Goal: Task Accomplishment & Management: Use online tool/utility

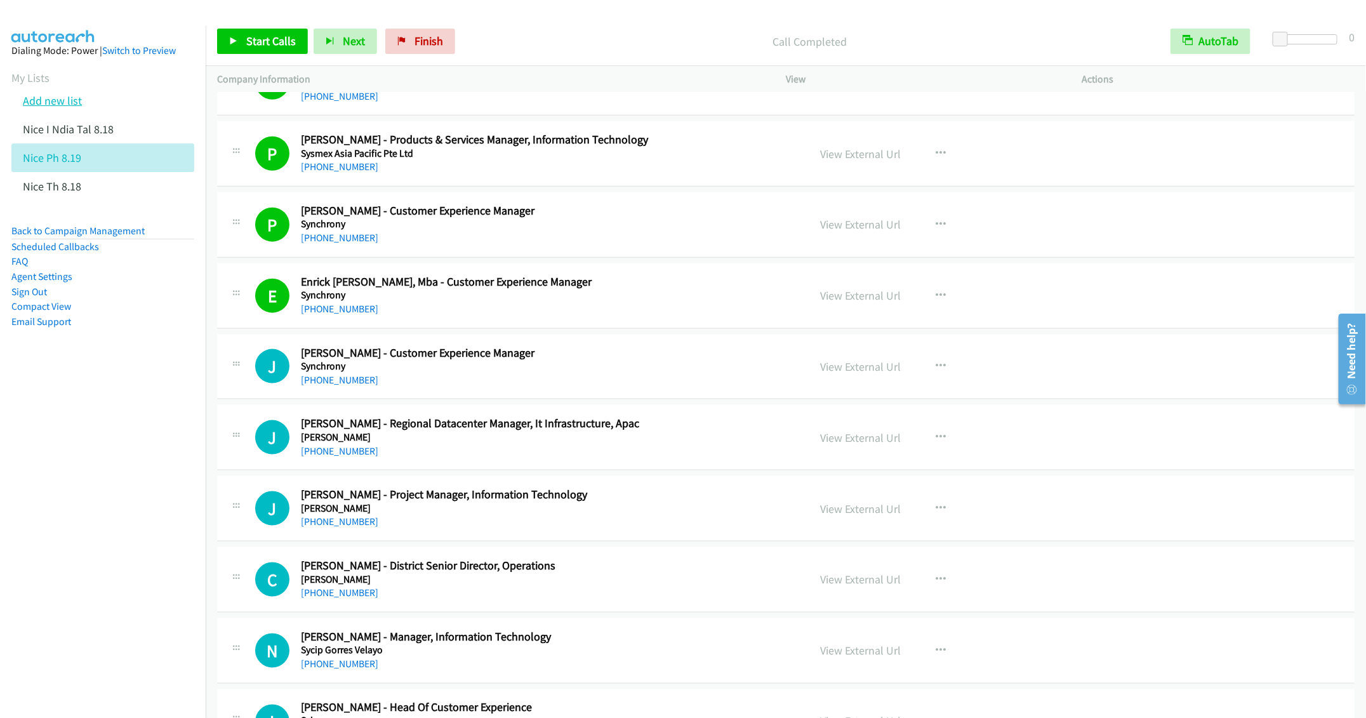
click at [57, 98] on link "Add new list" at bounding box center [52, 100] width 59 height 15
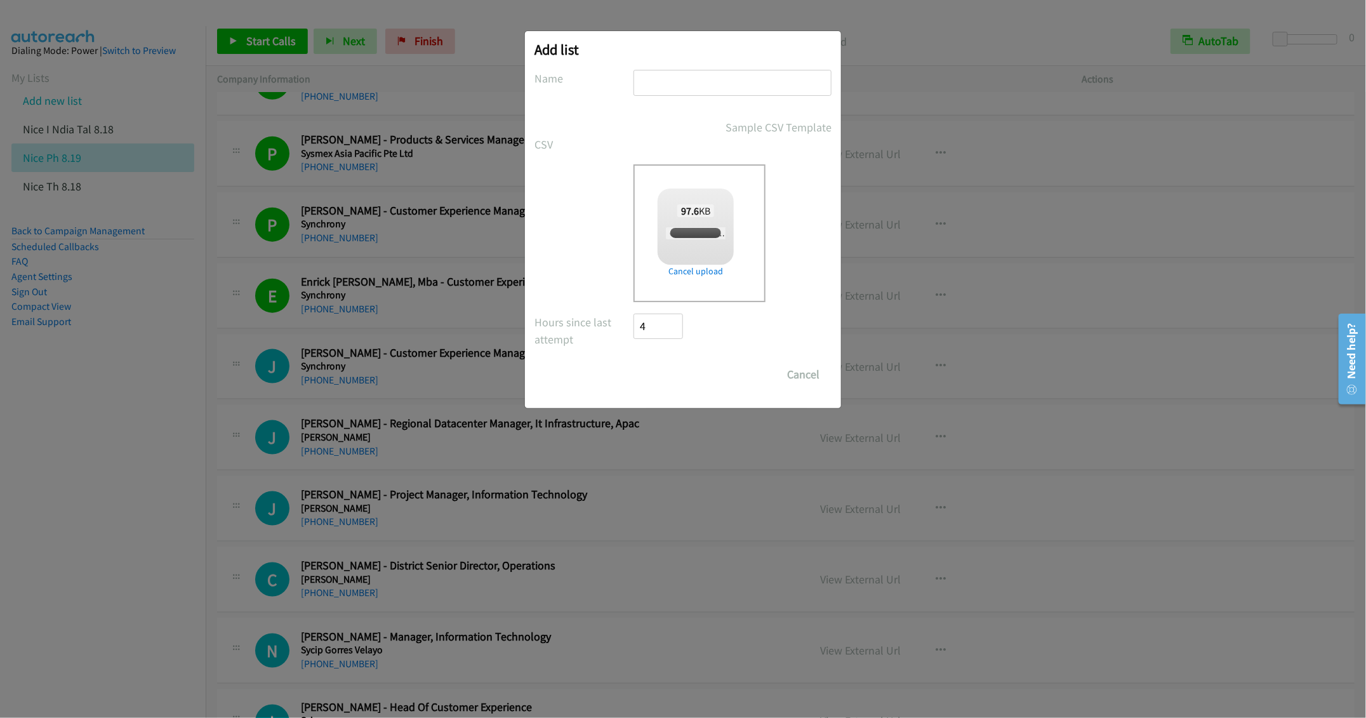
checkbox input "true"
click at [675, 72] on input "text" at bounding box center [732, 83] width 198 height 26
type input "Cisco Webex 8.19"
click at [682, 380] on input "Save List" at bounding box center [666, 374] width 67 height 25
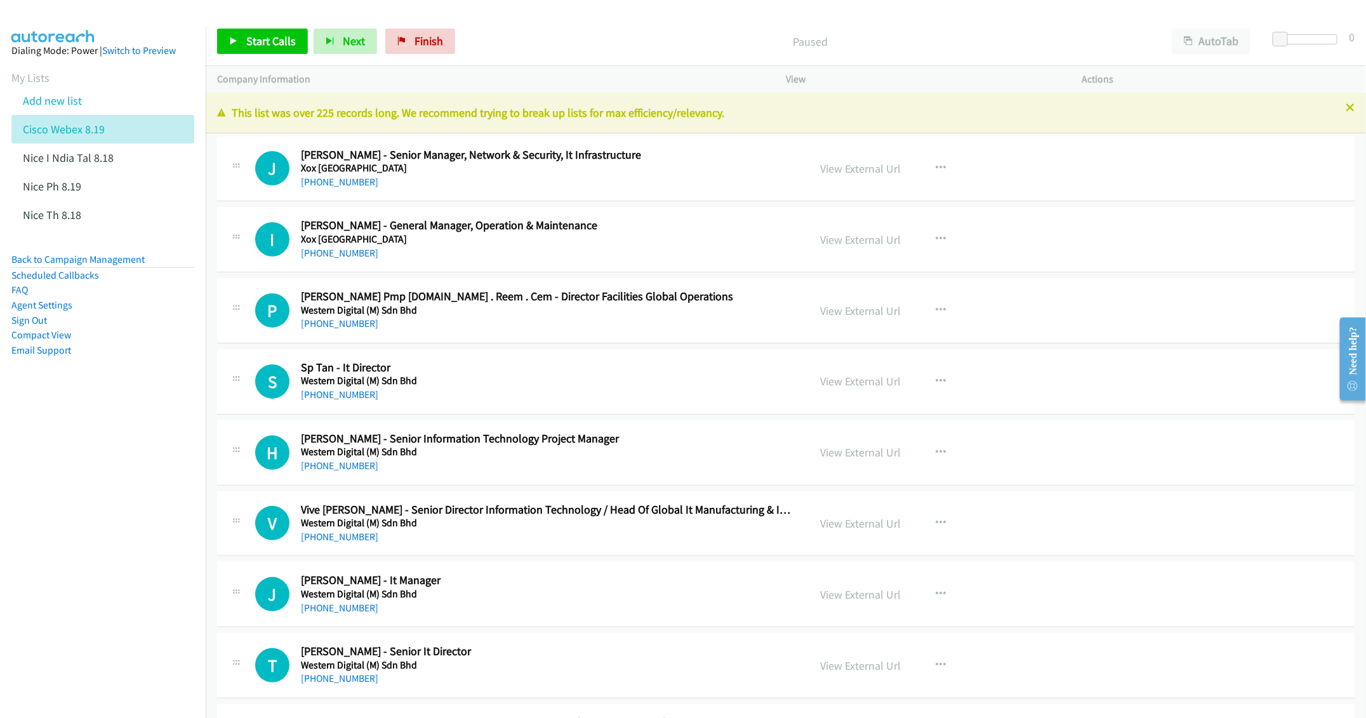
click at [726, 177] on div "[PHONE_NUMBER]" at bounding box center [545, 182] width 489 height 15
click at [723, 160] on h2 "[PERSON_NAME] - Senior Manager, Network & Security, It Infrastructure" at bounding box center [545, 155] width 489 height 15
click at [1330, 104] on p "This list was over 225 records long. We recommend trying to break up lists for …" at bounding box center [785, 112] width 1137 height 17
click at [1345, 107] on icon at bounding box center [1349, 108] width 9 height 9
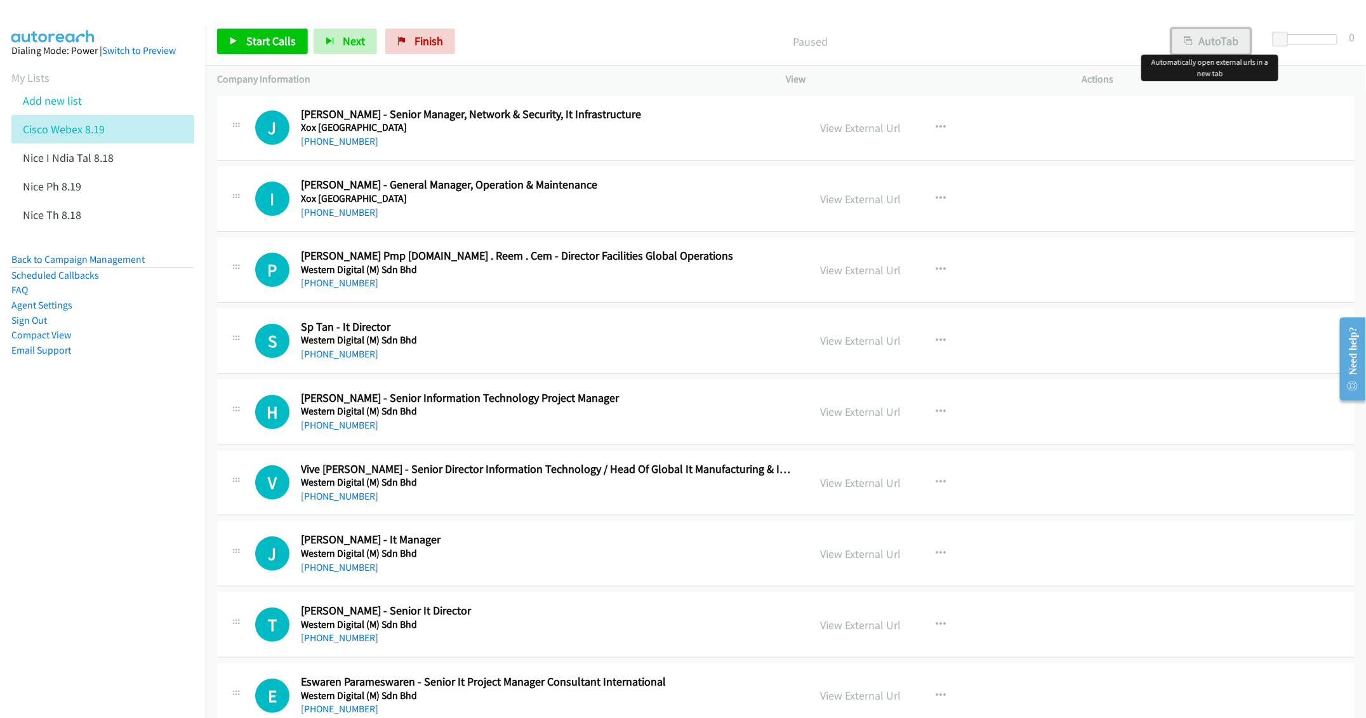
click at [1226, 44] on button "AutoTab" at bounding box center [1211, 41] width 79 height 25
click at [149, 442] on nav "Dialing Mode: Power | Switch to Preview My Lists Add new list Cisco Webex 8.19 …" at bounding box center [103, 385] width 206 height 718
click at [263, 42] on span "Start Calls" at bounding box center [271, 41] width 50 height 15
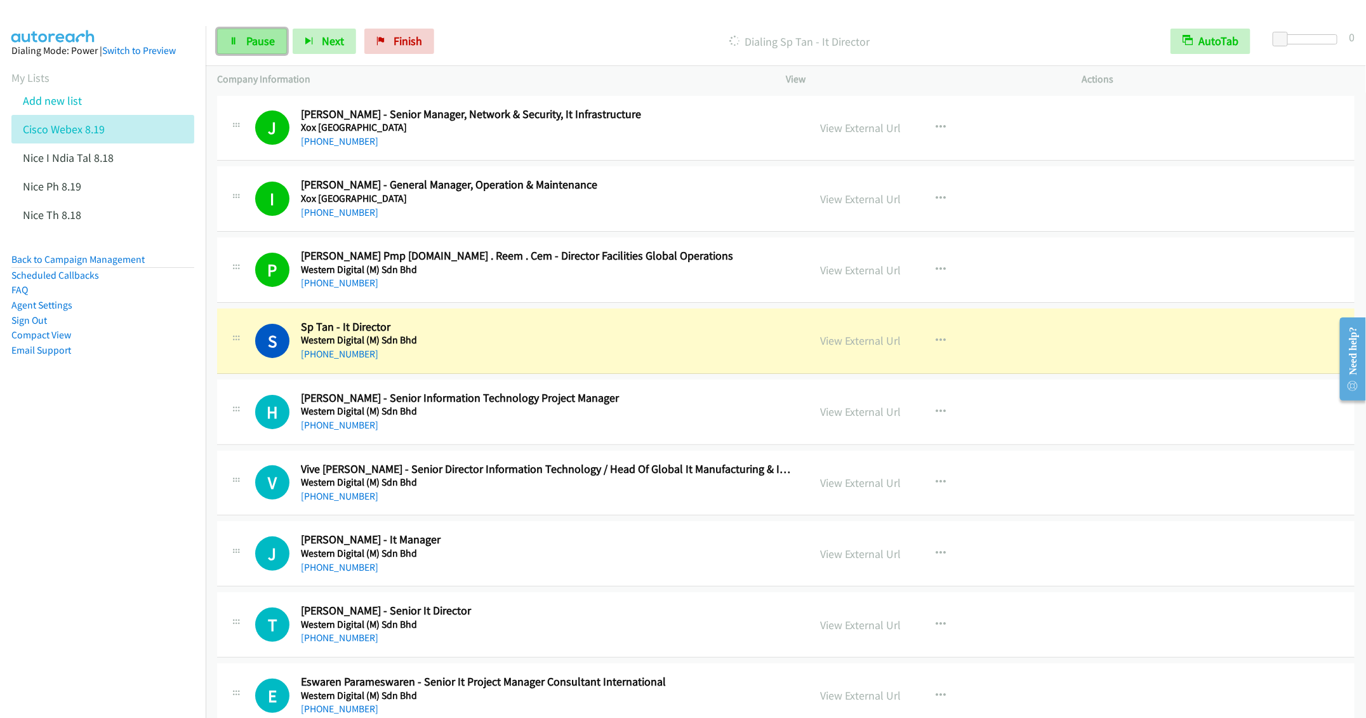
click at [242, 38] on link "Pause" at bounding box center [252, 41] width 70 height 25
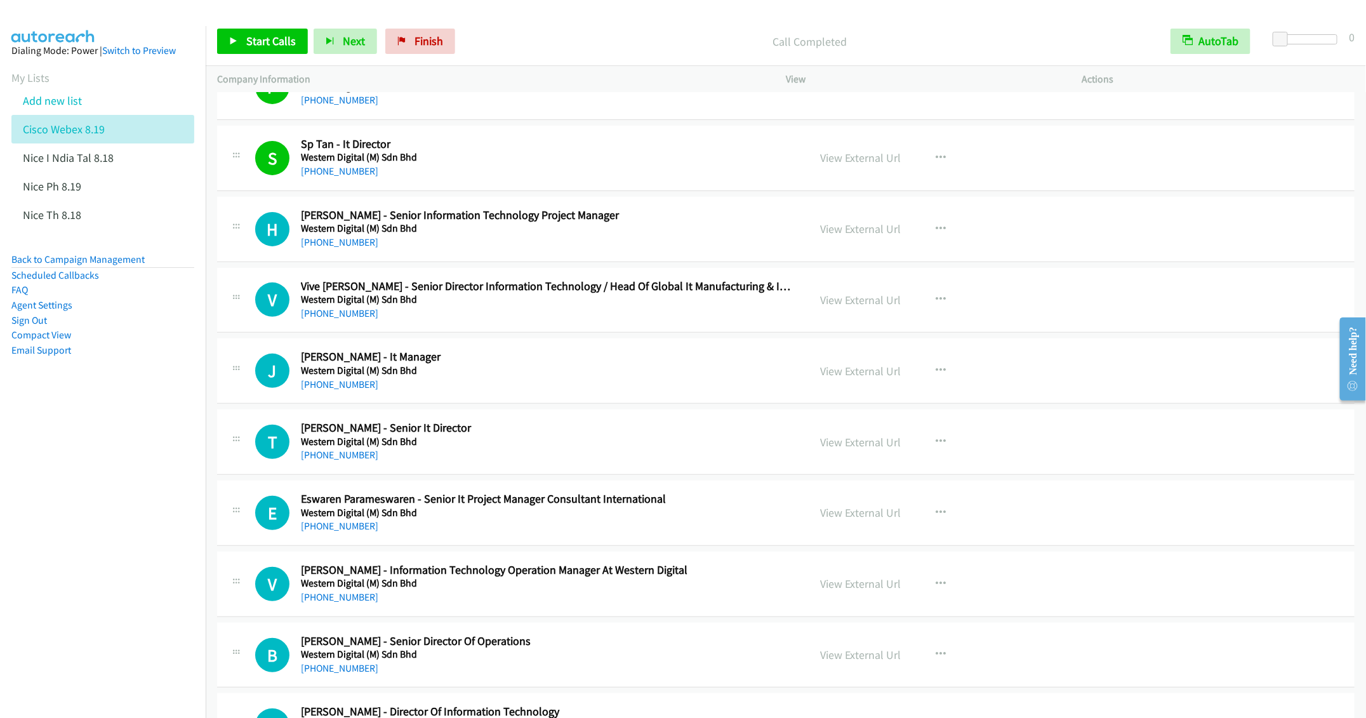
scroll to position [190, 0]
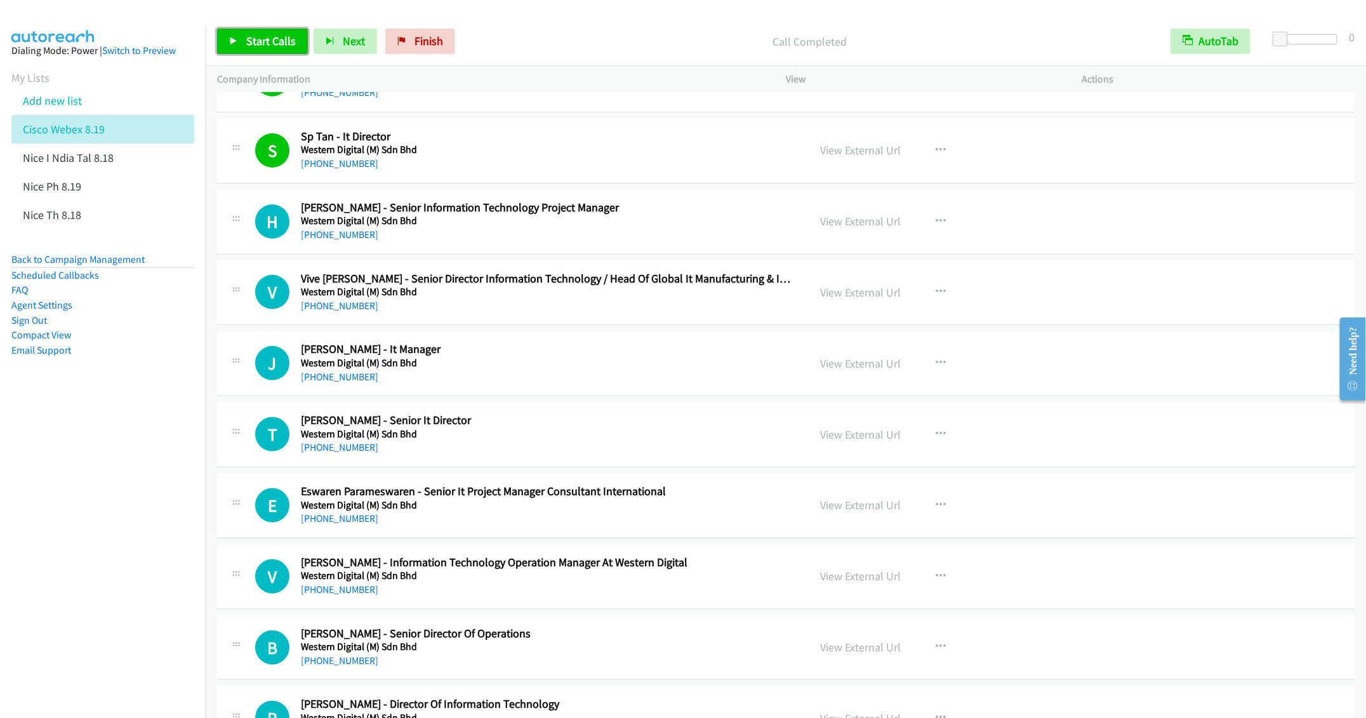
click at [261, 41] on span "Start Calls" at bounding box center [271, 41] width 50 height 15
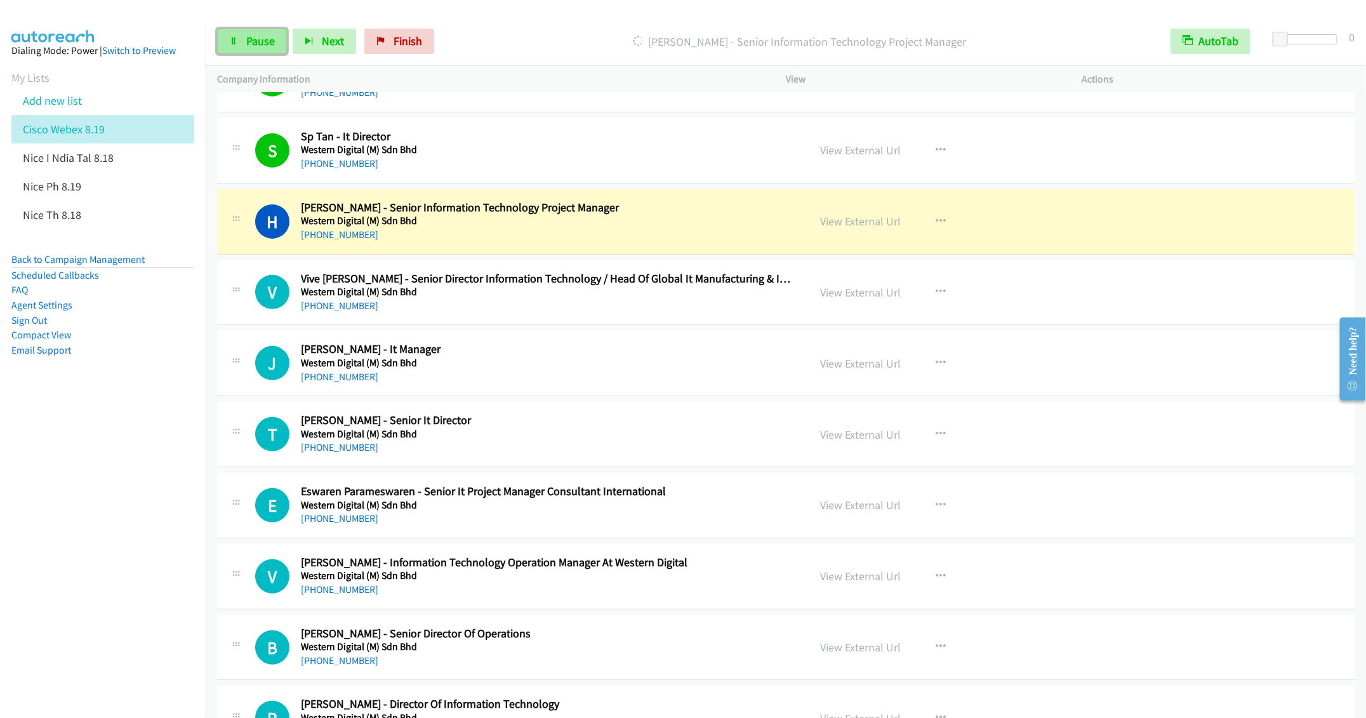
click at [252, 46] on span "Pause" at bounding box center [260, 41] width 29 height 15
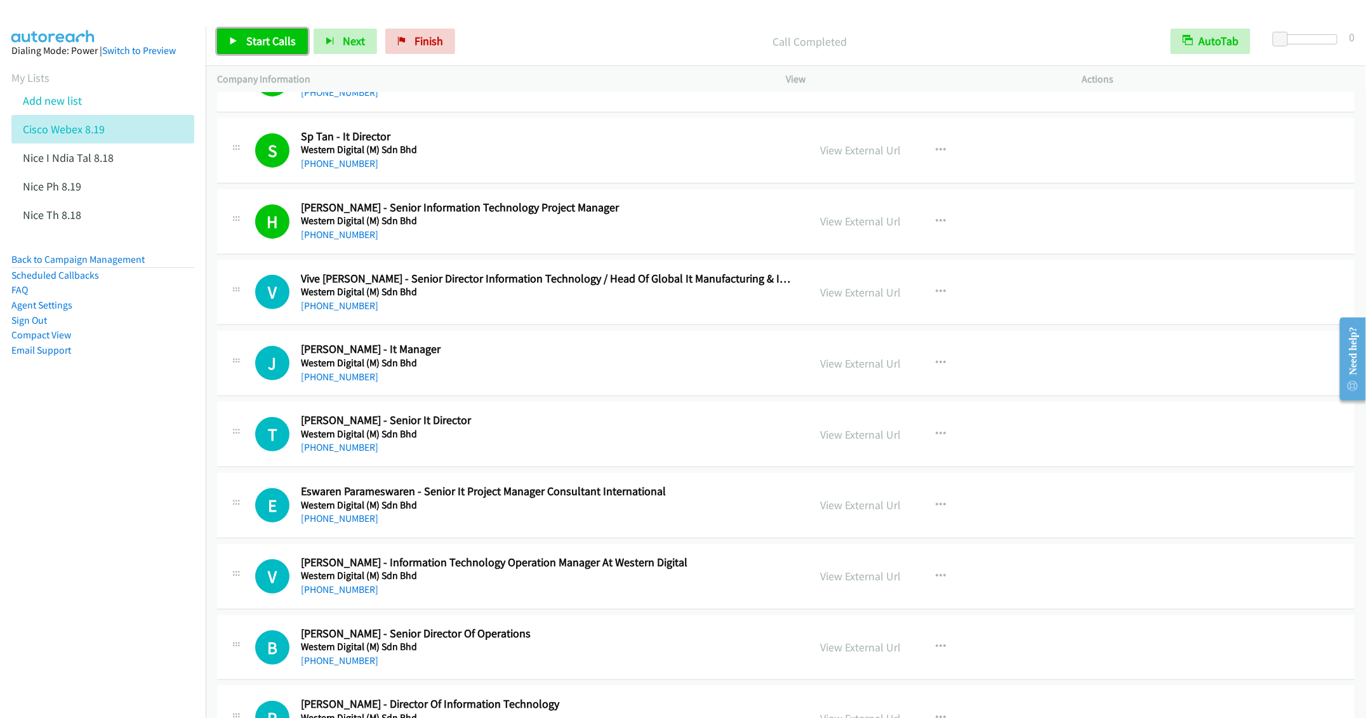
click at [261, 43] on span "Start Calls" at bounding box center [271, 41] width 50 height 15
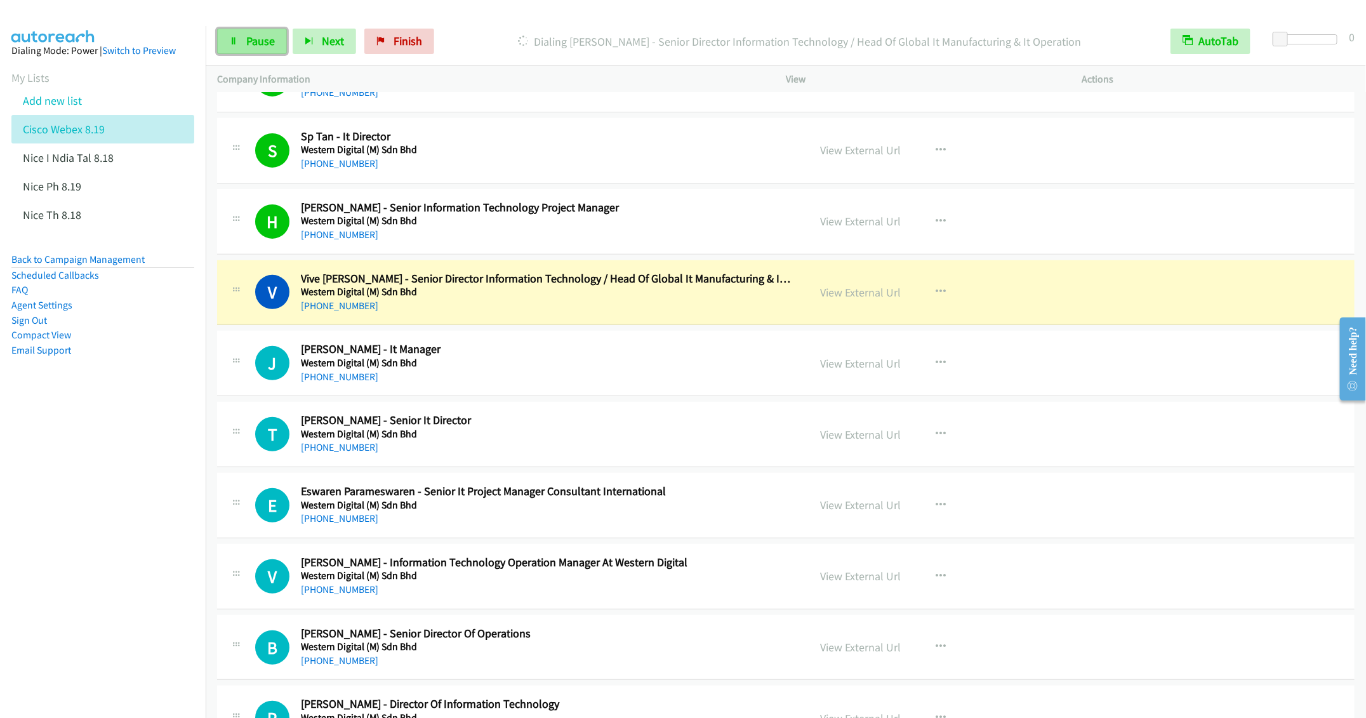
click at [249, 52] on link "Pause" at bounding box center [252, 41] width 70 height 25
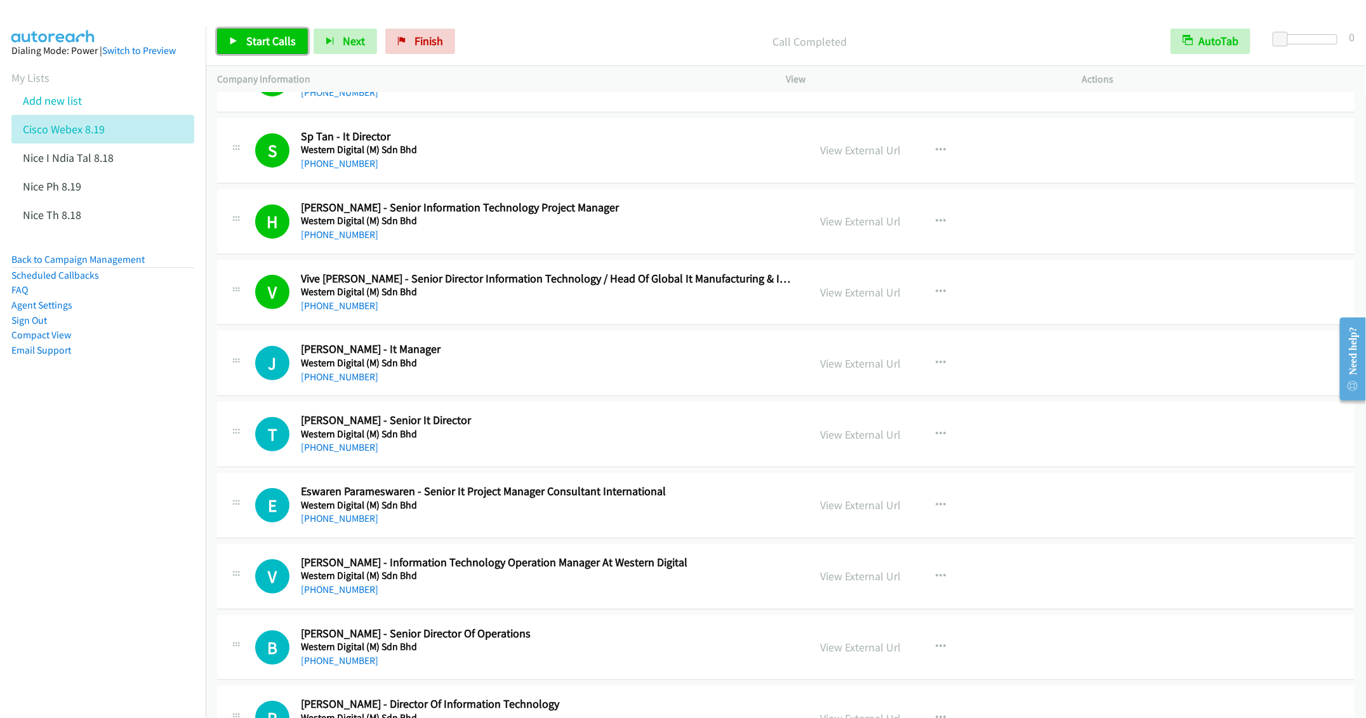
click at [249, 52] on link "Start Calls" at bounding box center [262, 41] width 91 height 25
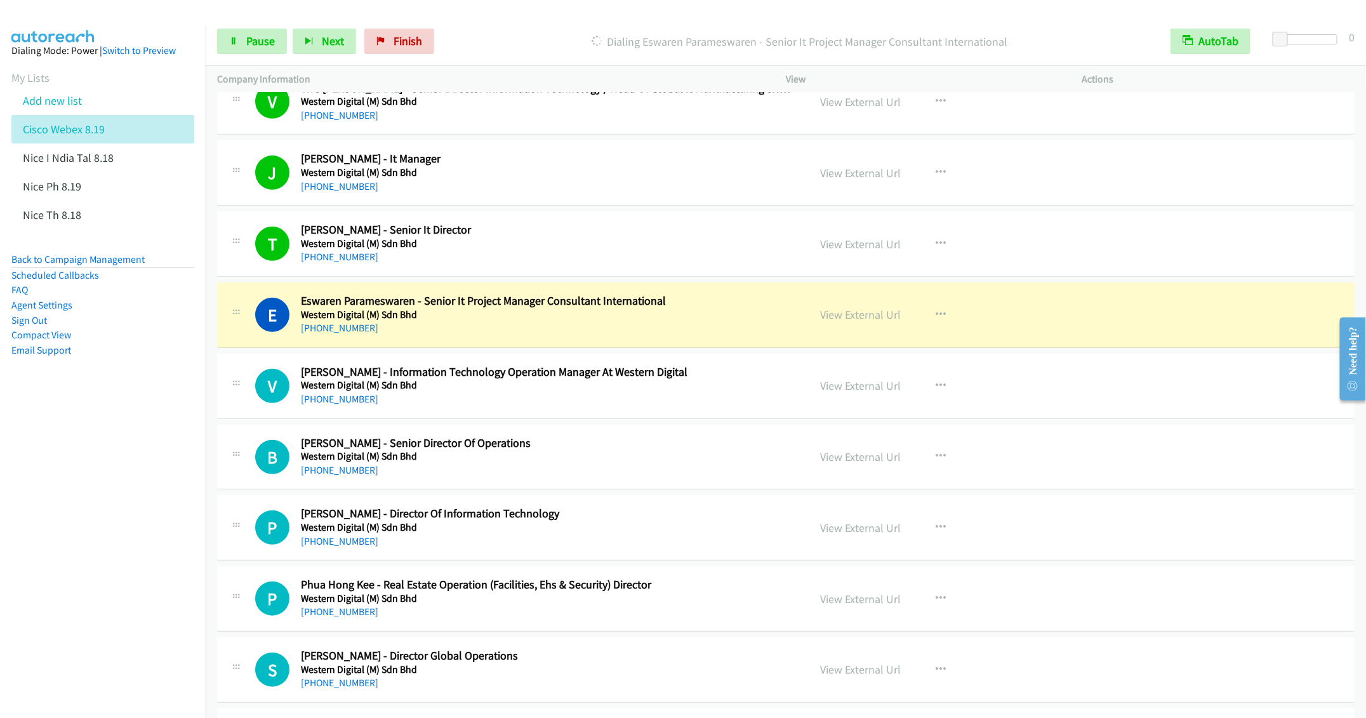
scroll to position [476, 0]
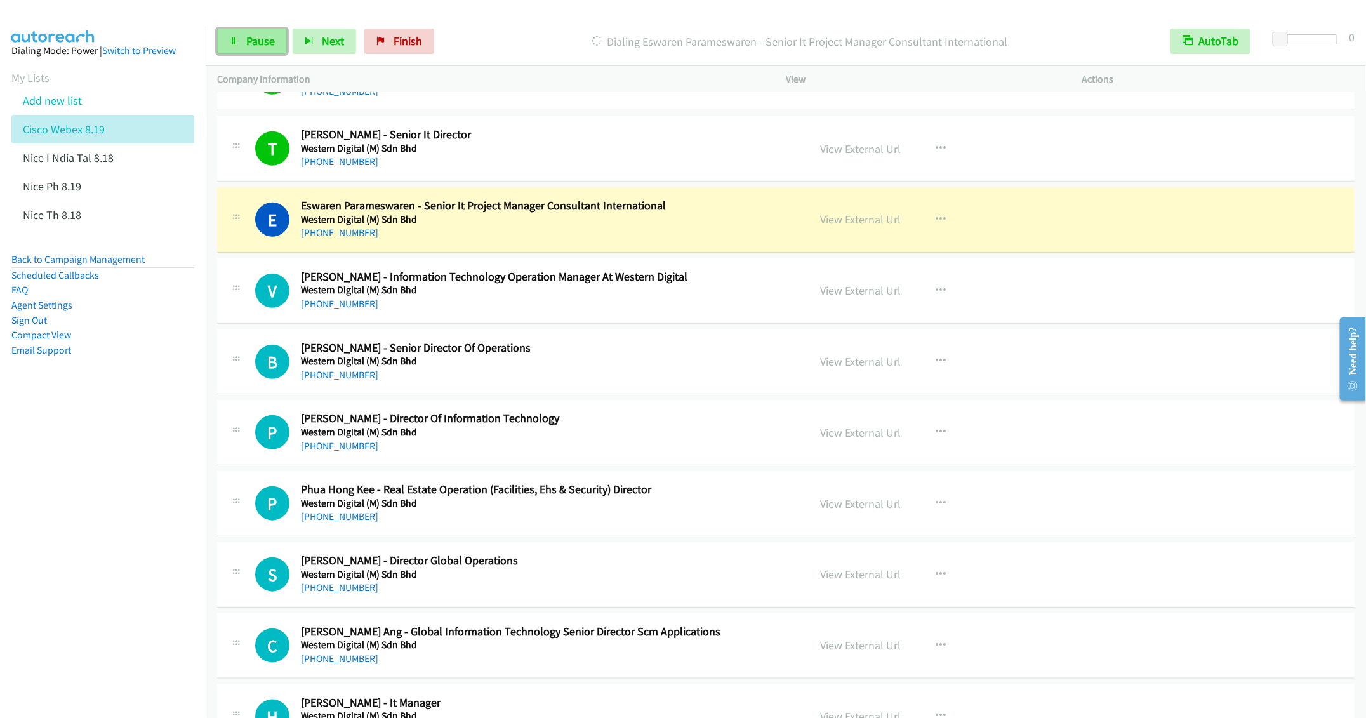
click at [251, 38] on span "Pause" at bounding box center [260, 41] width 29 height 15
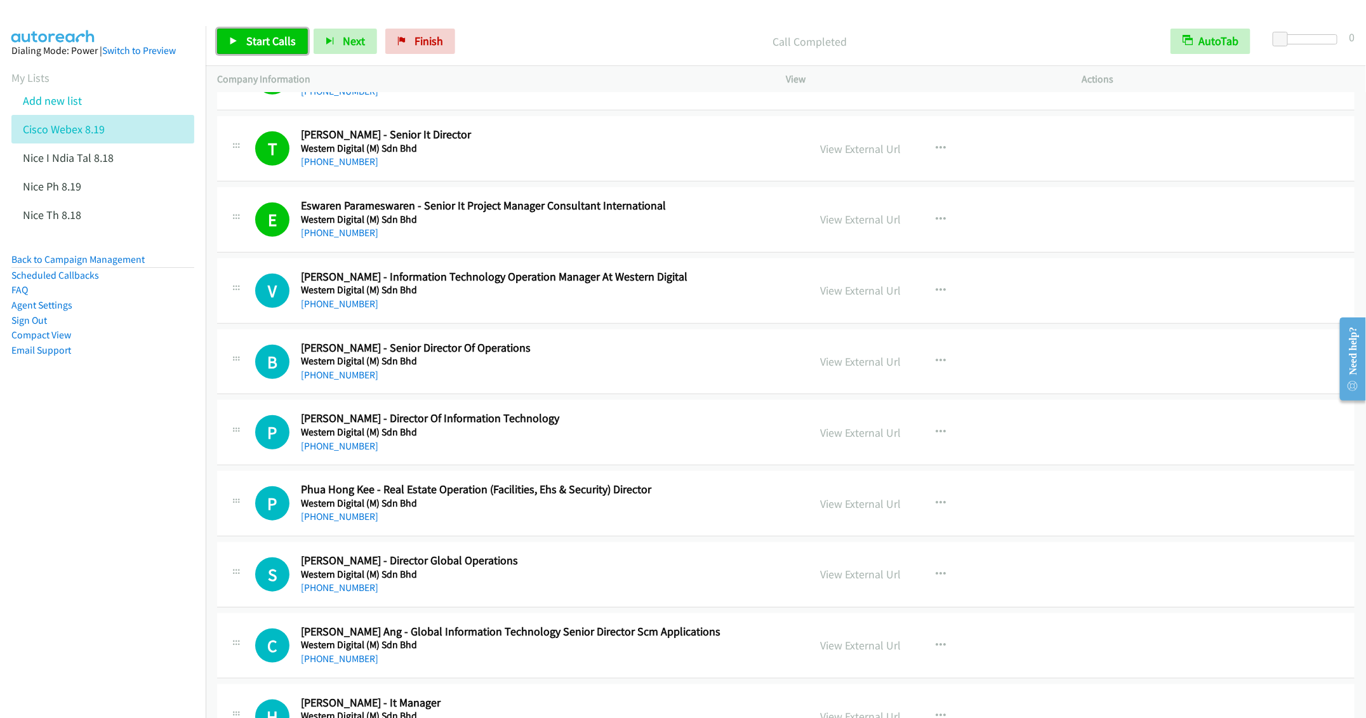
click at [258, 42] on span "Start Calls" at bounding box center [271, 41] width 50 height 15
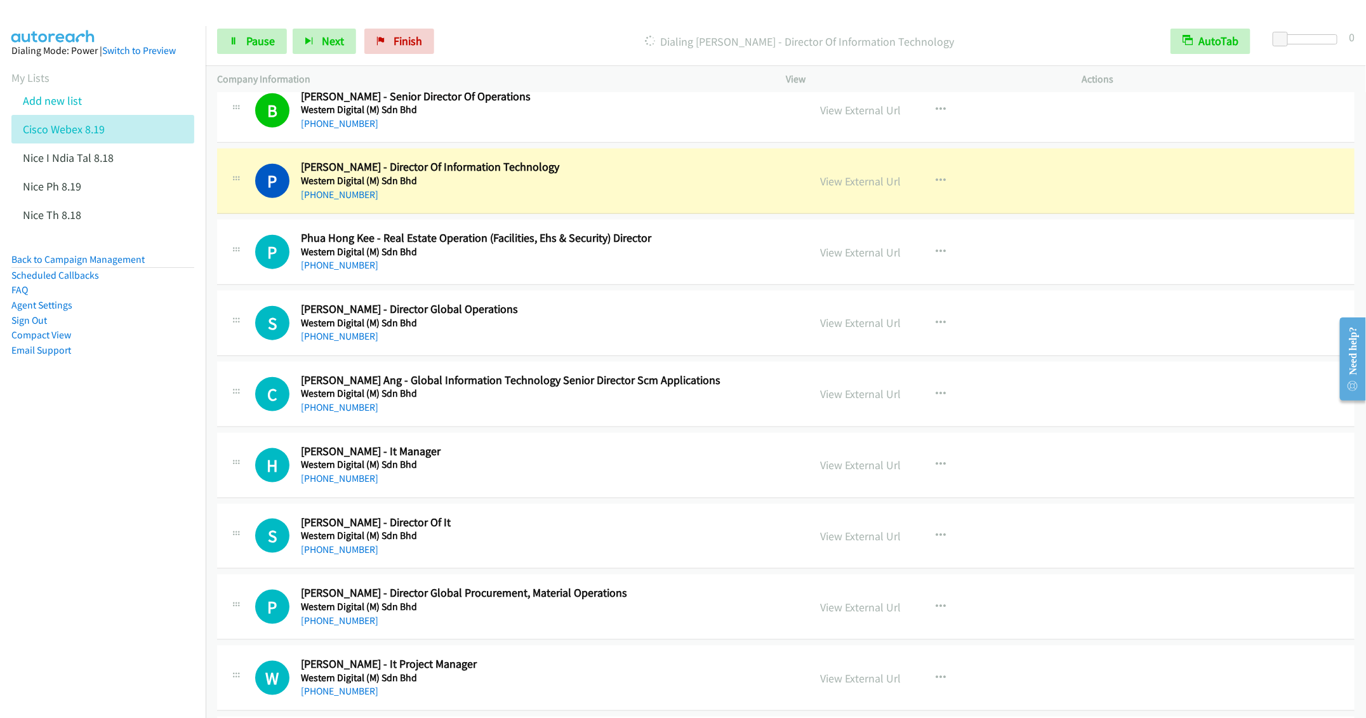
scroll to position [762, 0]
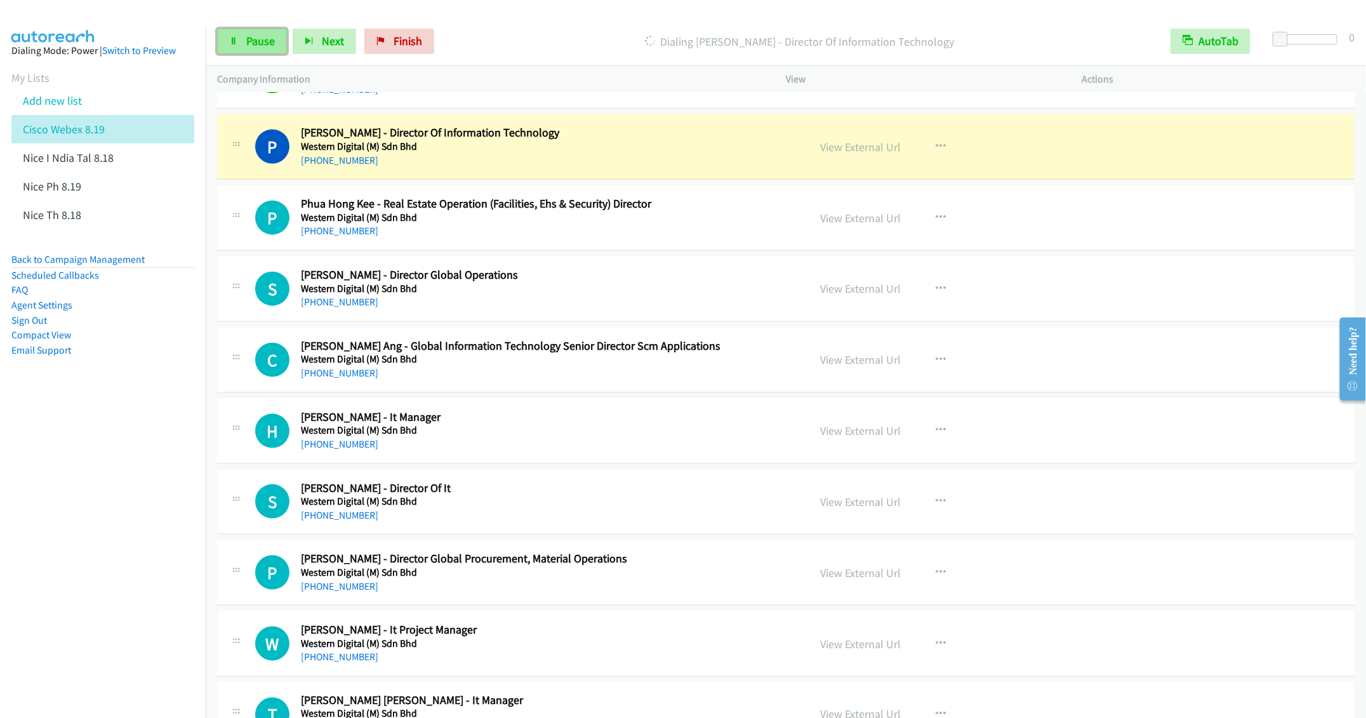
click at [246, 44] on span "Pause" at bounding box center [260, 41] width 29 height 15
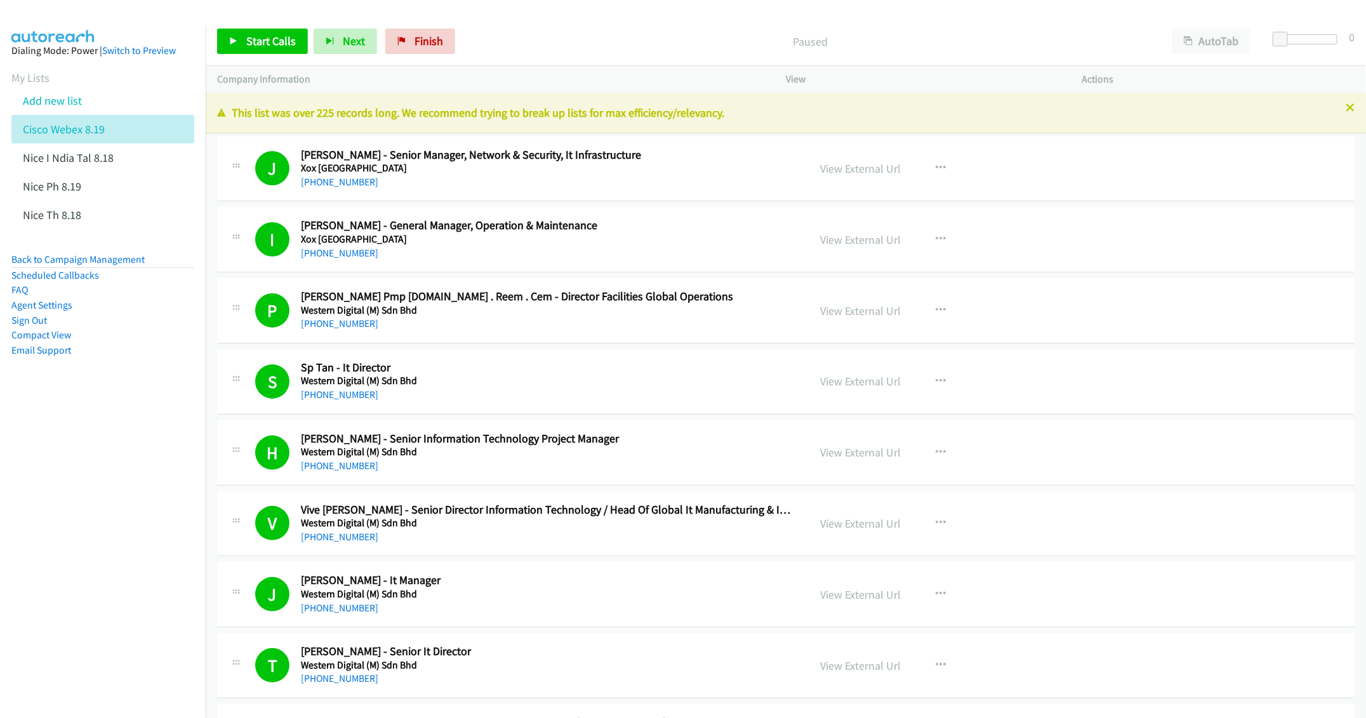
click at [1329, 104] on p "This list was over 225 records long. We recommend trying to break up lists for …" at bounding box center [785, 112] width 1137 height 17
click at [1345, 107] on icon at bounding box center [1349, 108] width 9 height 9
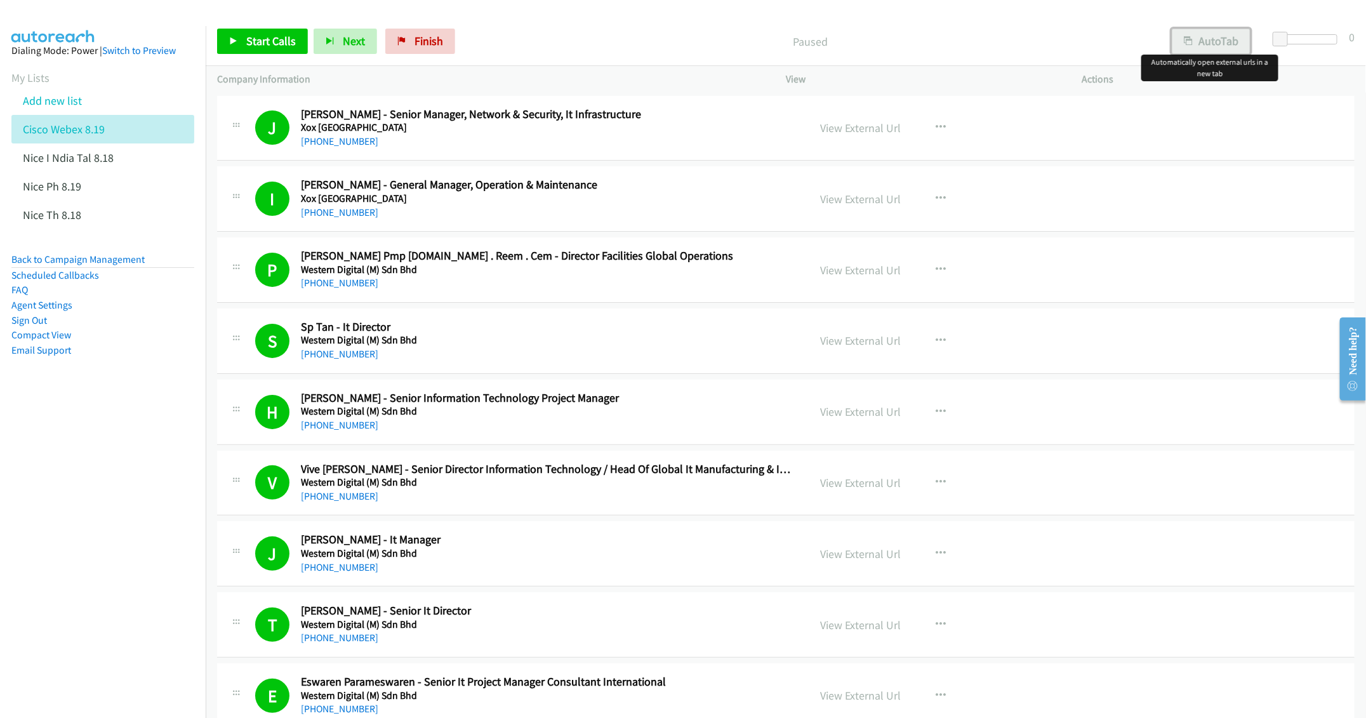
click at [1223, 42] on button "AutoTab" at bounding box center [1211, 41] width 79 height 25
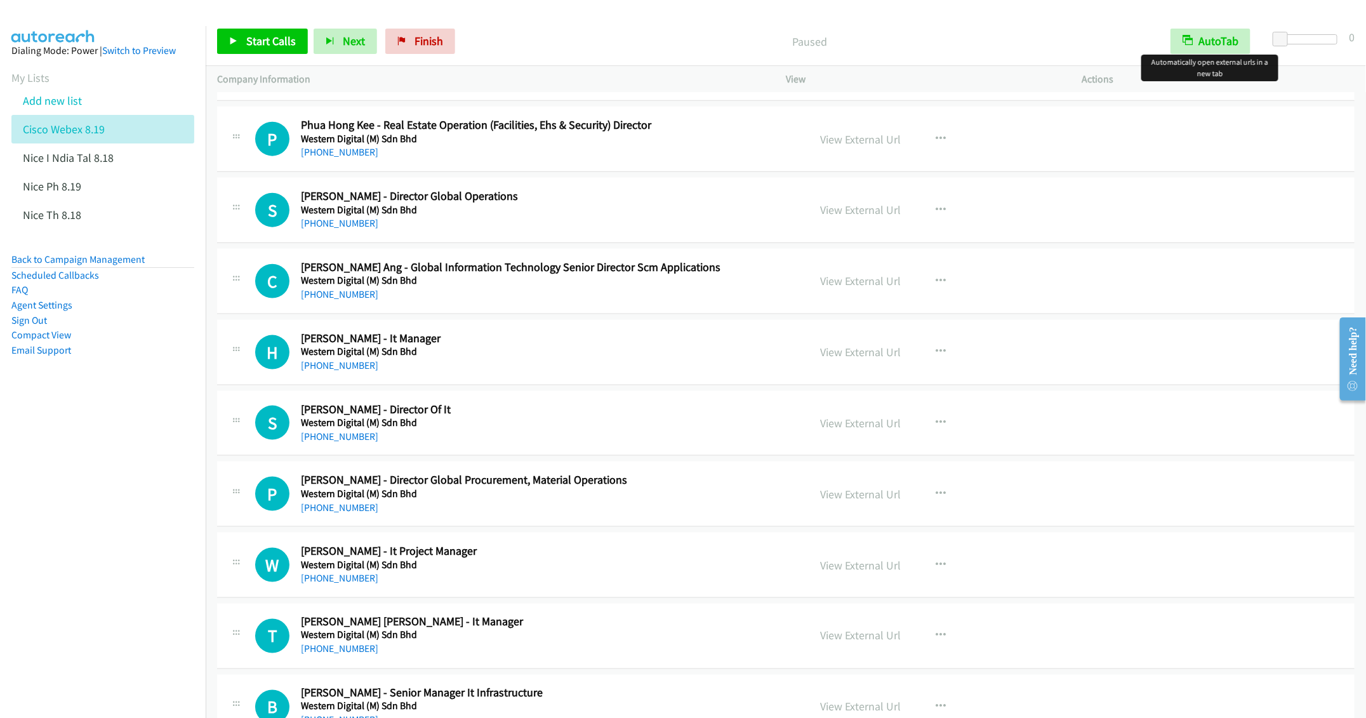
scroll to position [857, 0]
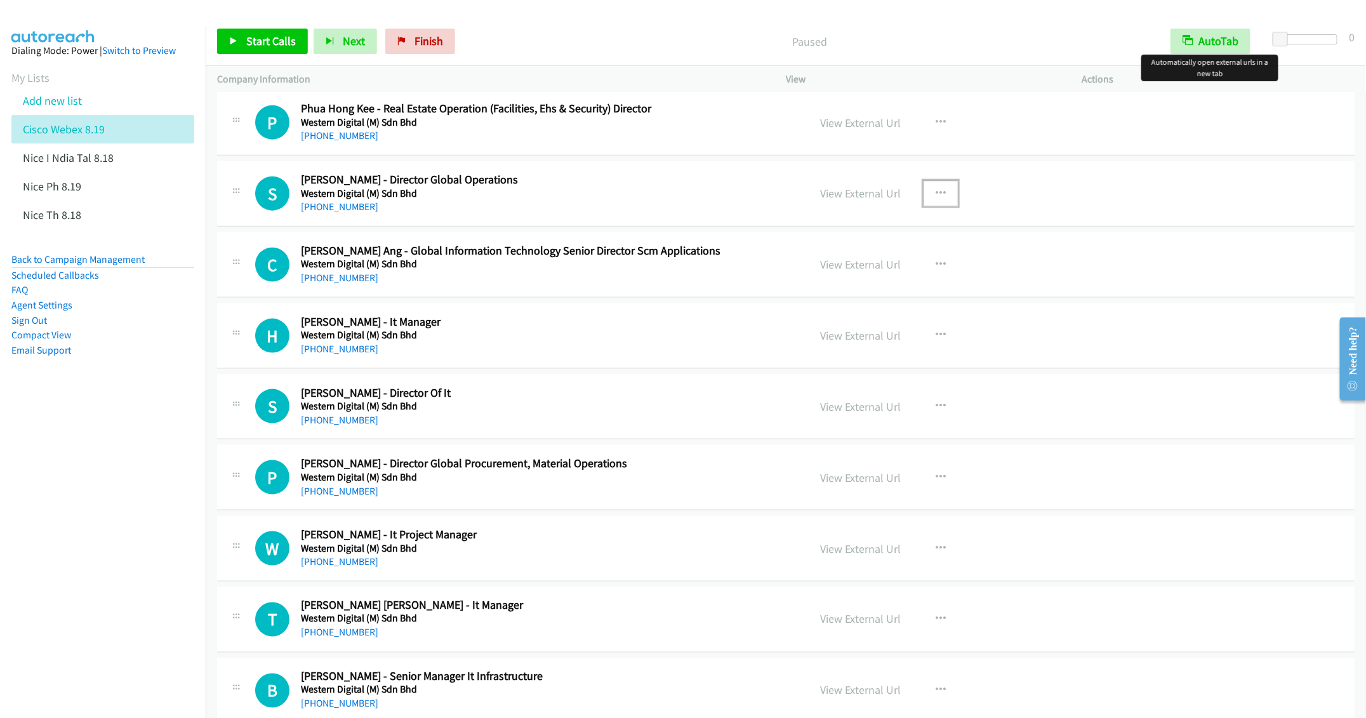
click at [935, 199] on icon "button" at bounding box center [940, 193] width 10 height 10
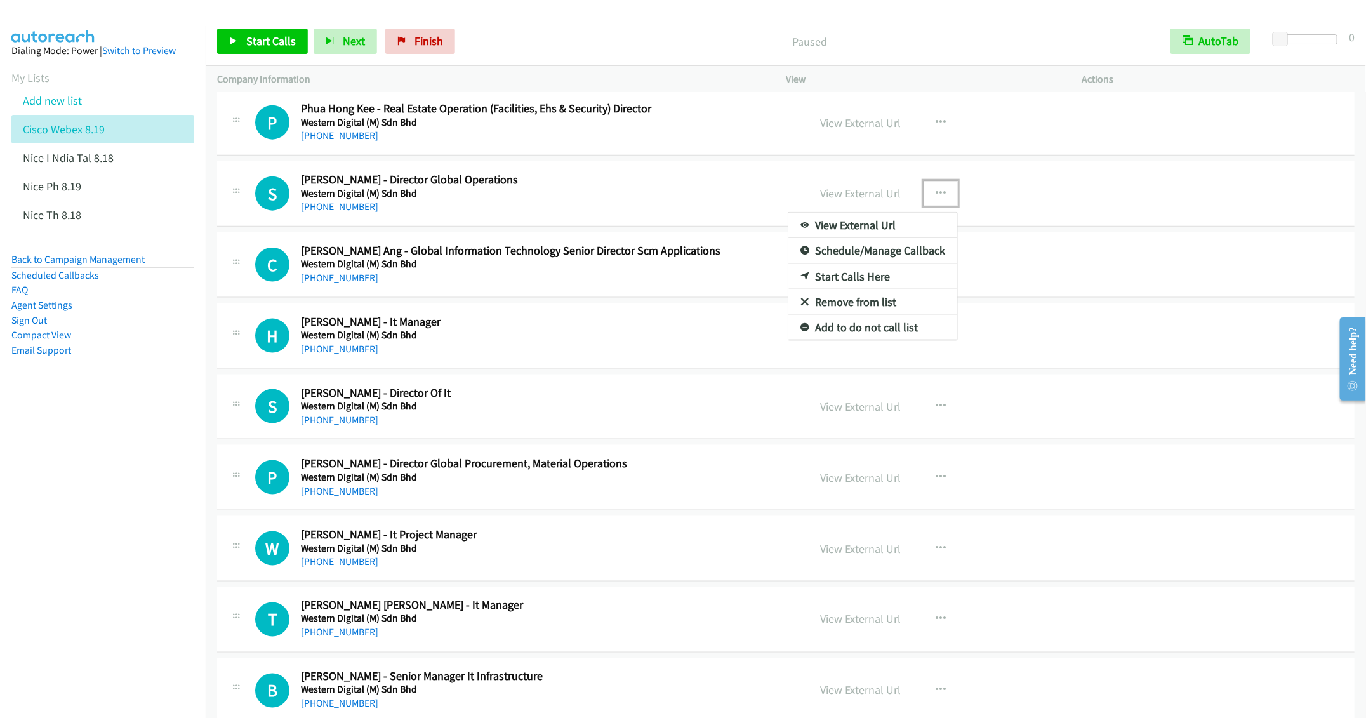
click at [851, 287] on link "Start Calls Here" at bounding box center [872, 276] width 169 height 25
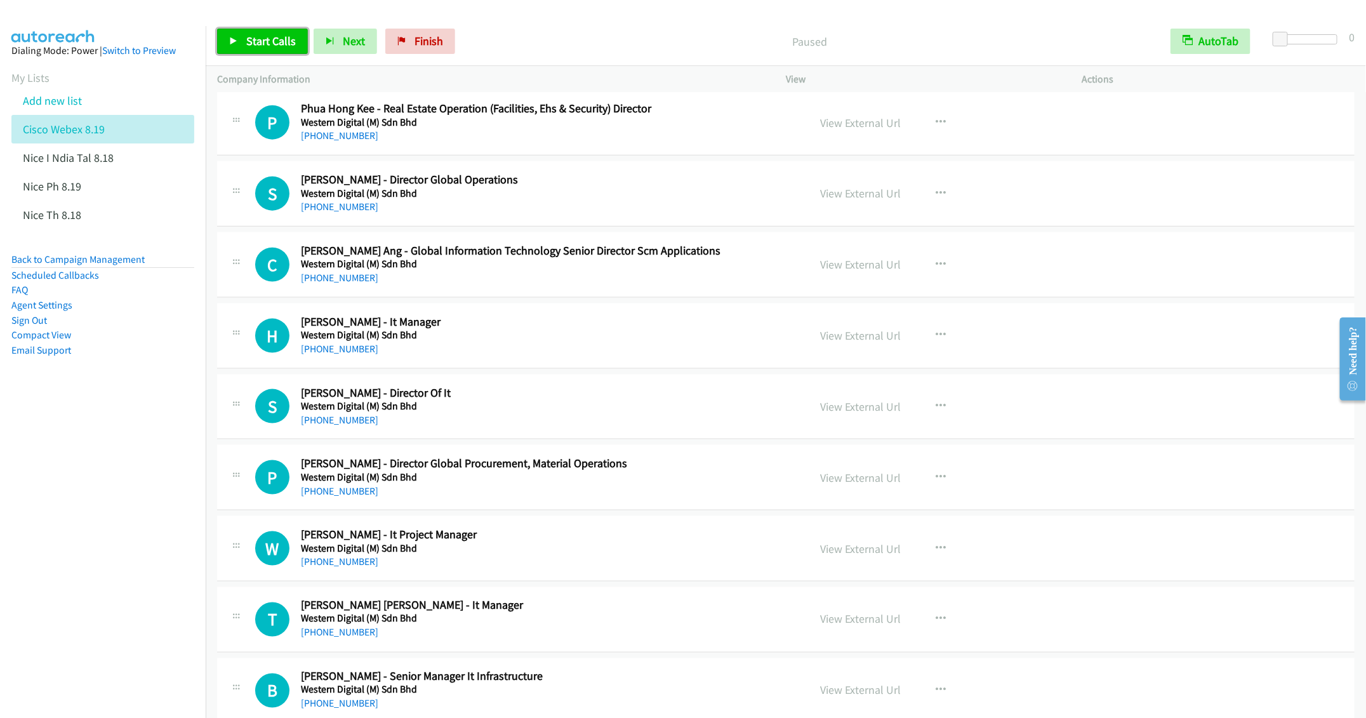
click at [242, 43] on link "Start Calls" at bounding box center [262, 41] width 91 height 25
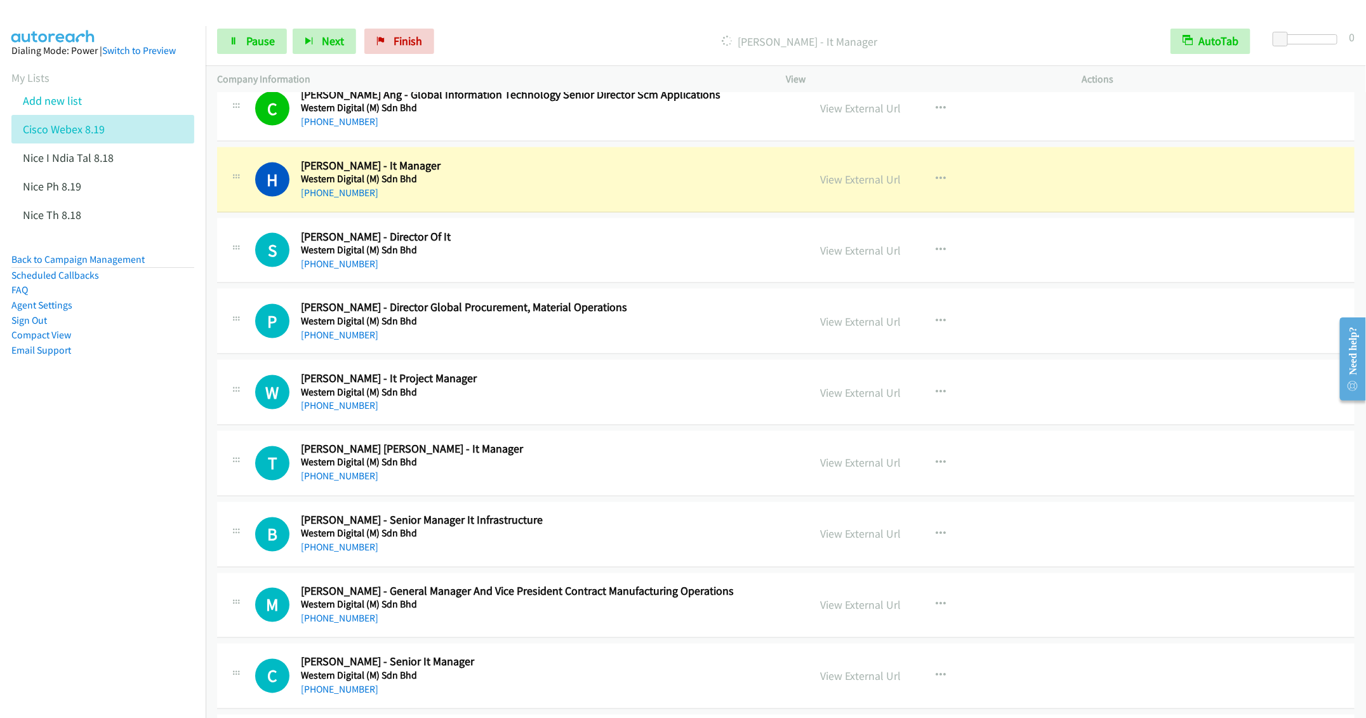
scroll to position [1047, 0]
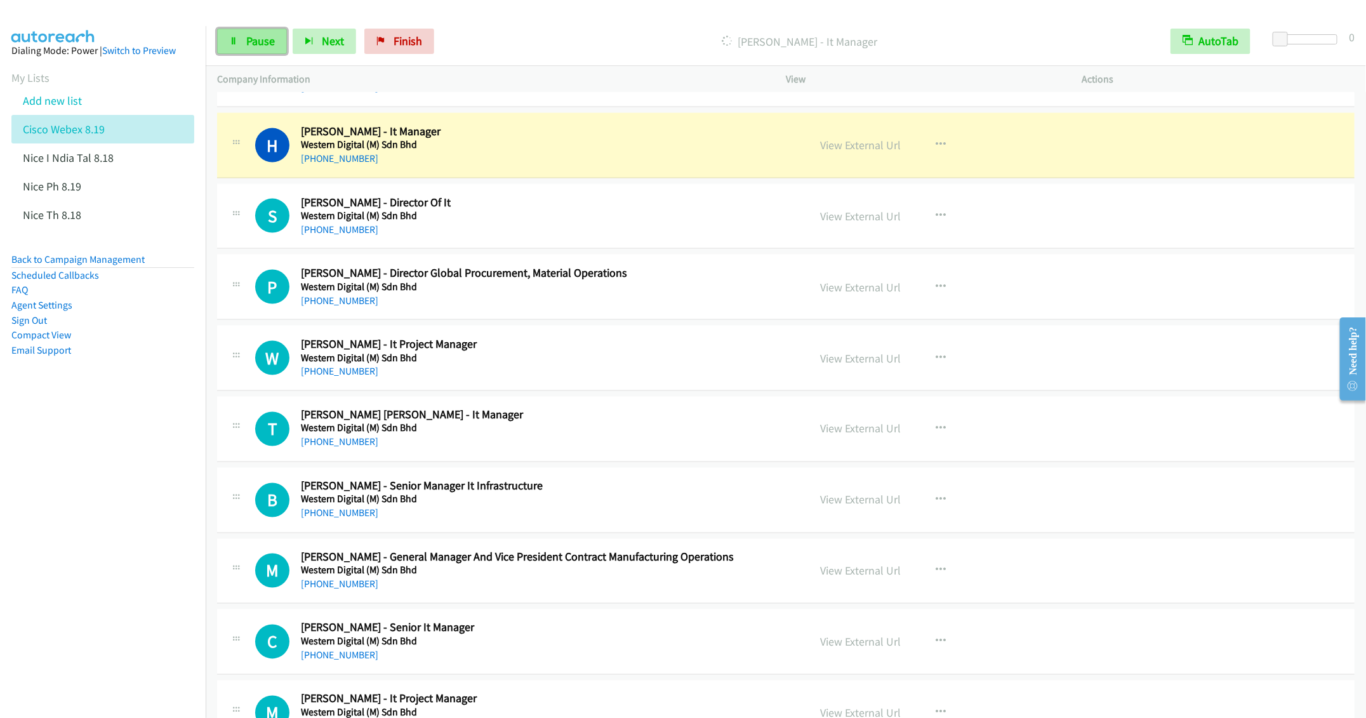
click at [253, 41] on span "Pause" at bounding box center [260, 41] width 29 height 15
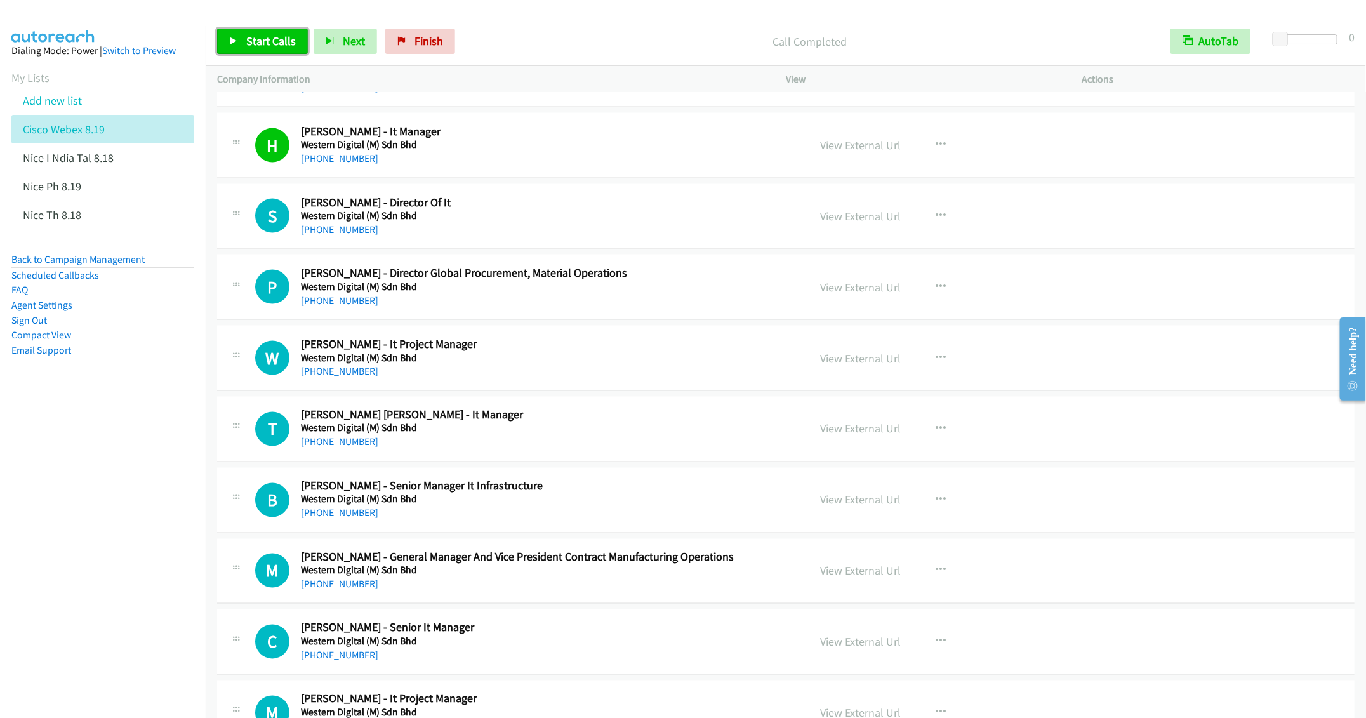
click at [250, 41] on span "Start Calls" at bounding box center [271, 41] width 50 height 15
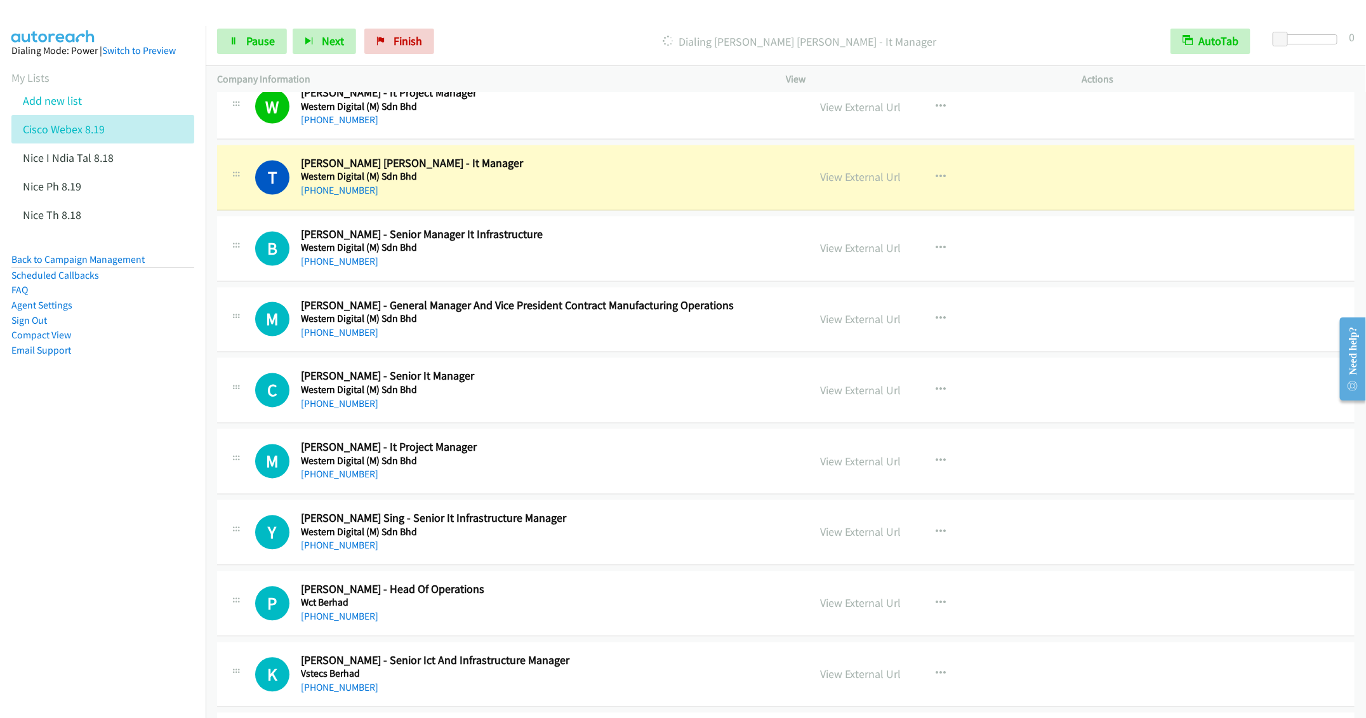
scroll to position [1333, 0]
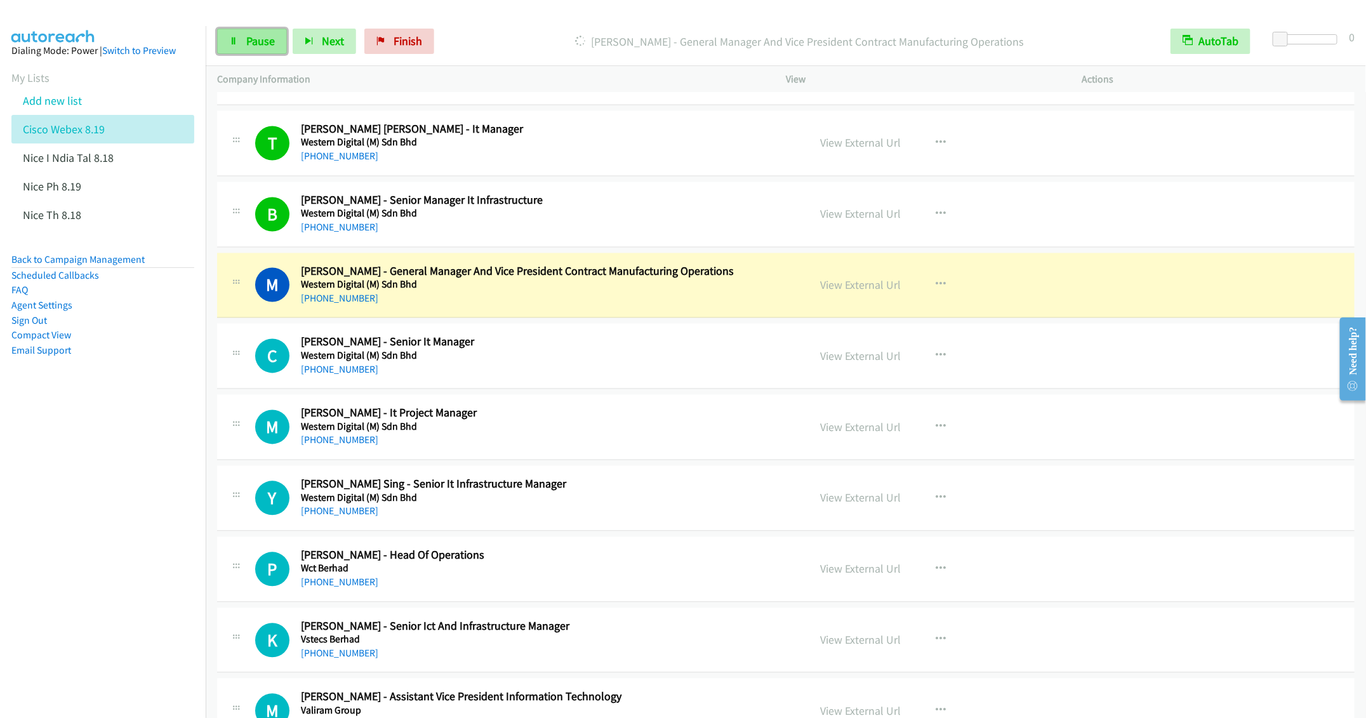
click at [254, 44] on span "Pause" at bounding box center [260, 41] width 29 height 15
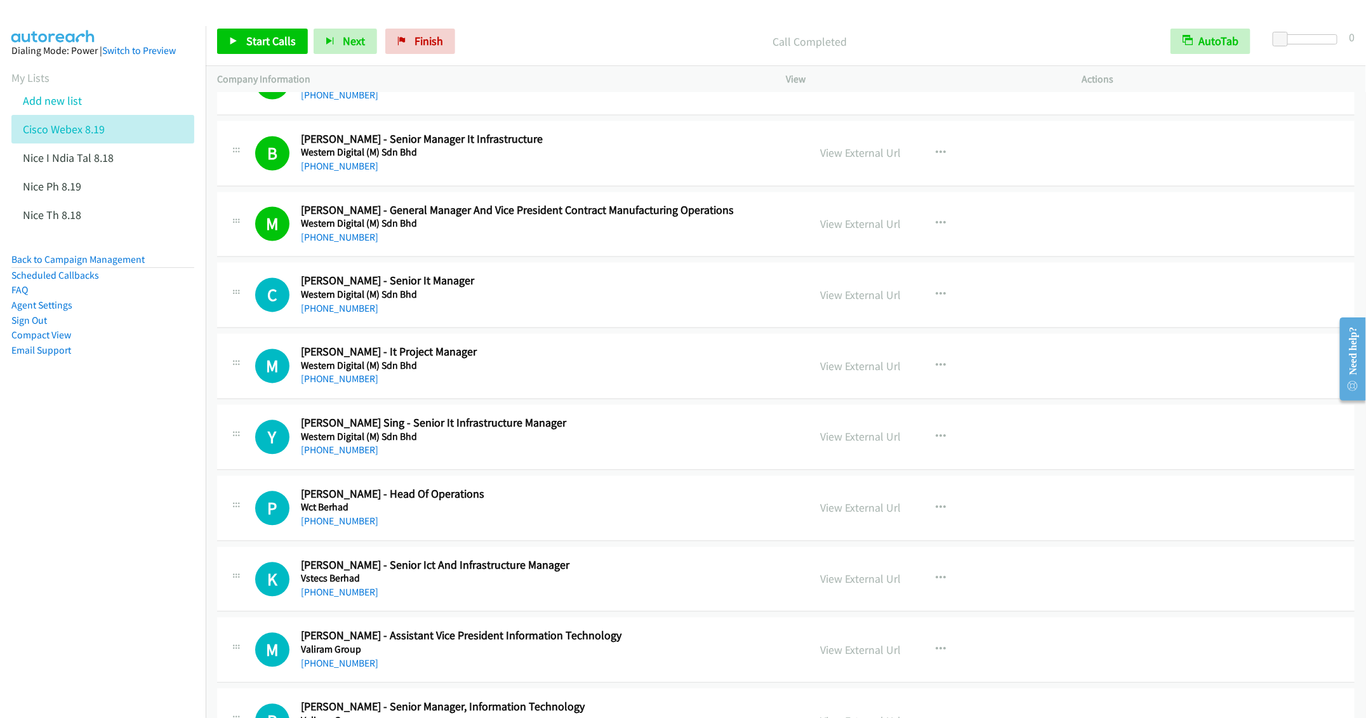
scroll to position [1428, 0]
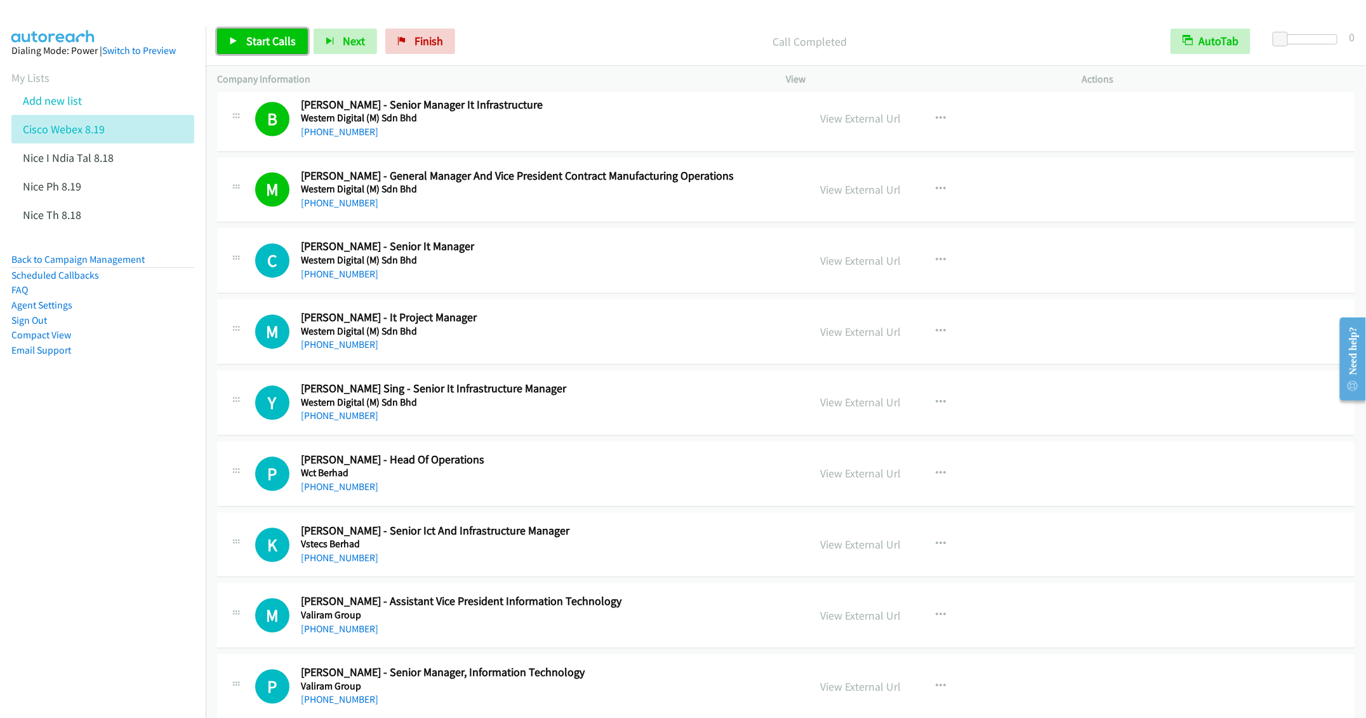
click at [265, 40] on span "Start Calls" at bounding box center [271, 41] width 50 height 15
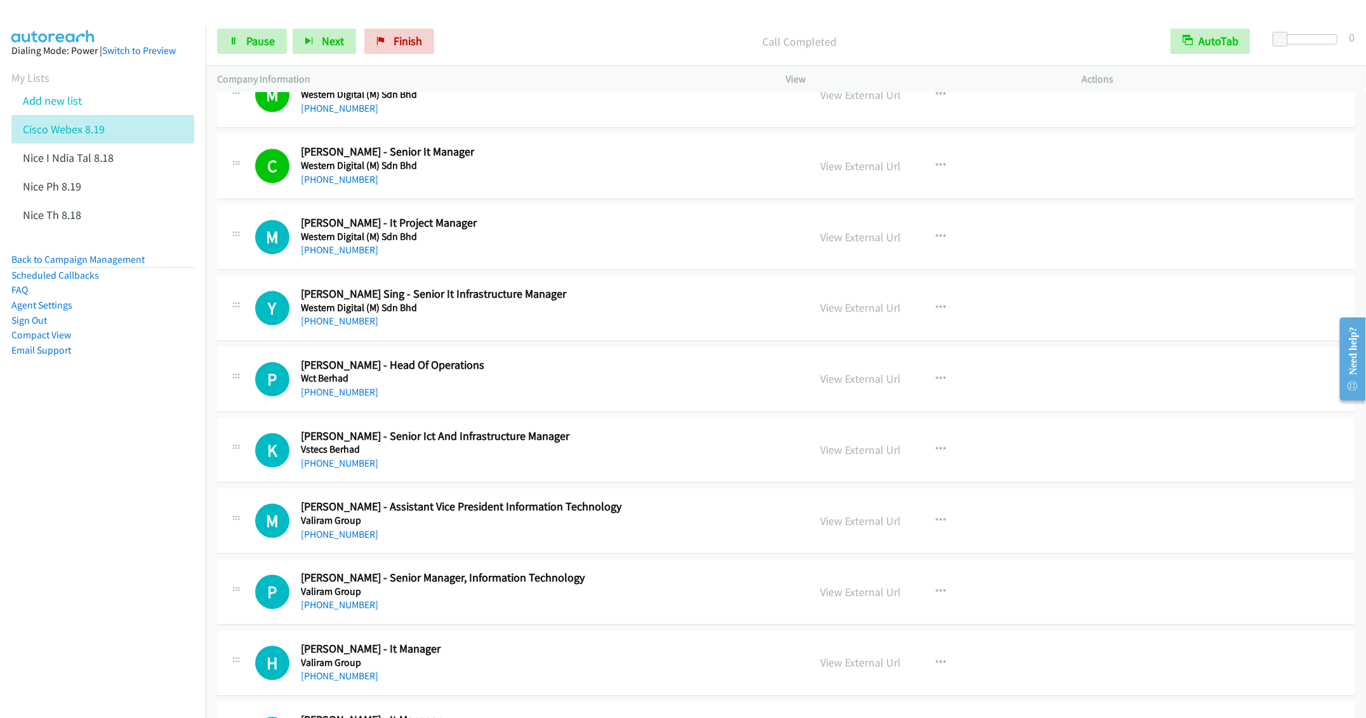
scroll to position [1618, 0]
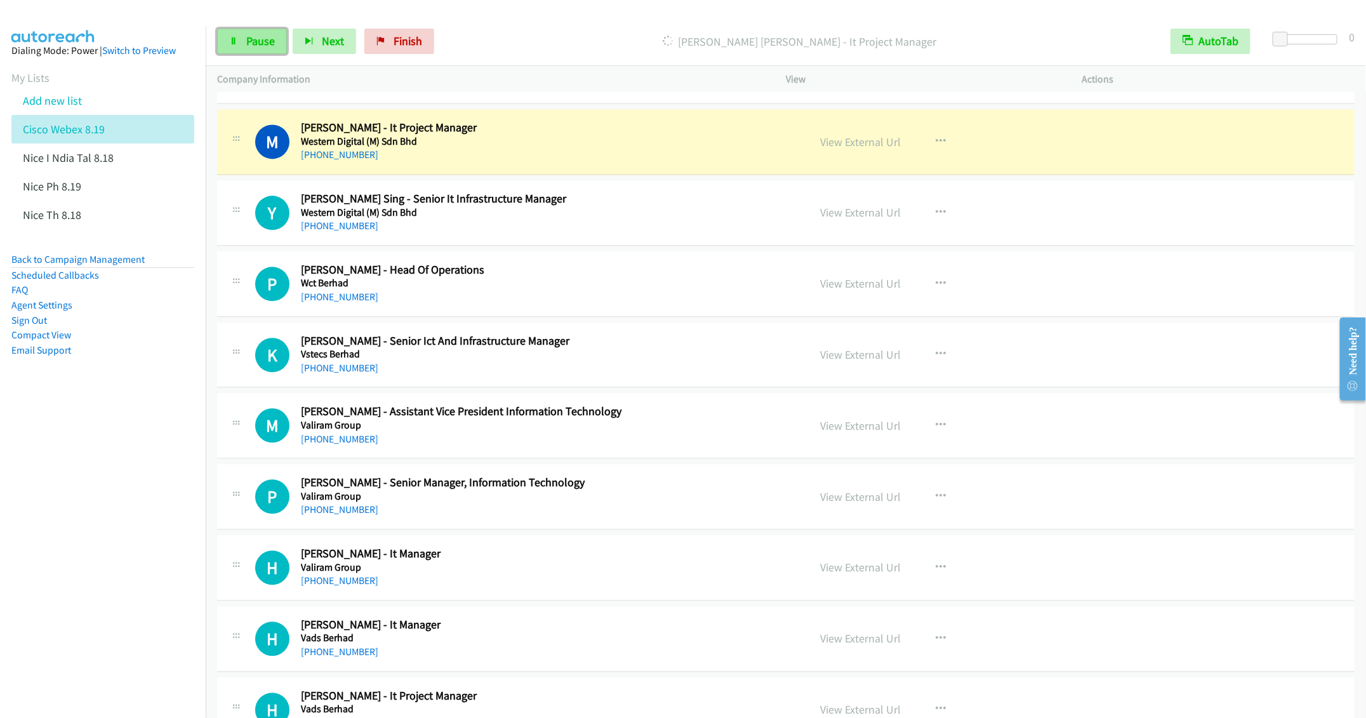
click at [240, 38] on link "Pause" at bounding box center [252, 41] width 70 height 25
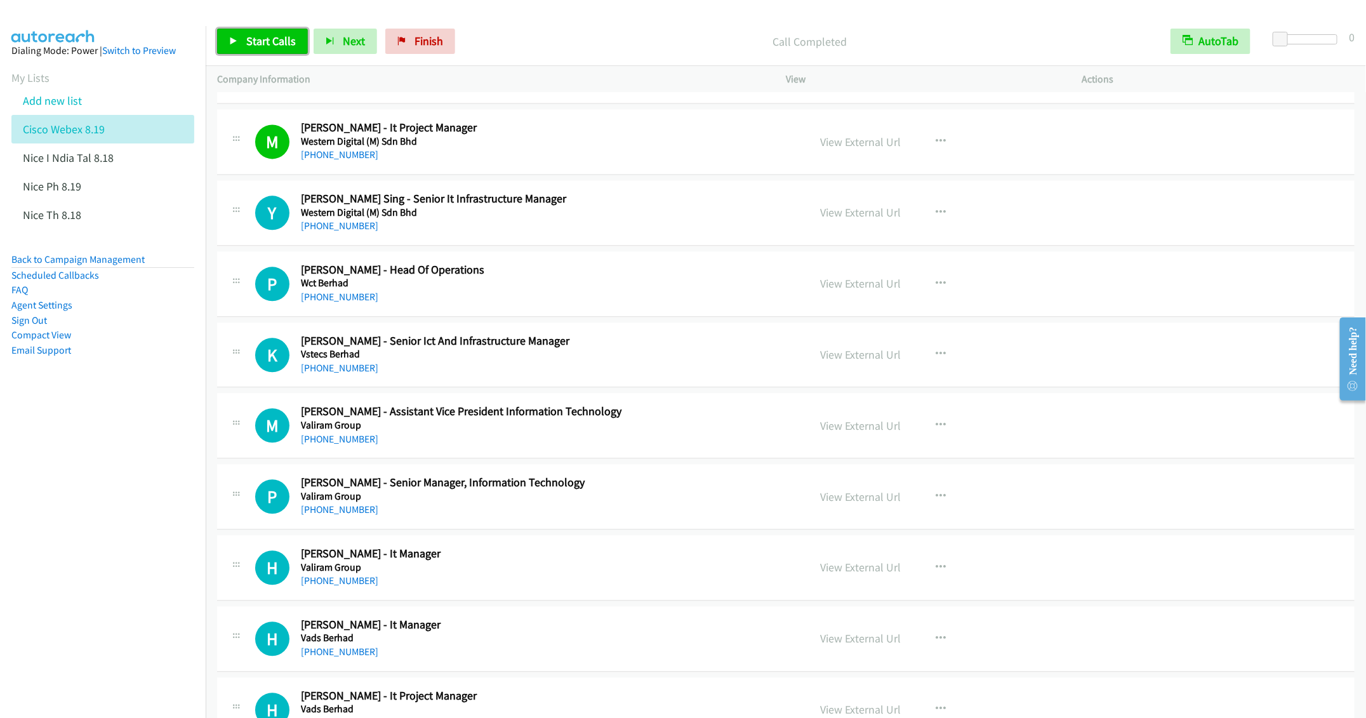
click at [253, 31] on link "Start Calls" at bounding box center [262, 41] width 91 height 25
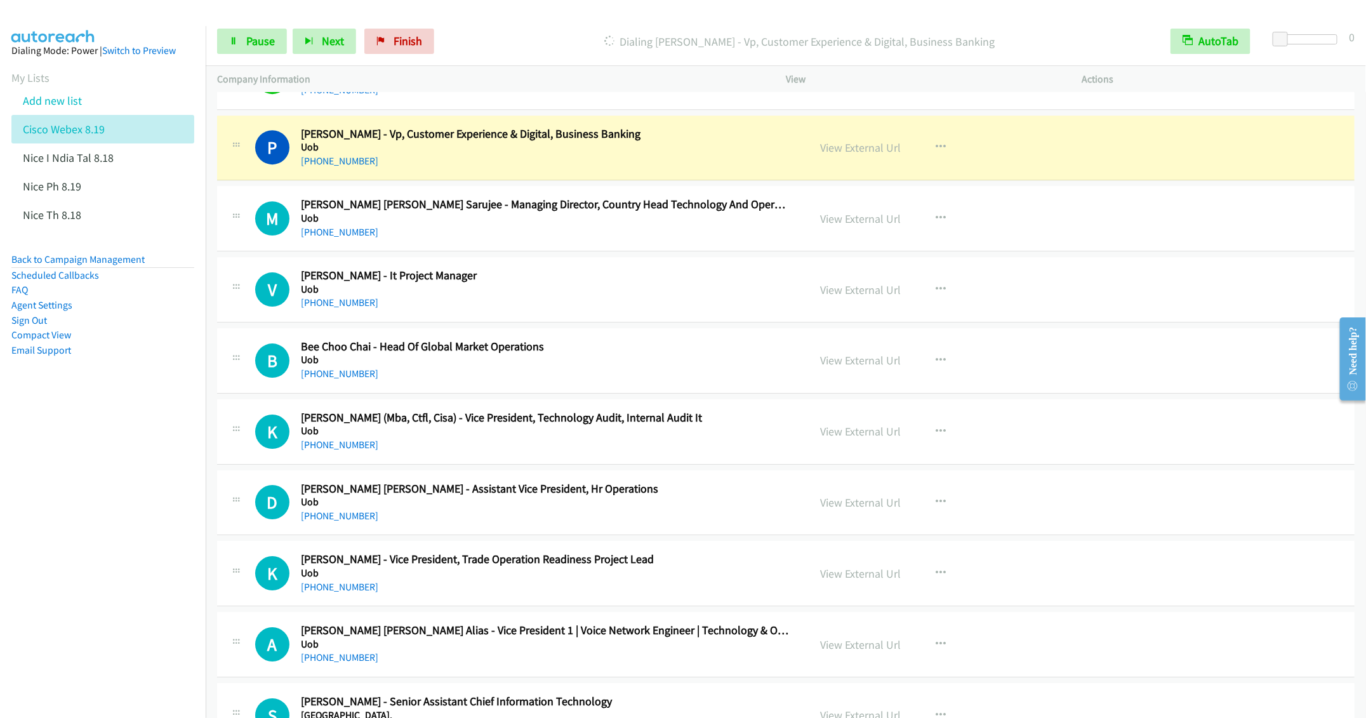
scroll to position [2285, 0]
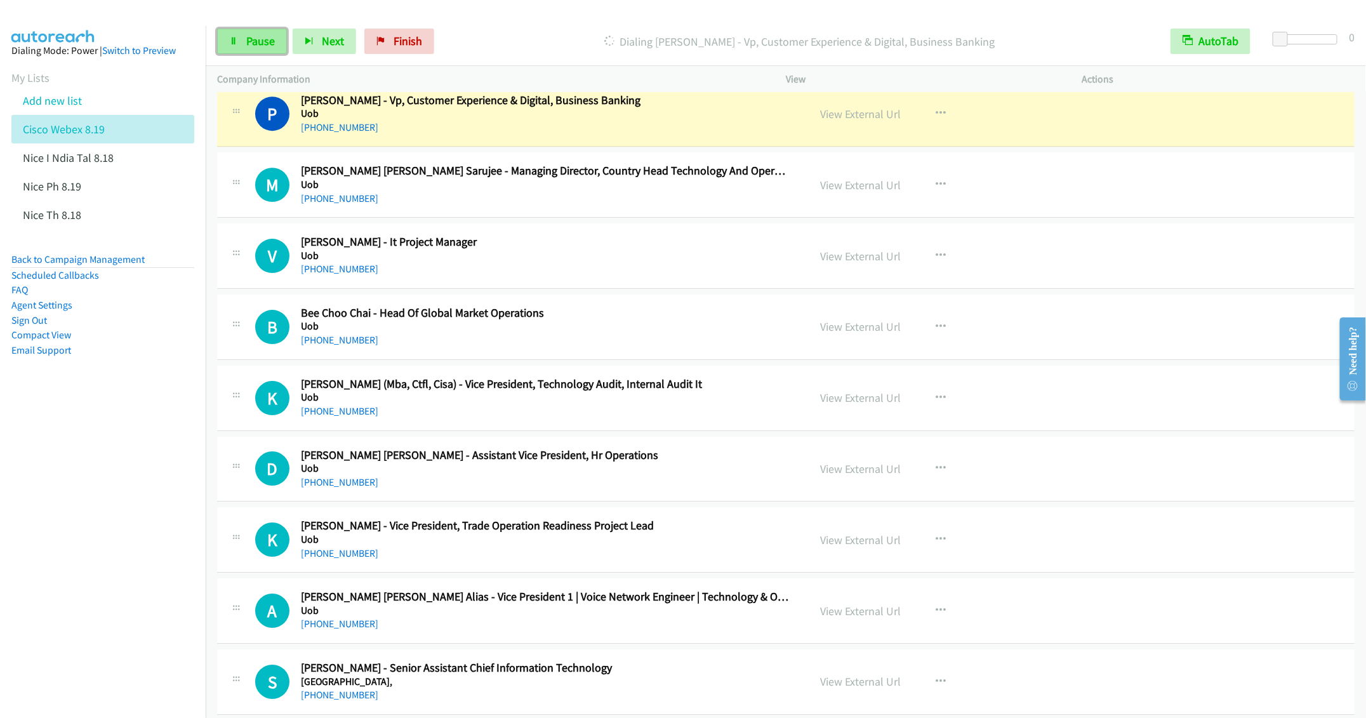
click at [249, 44] on span "Pause" at bounding box center [260, 41] width 29 height 15
click at [741, 134] on div "[PHONE_NUMBER]" at bounding box center [545, 127] width 489 height 15
click at [530, 204] on div "[PHONE_NUMBER]" at bounding box center [545, 198] width 489 height 15
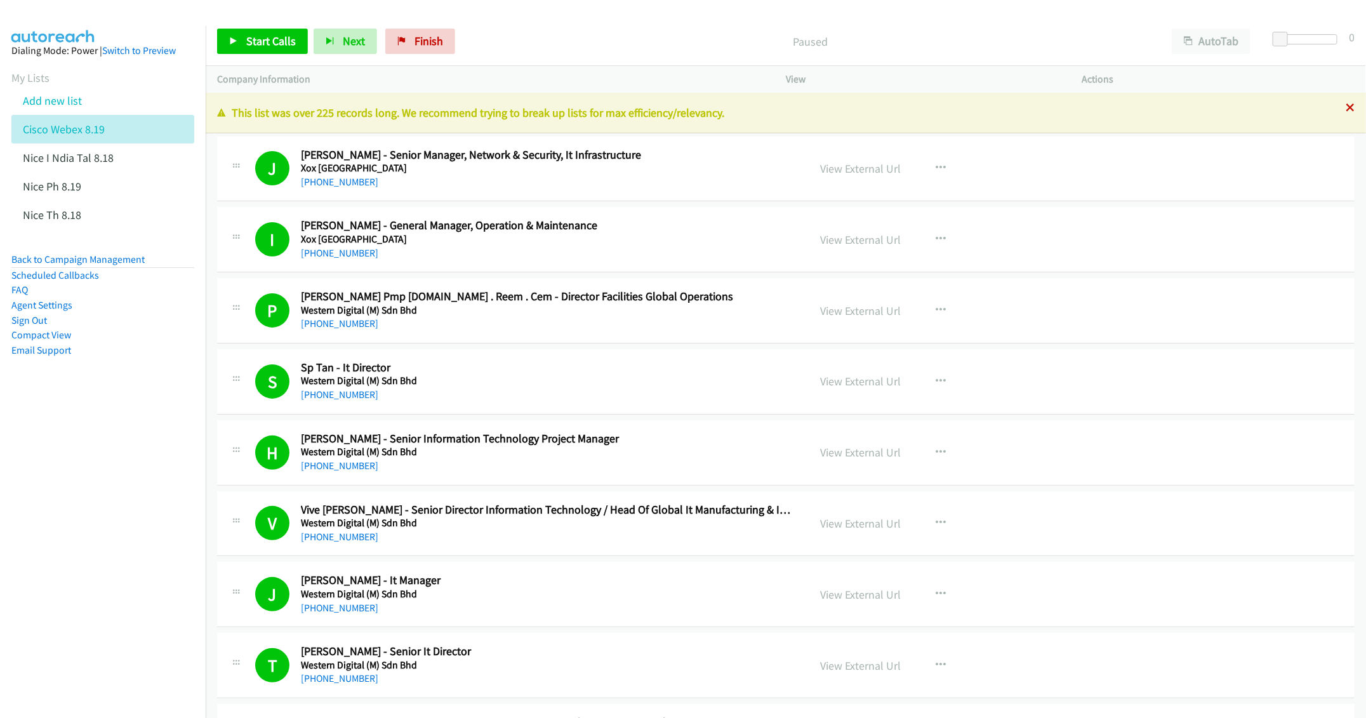
click at [1345, 107] on icon at bounding box center [1349, 108] width 9 height 9
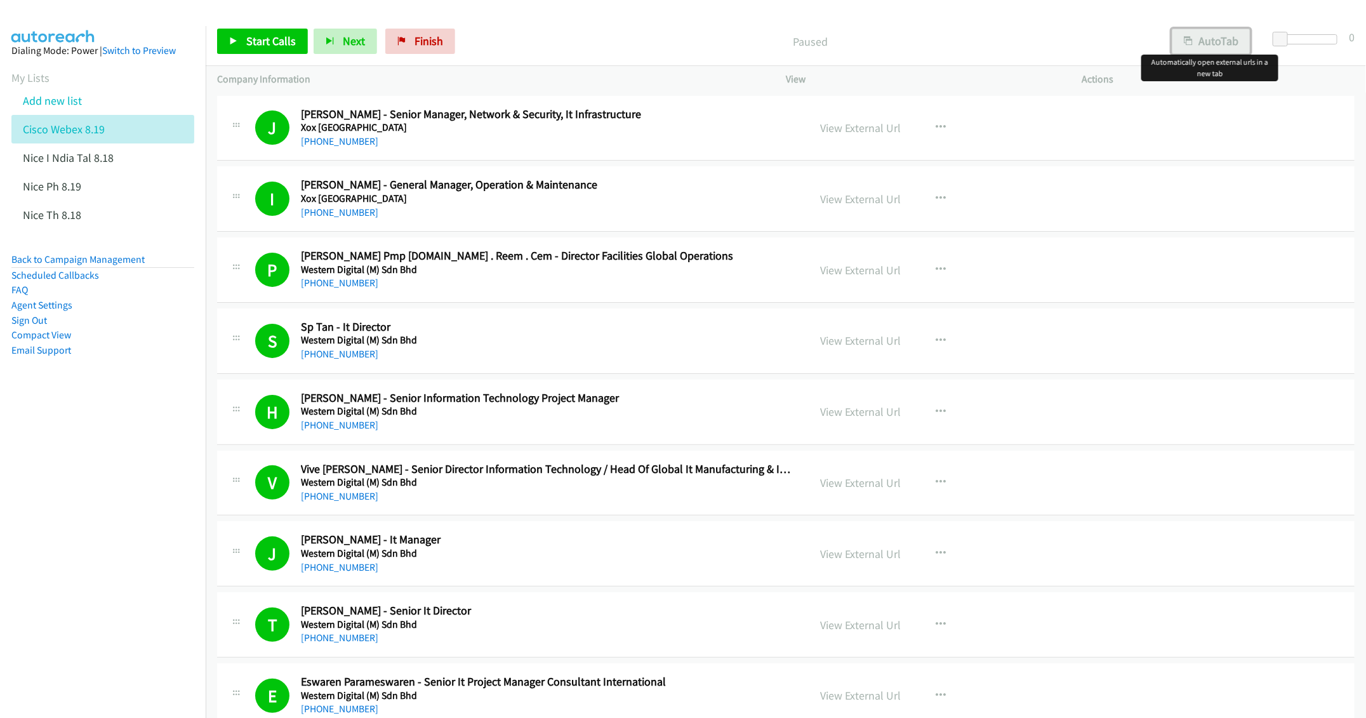
click at [1219, 36] on button "AutoTab" at bounding box center [1211, 41] width 79 height 25
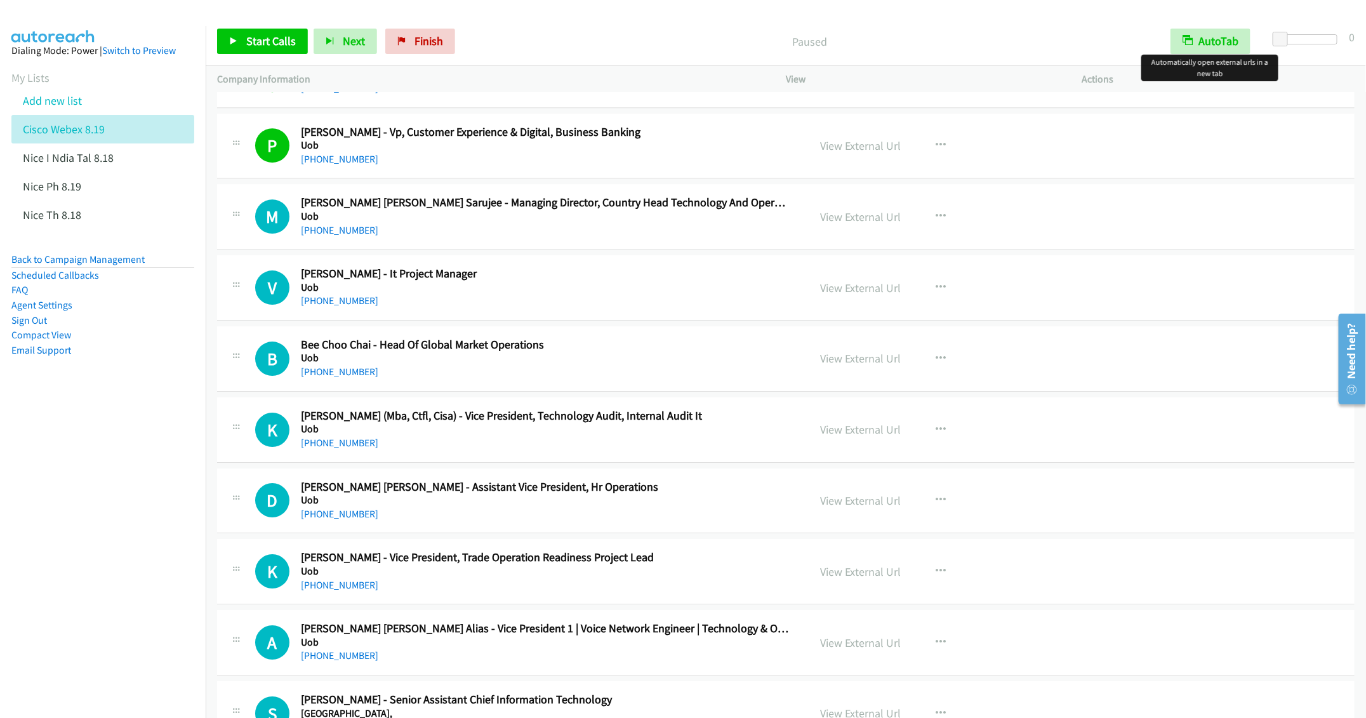
scroll to position [2285, 0]
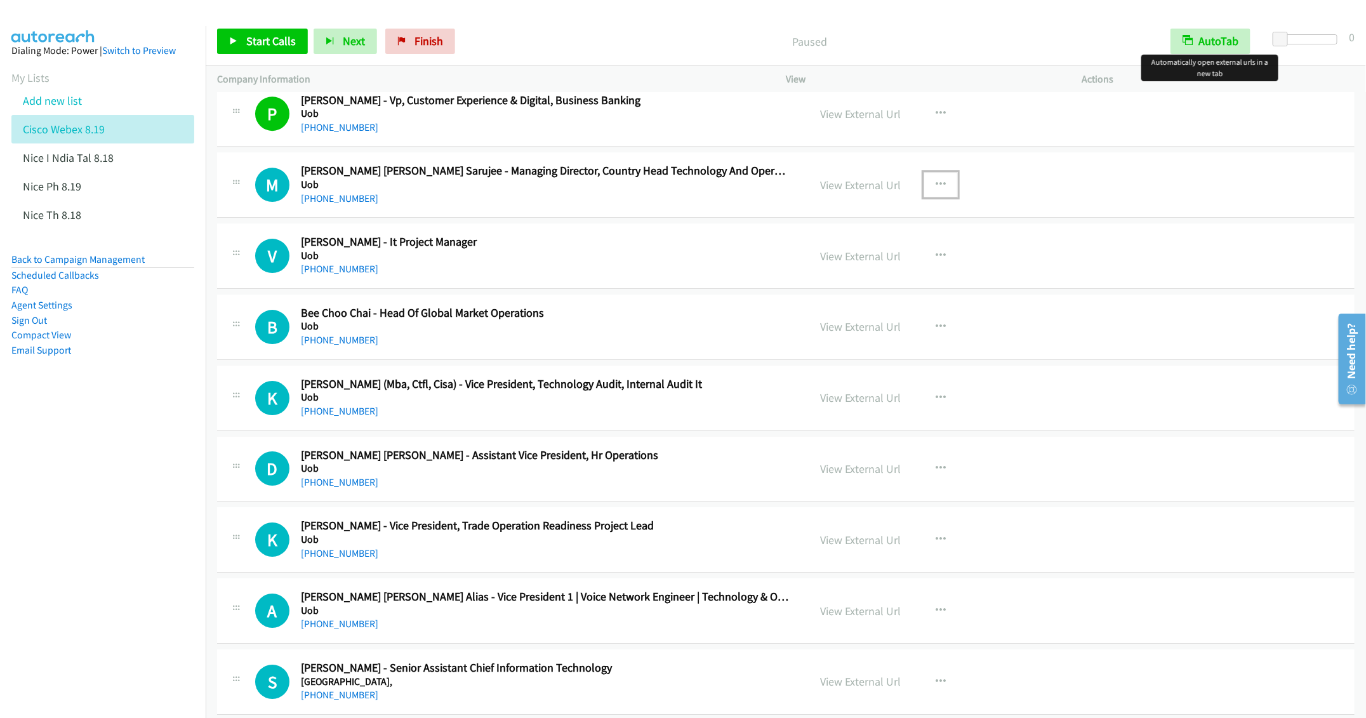
click at [937, 188] on icon "button" at bounding box center [940, 185] width 10 height 10
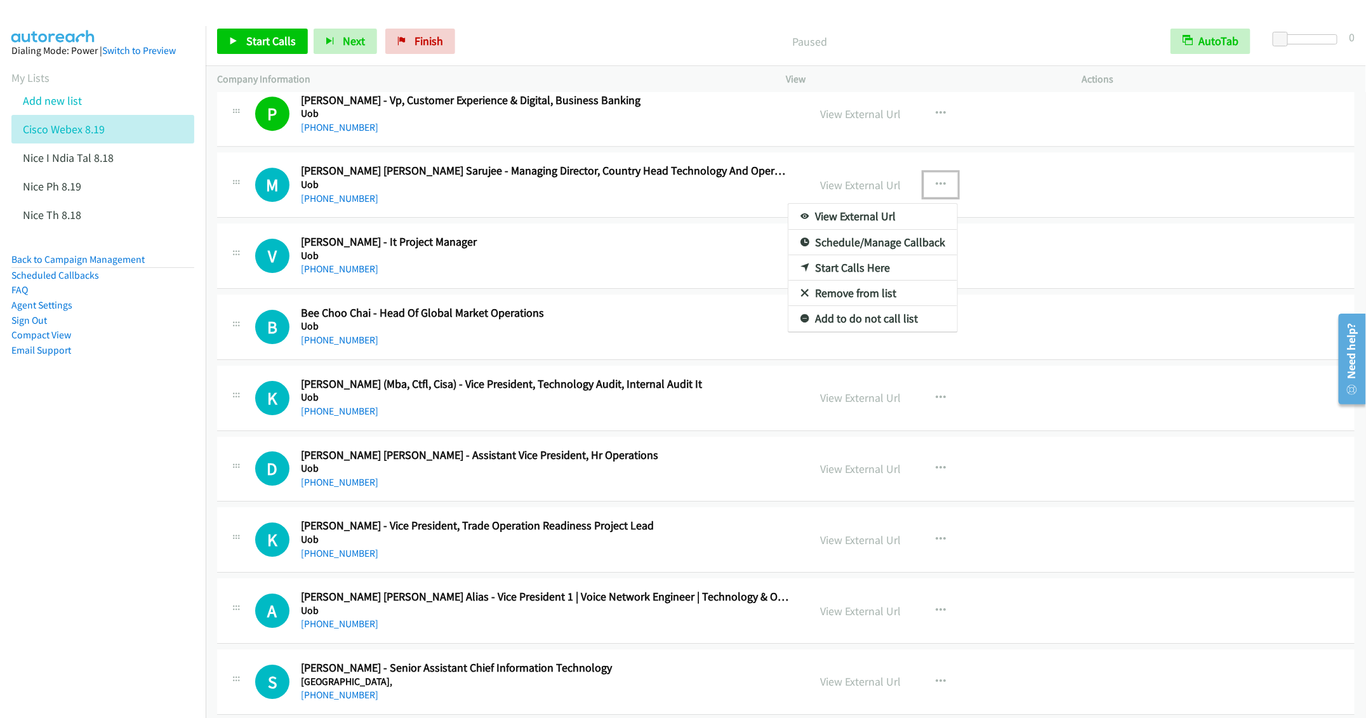
click at [855, 277] on link "Start Calls Here" at bounding box center [872, 267] width 169 height 25
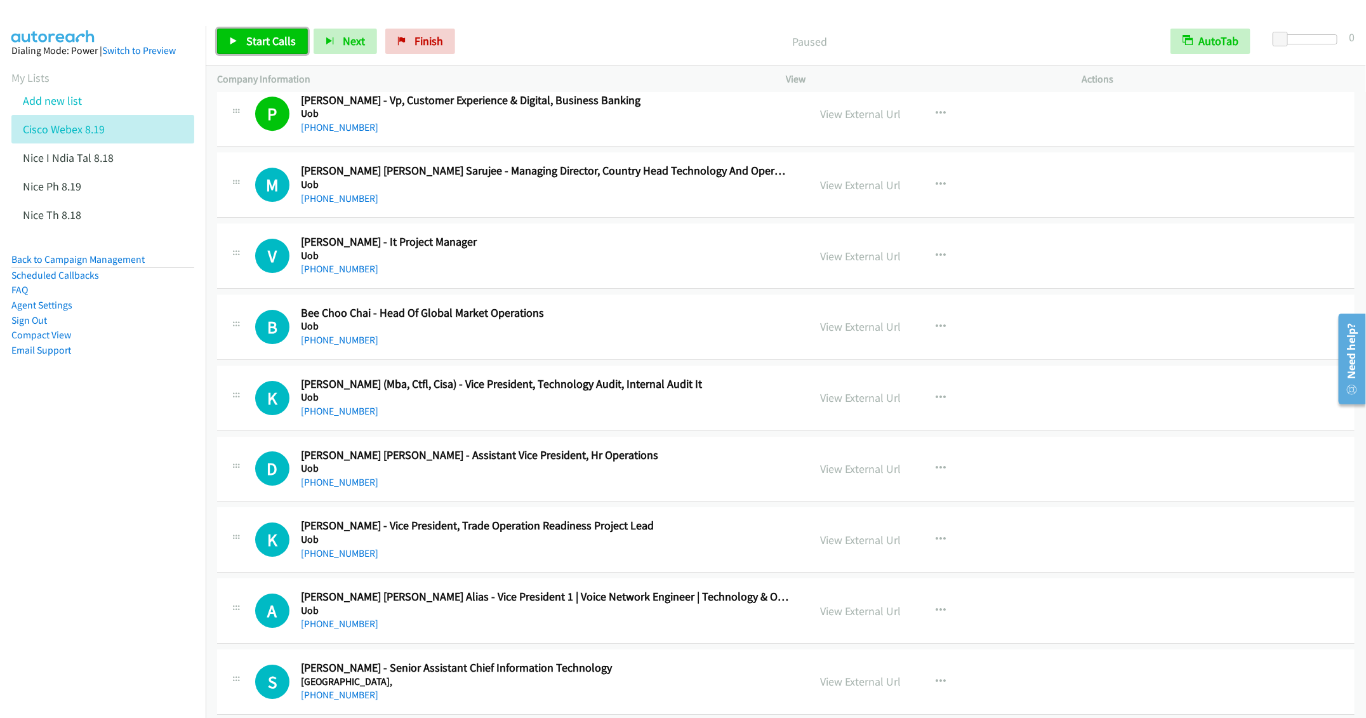
click at [261, 48] on span "Start Calls" at bounding box center [271, 41] width 50 height 15
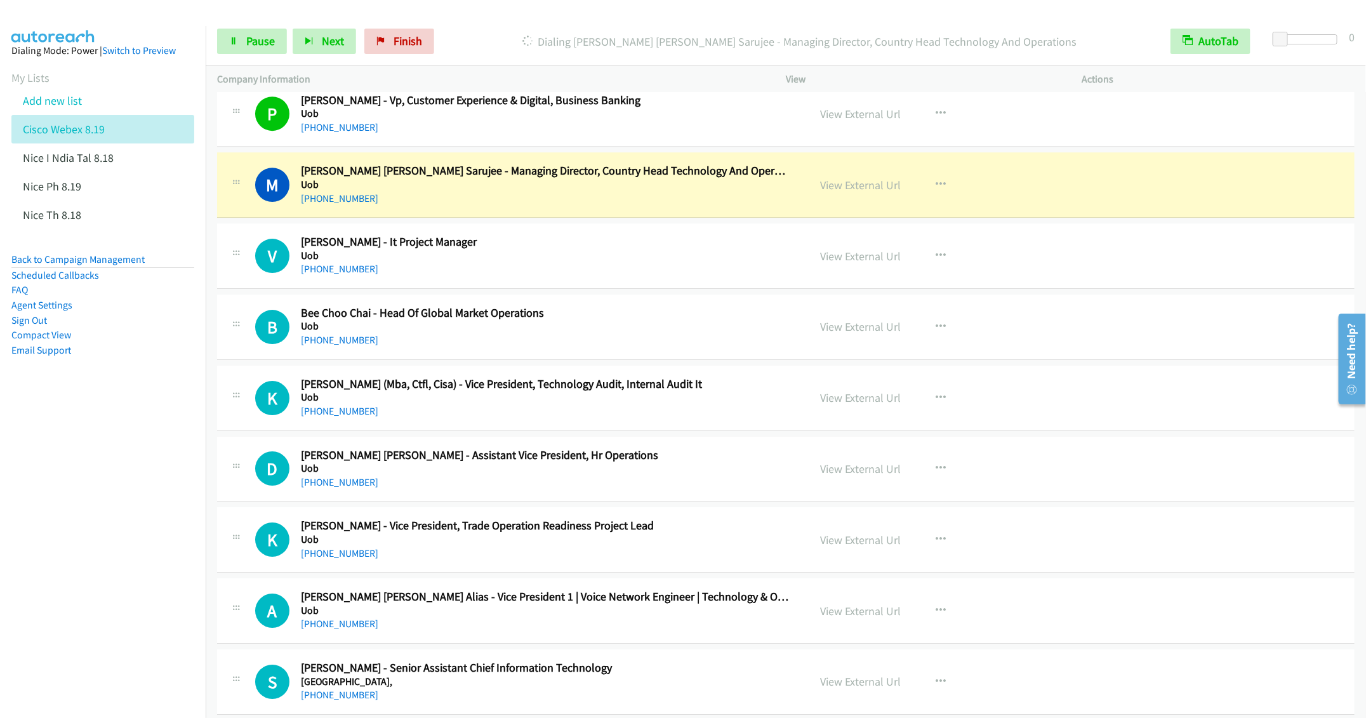
click at [90, 499] on nav "Dialing Mode: Power | Switch to Preview My Lists Add new list Cisco Webex 8.19 …" at bounding box center [103, 385] width 206 height 718
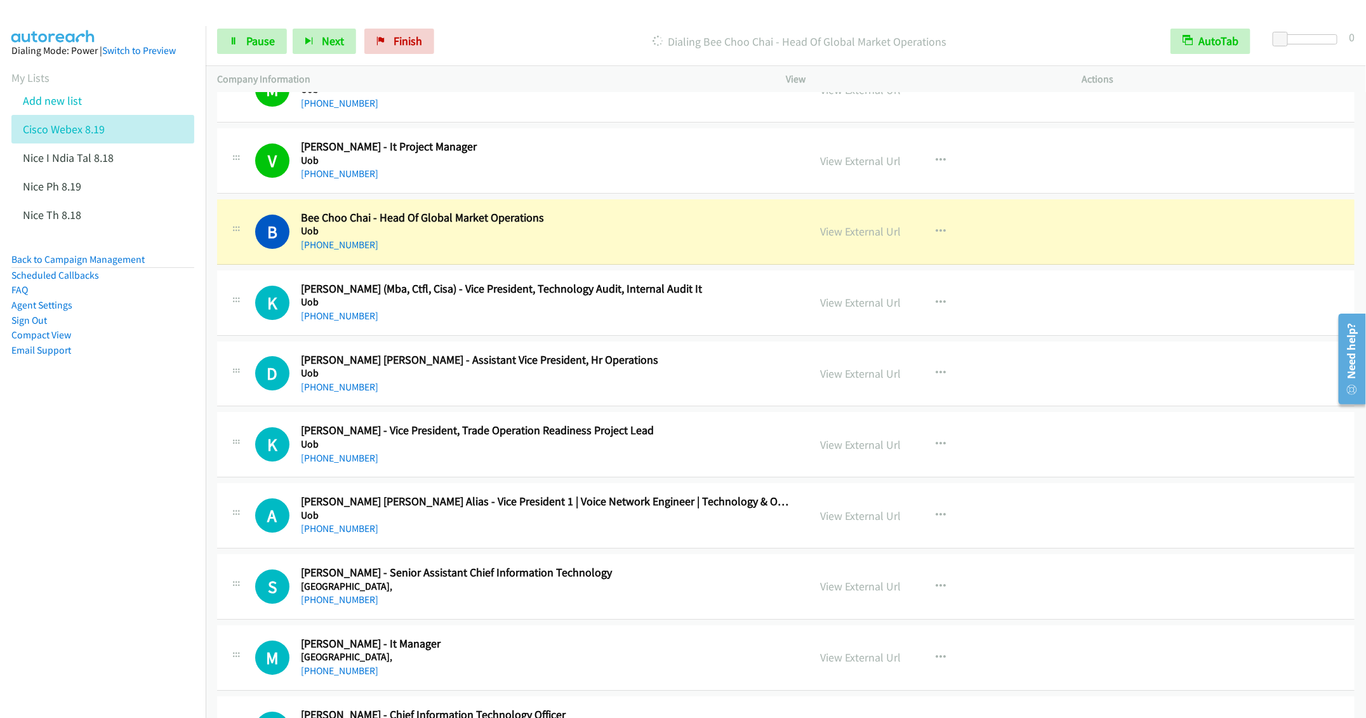
scroll to position [2475, 0]
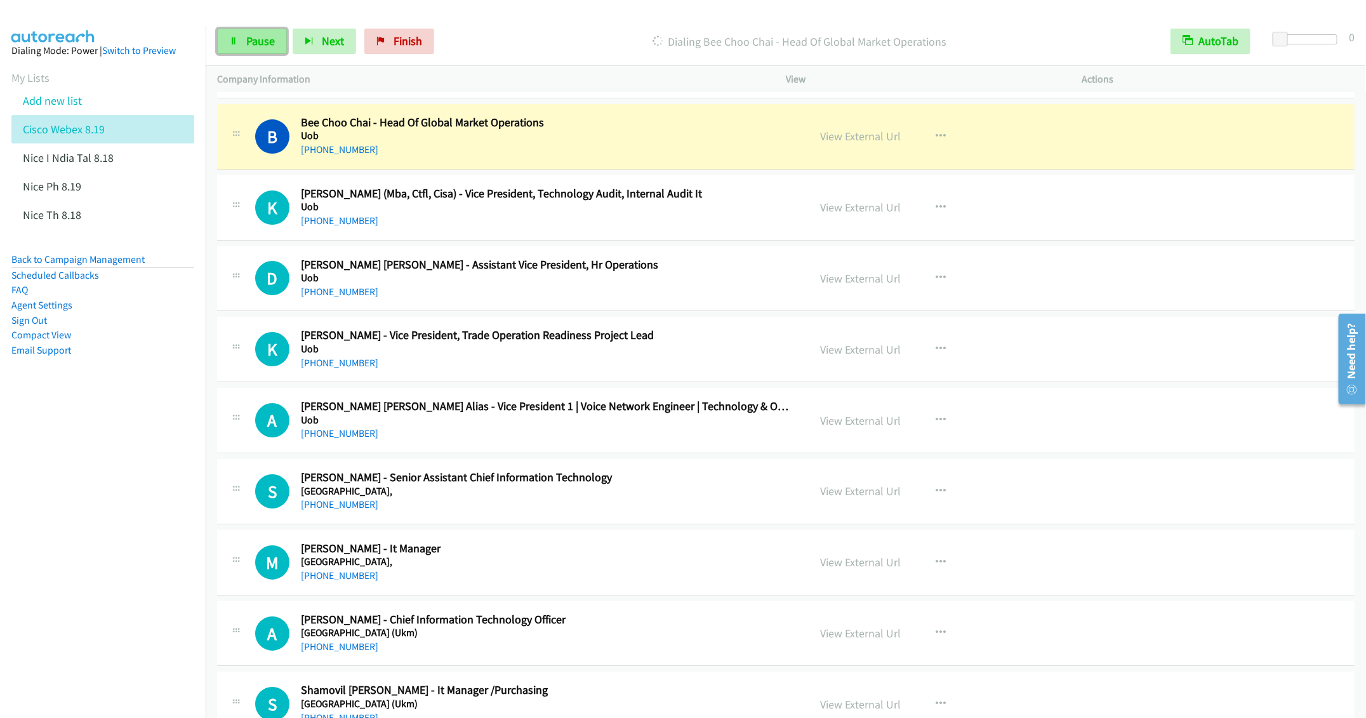
click at [249, 46] on span "Pause" at bounding box center [260, 41] width 29 height 15
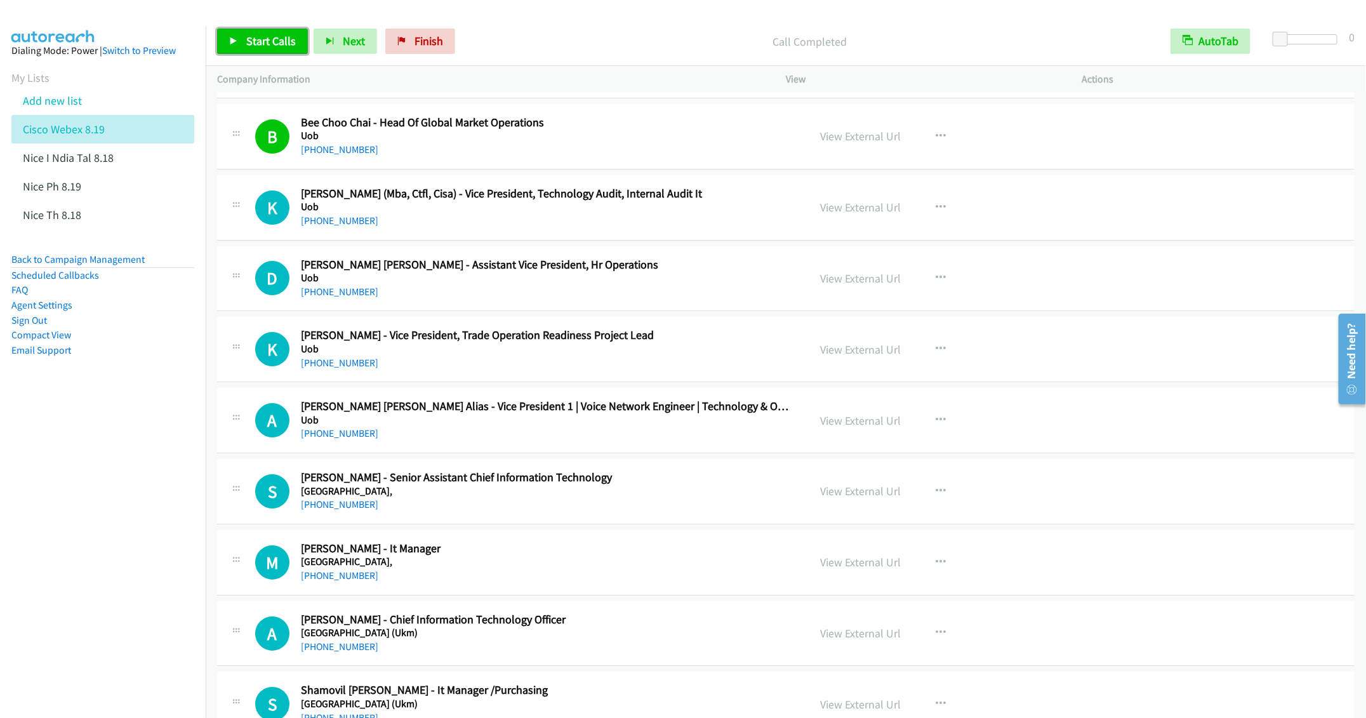
click at [248, 43] on span "Start Calls" at bounding box center [271, 41] width 50 height 15
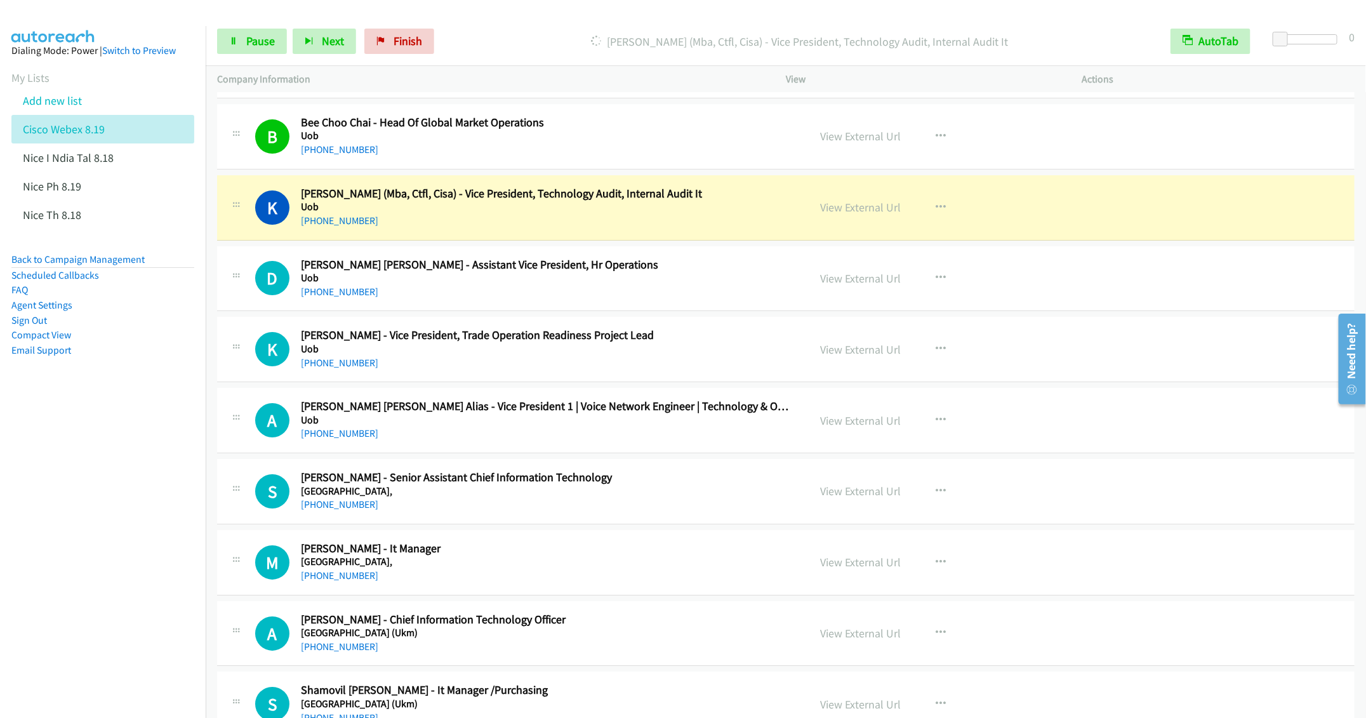
drag, startPoint x: 592, startPoint y: 162, endPoint x: 602, endPoint y: 161, distance: 9.6
click at [592, 157] on div "+60 16-336 0982" at bounding box center [545, 149] width 489 height 15
click at [935, 142] on icon "button" at bounding box center [940, 136] width 10 height 10
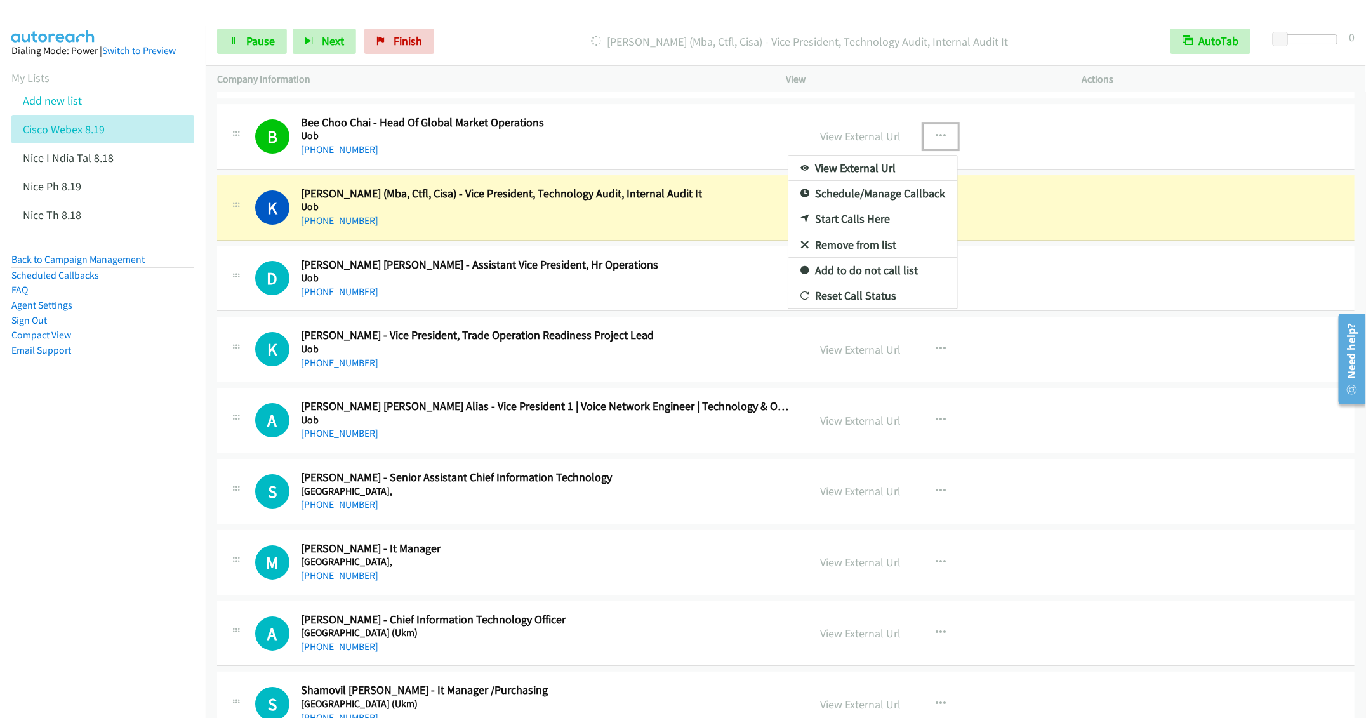
click at [846, 257] on link "Remove from list" at bounding box center [872, 244] width 169 height 25
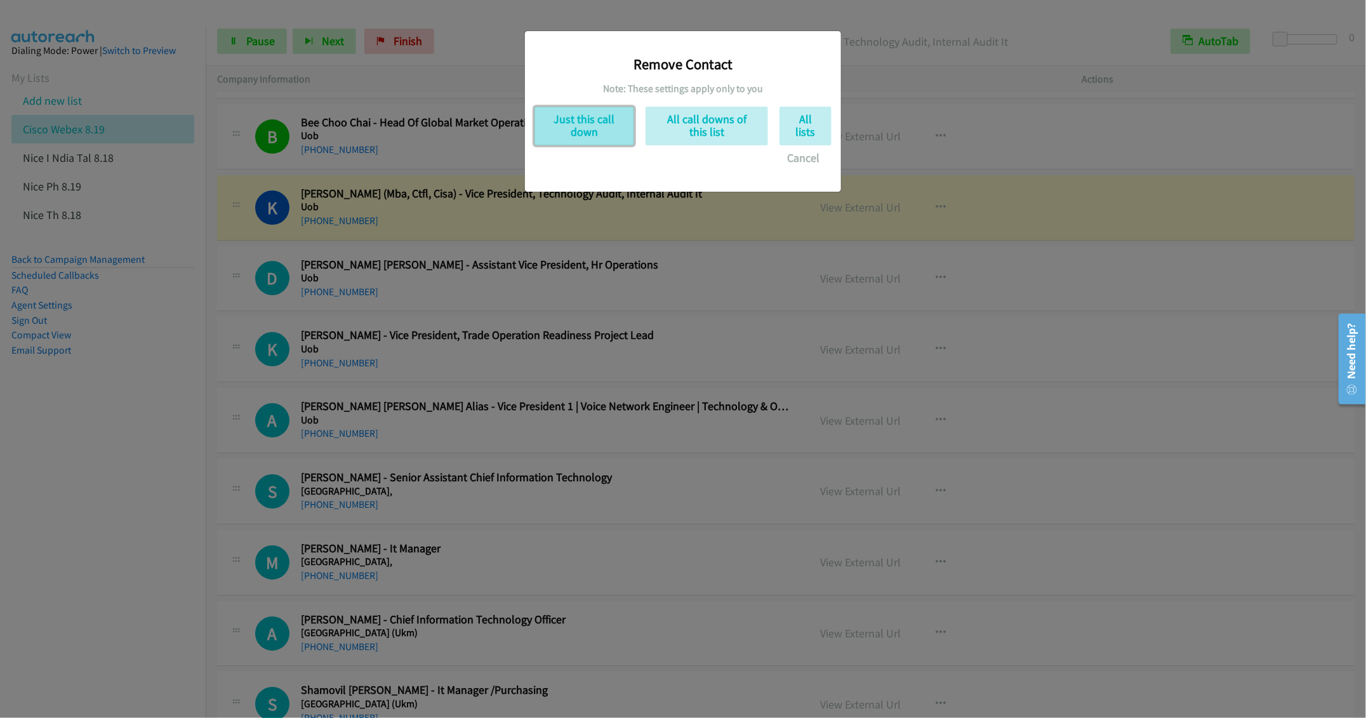
click at [583, 118] on button "Just this call down" at bounding box center [584, 126] width 100 height 39
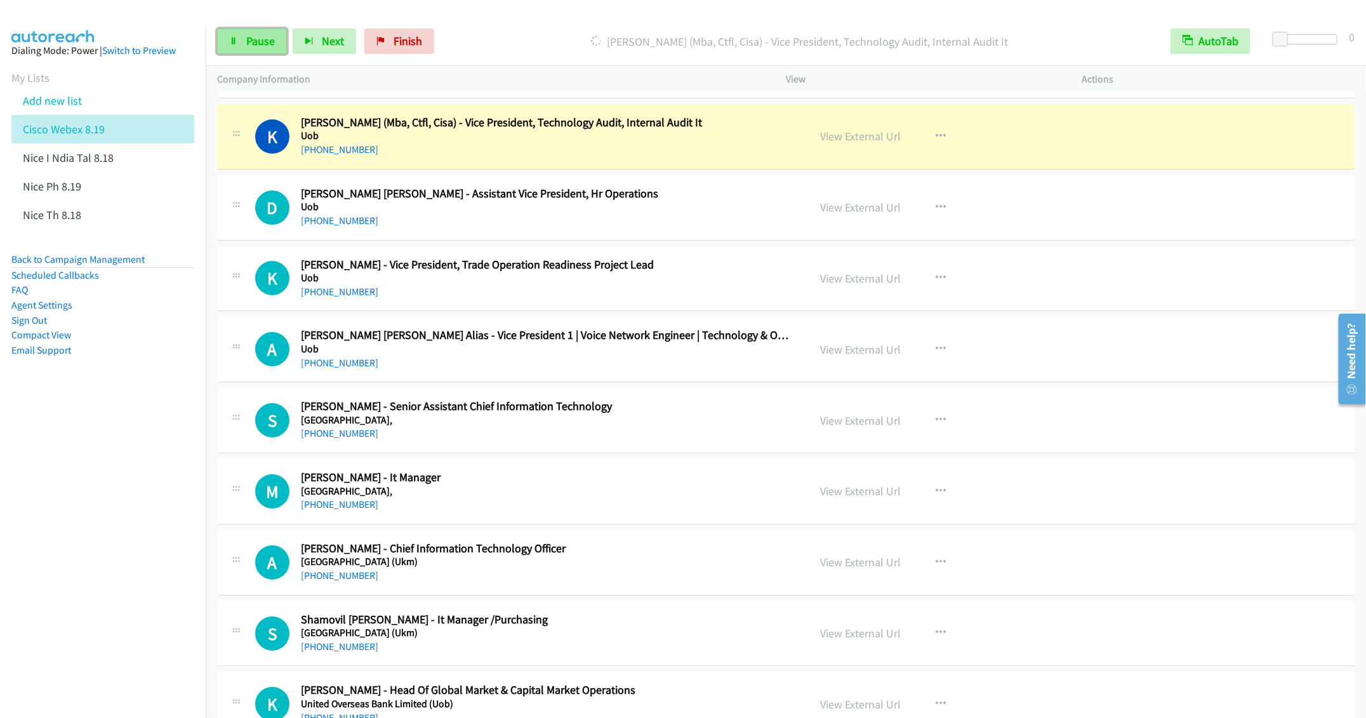
click at [252, 48] on span "Pause" at bounding box center [260, 41] width 29 height 15
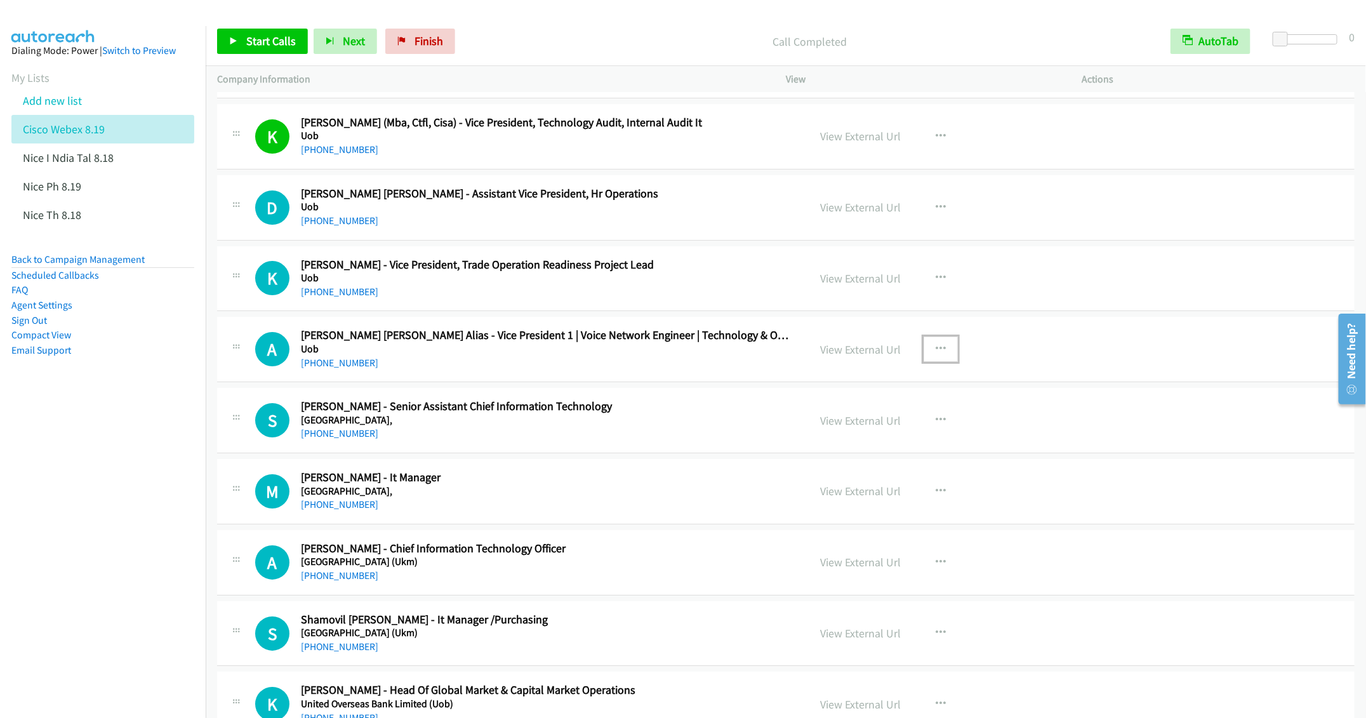
click at [943, 359] on button "button" at bounding box center [940, 348] width 34 height 25
click at [830, 445] on link "Start Calls Here" at bounding box center [872, 431] width 169 height 25
click at [249, 50] on link "Start Calls" at bounding box center [262, 41] width 91 height 25
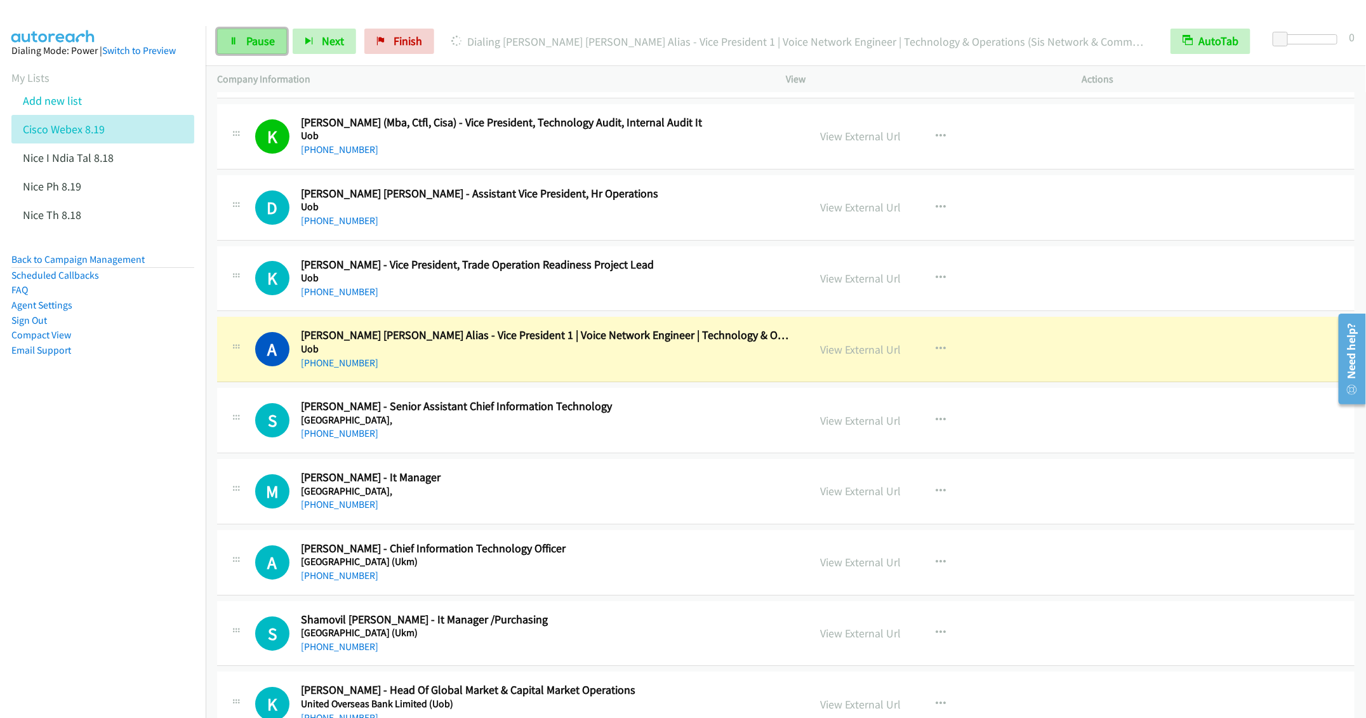
click at [242, 41] on link "Pause" at bounding box center [252, 41] width 70 height 25
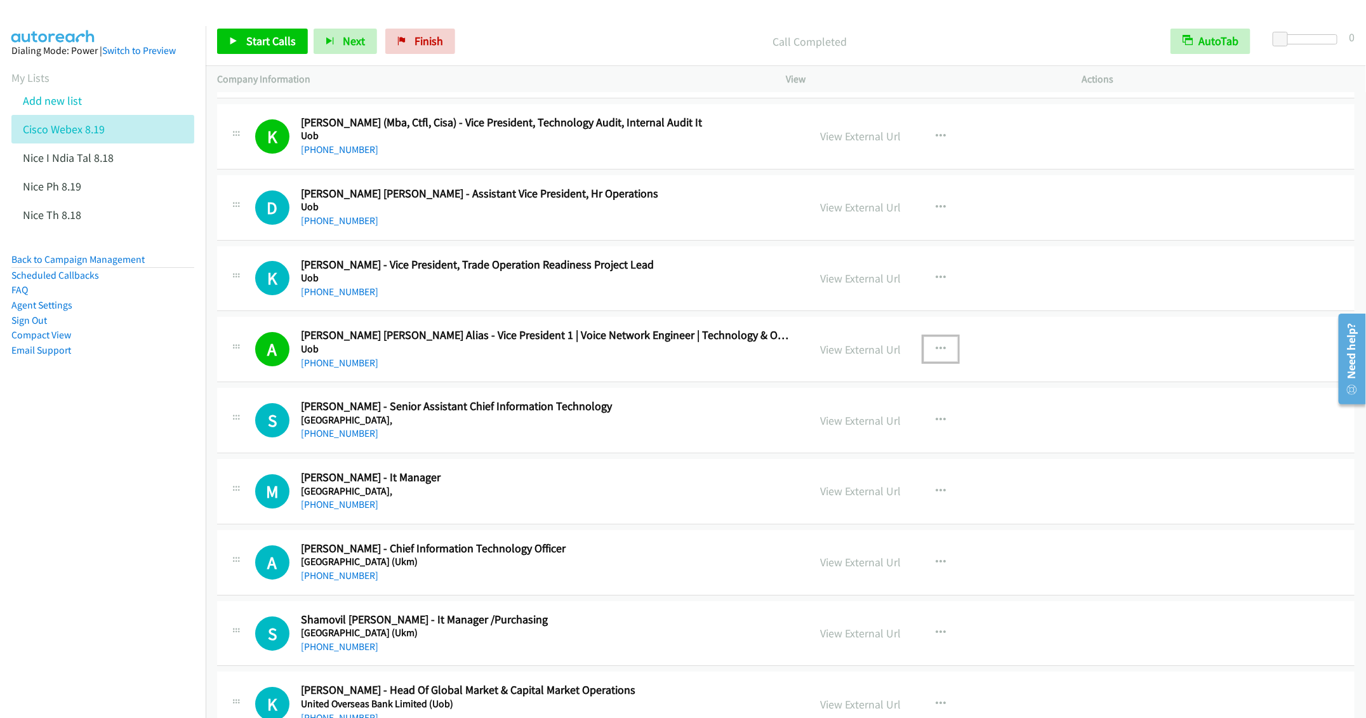
click at [945, 356] on button "button" at bounding box center [940, 348] width 34 height 25
click at [857, 468] on link "Remove from list" at bounding box center [872, 457] width 169 height 25
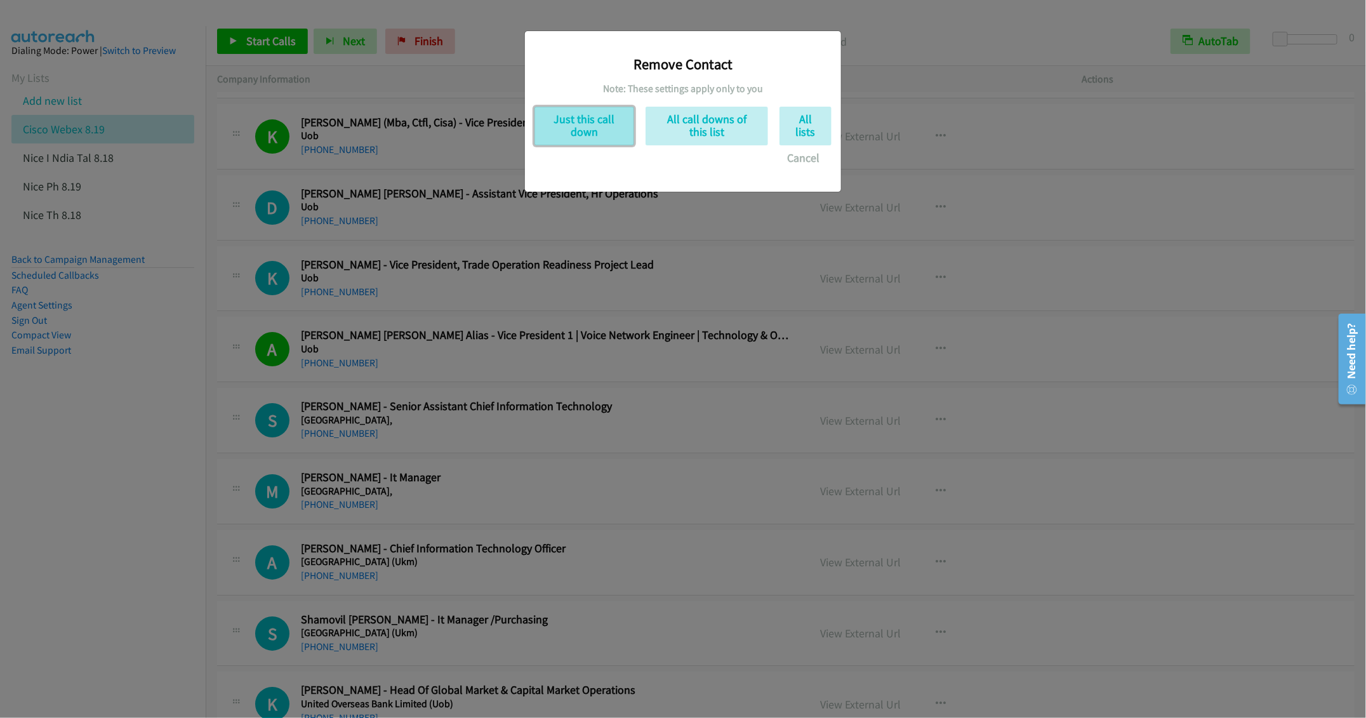
click at [586, 124] on button "Just this call down" at bounding box center [584, 126] width 100 height 39
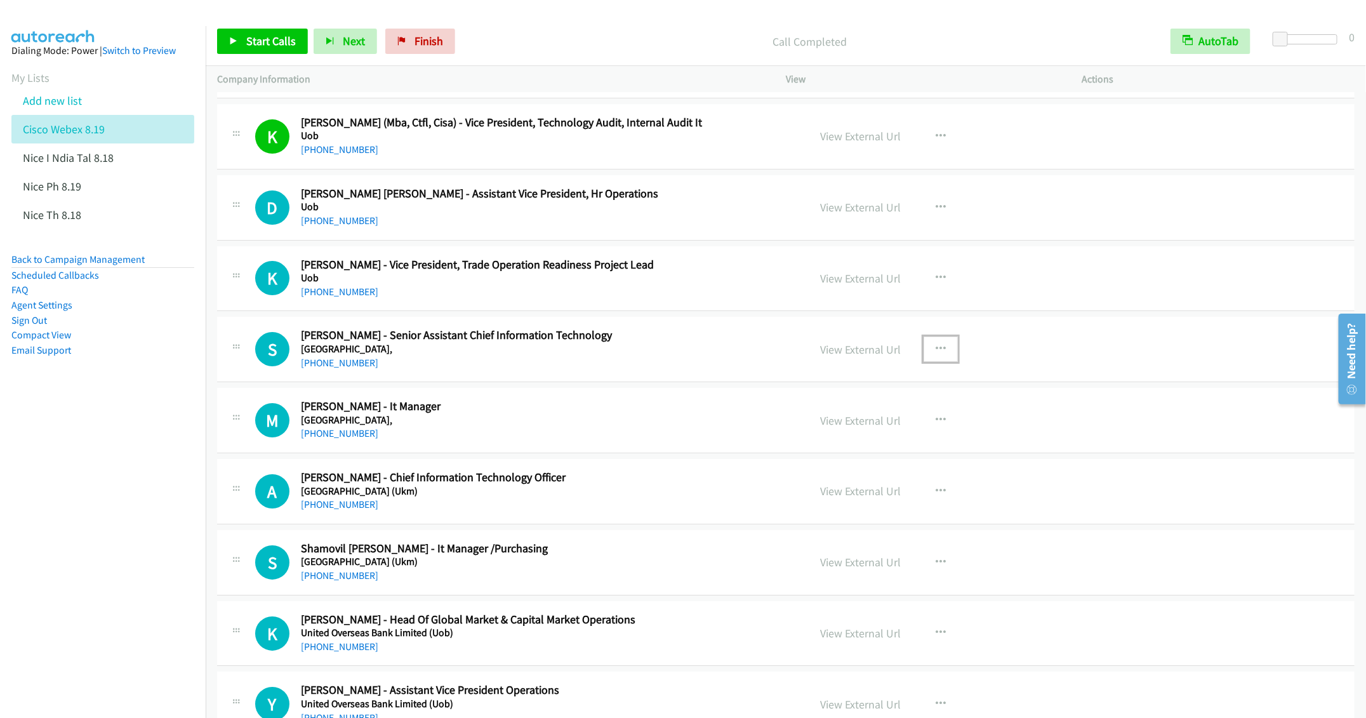
click at [925, 358] on button "button" at bounding box center [940, 348] width 34 height 25
click at [830, 445] on link "Start Calls Here" at bounding box center [872, 431] width 169 height 25
click at [231, 34] on link "Start Calls" at bounding box center [262, 41] width 91 height 25
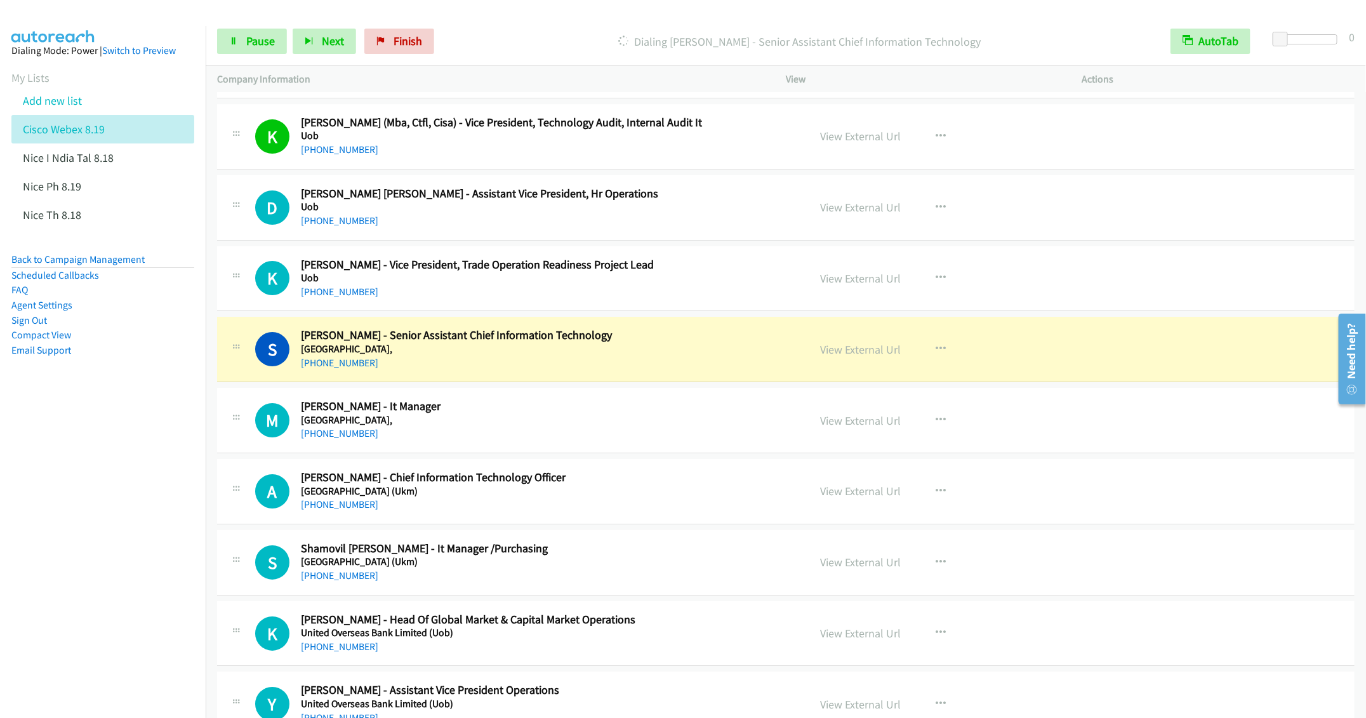
click at [86, 449] on nav "Dialing Mode: Power | Switch to Preview My Lists Add new list Cisco Webex 8.19 …" at bounding box center [103, 385] width 206 height 718
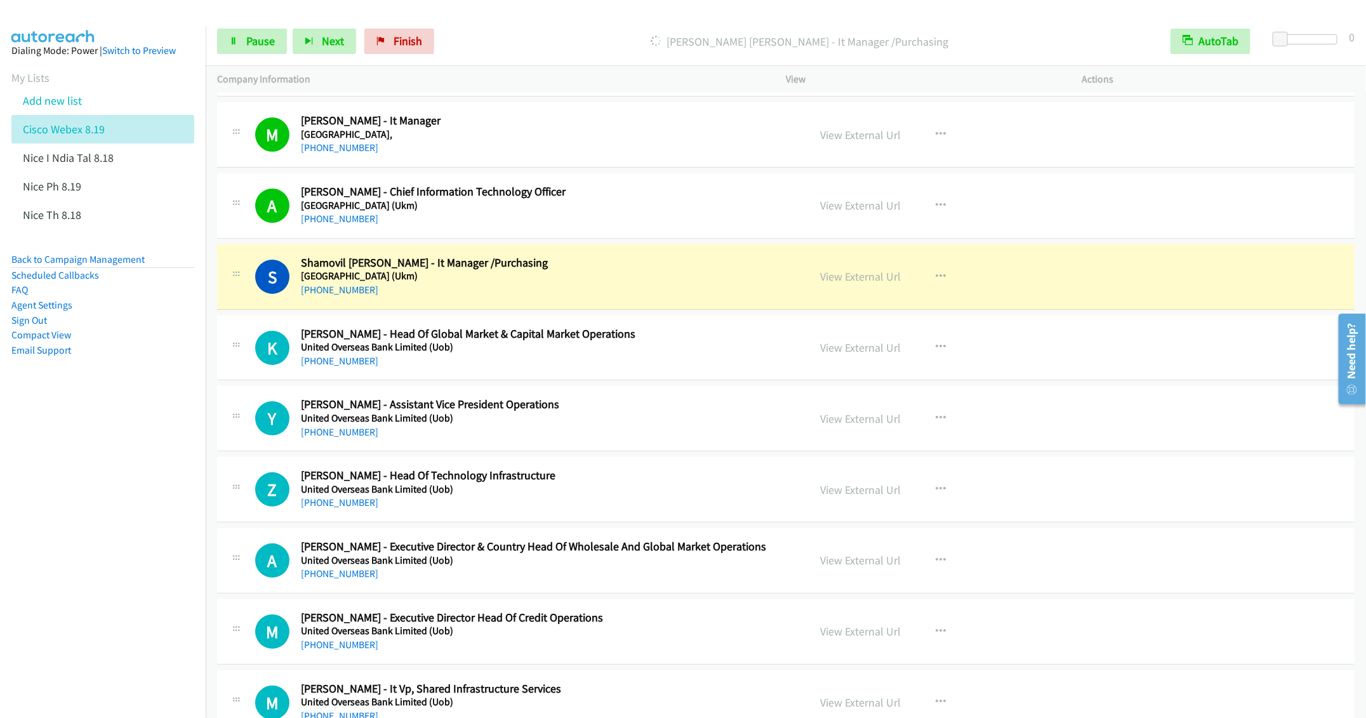
scroll to position [2856, 0]
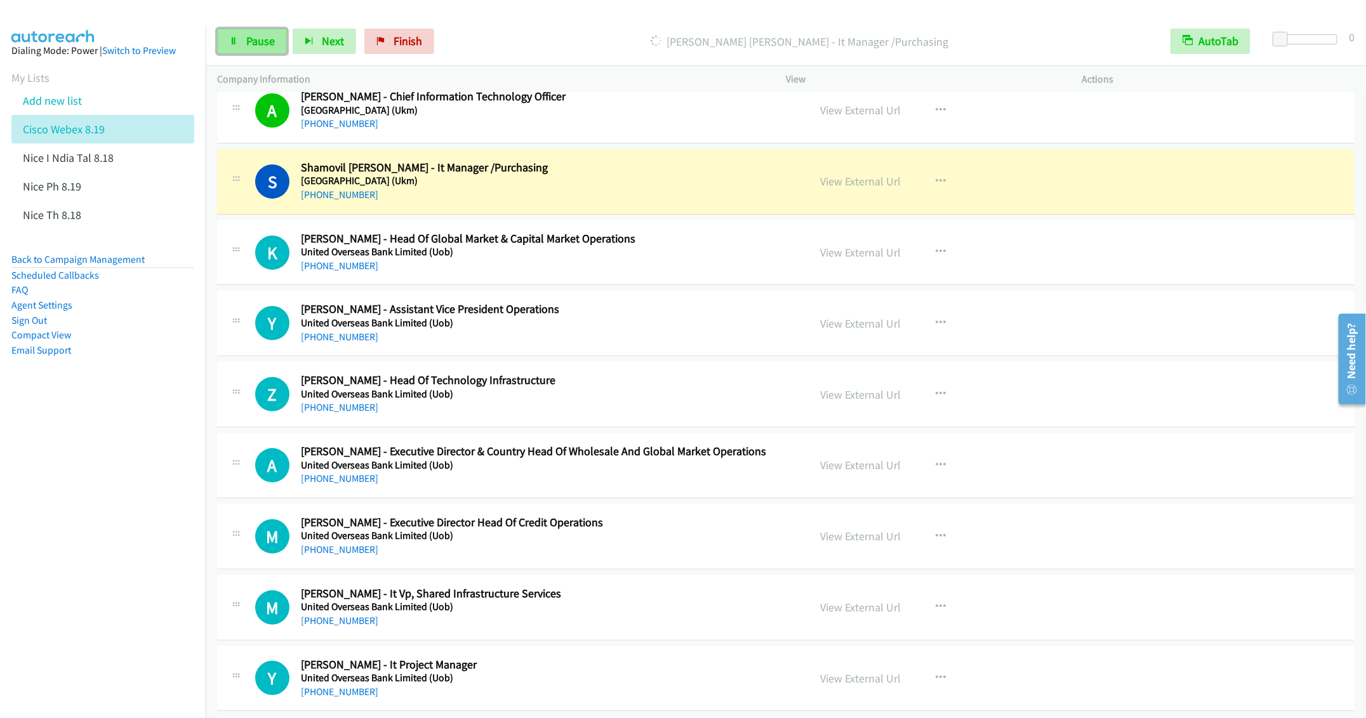
click at [255, 43] on span "Pause" at bounding box center [260, 41] width 29 height 15
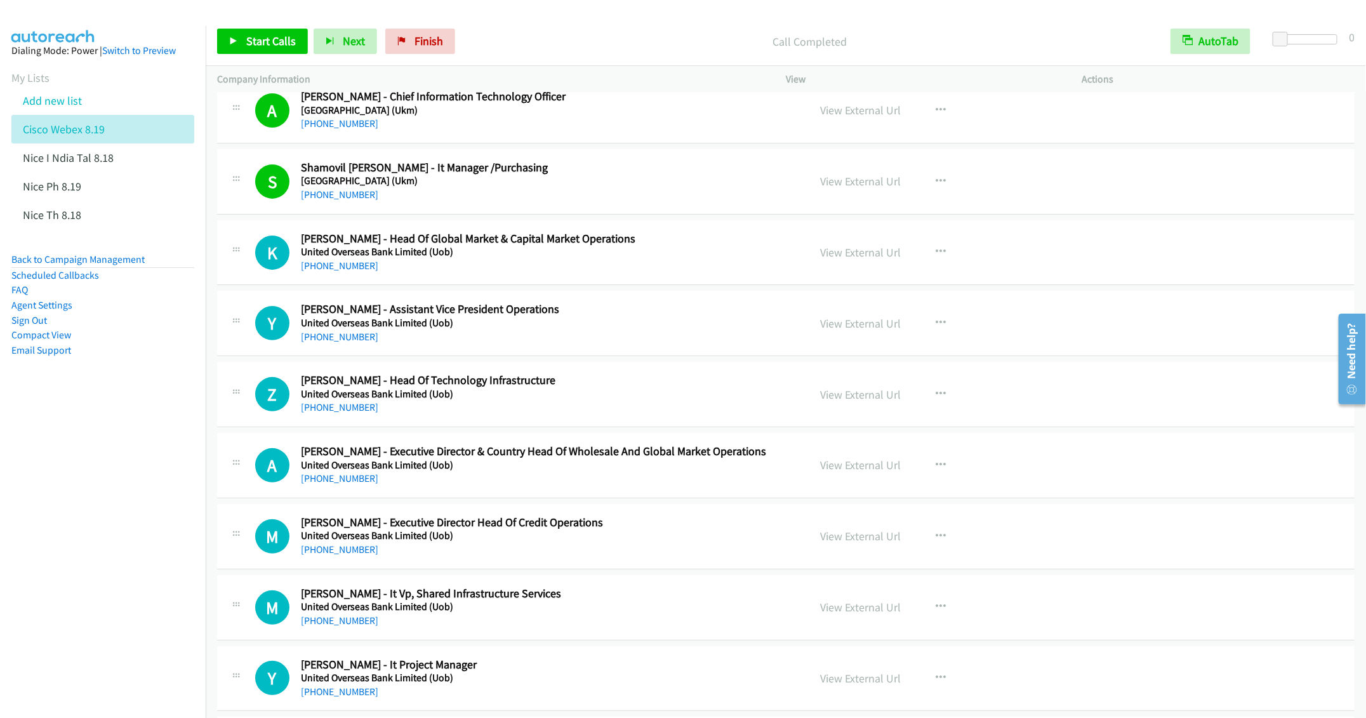
click at [600, 329] on h5 "United Overseas Bank Limited (Uob)" at bounding box center [545, 323] width 489 height 13
click at [935, 328] on icon "button" at bounding box center [940, 323] width 10 height 10
click at [851, 419] on link "Start Calls Here" at bounding box center [872, 405] width 169 height 25
click at [265, 34] on span "Start Calls" at bounding box center [271, 41] width 50 height 15
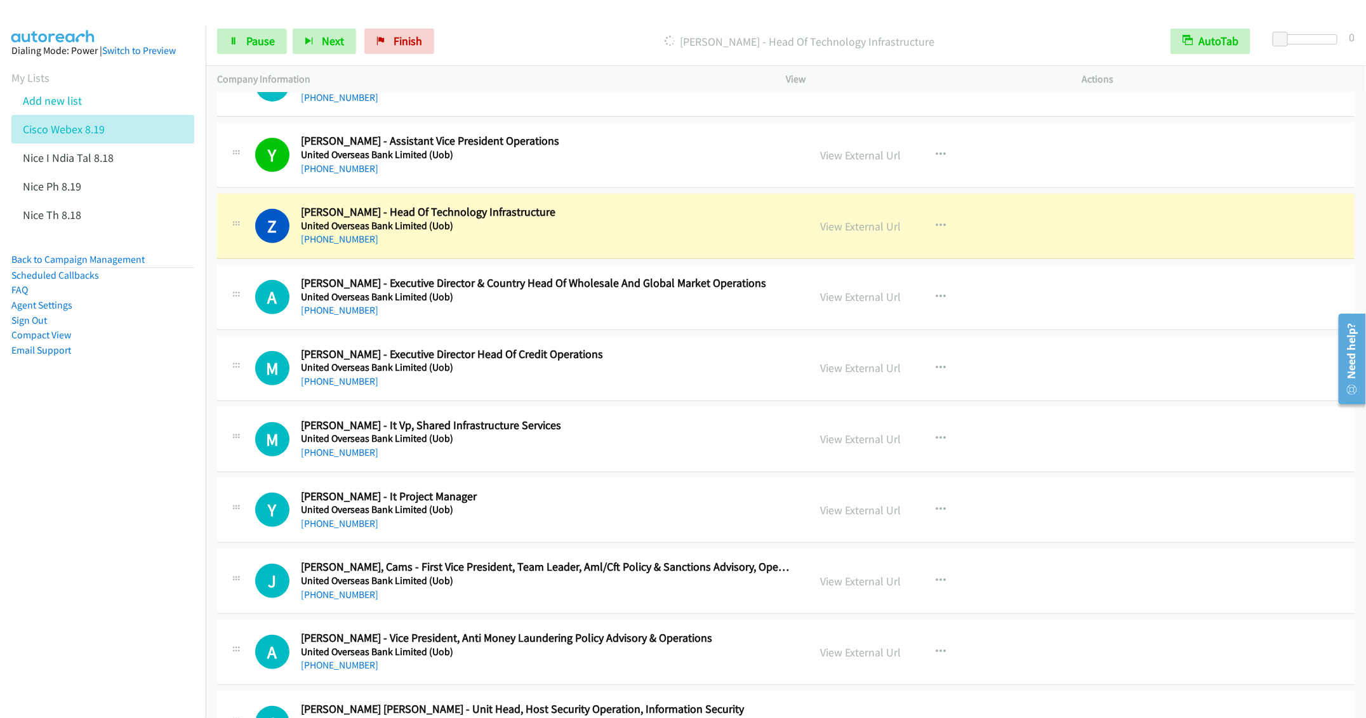
scroll to position [3046, 0]
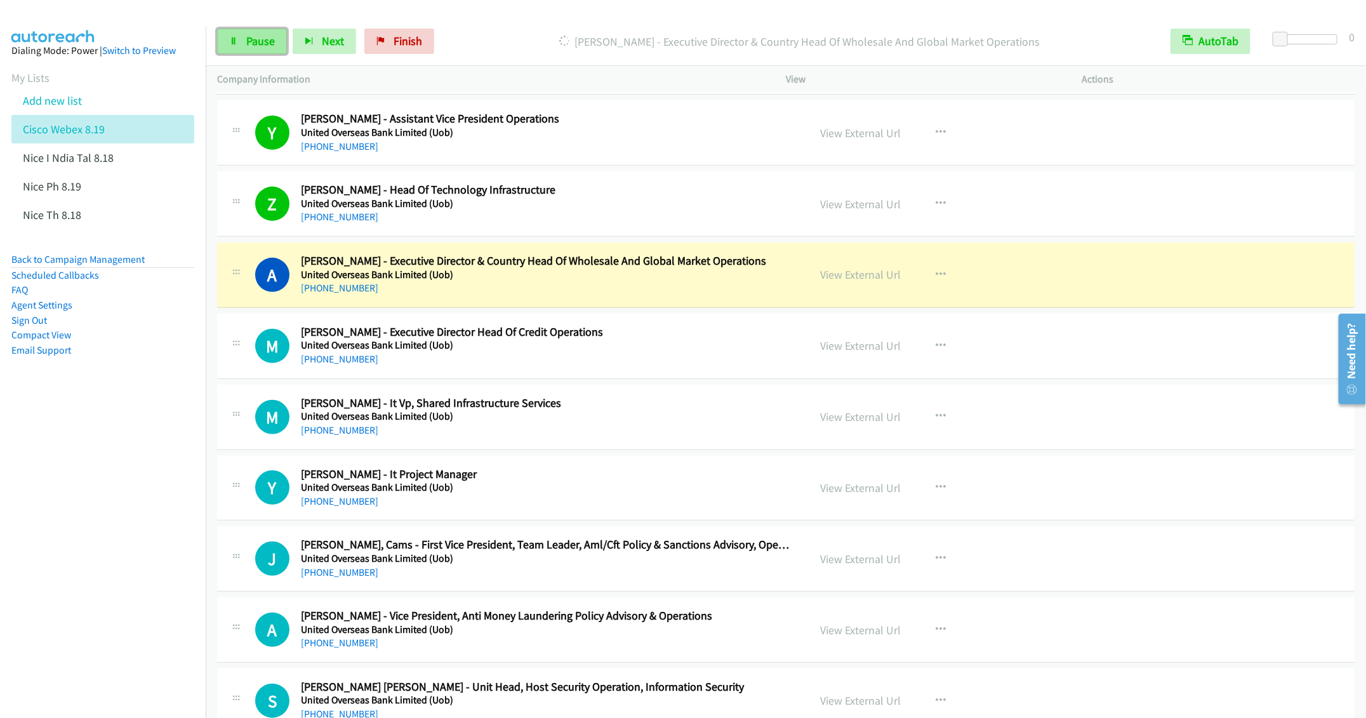
click at [254, 46] on span "Pause" at bounding box center [260, 41] width 29 height 15
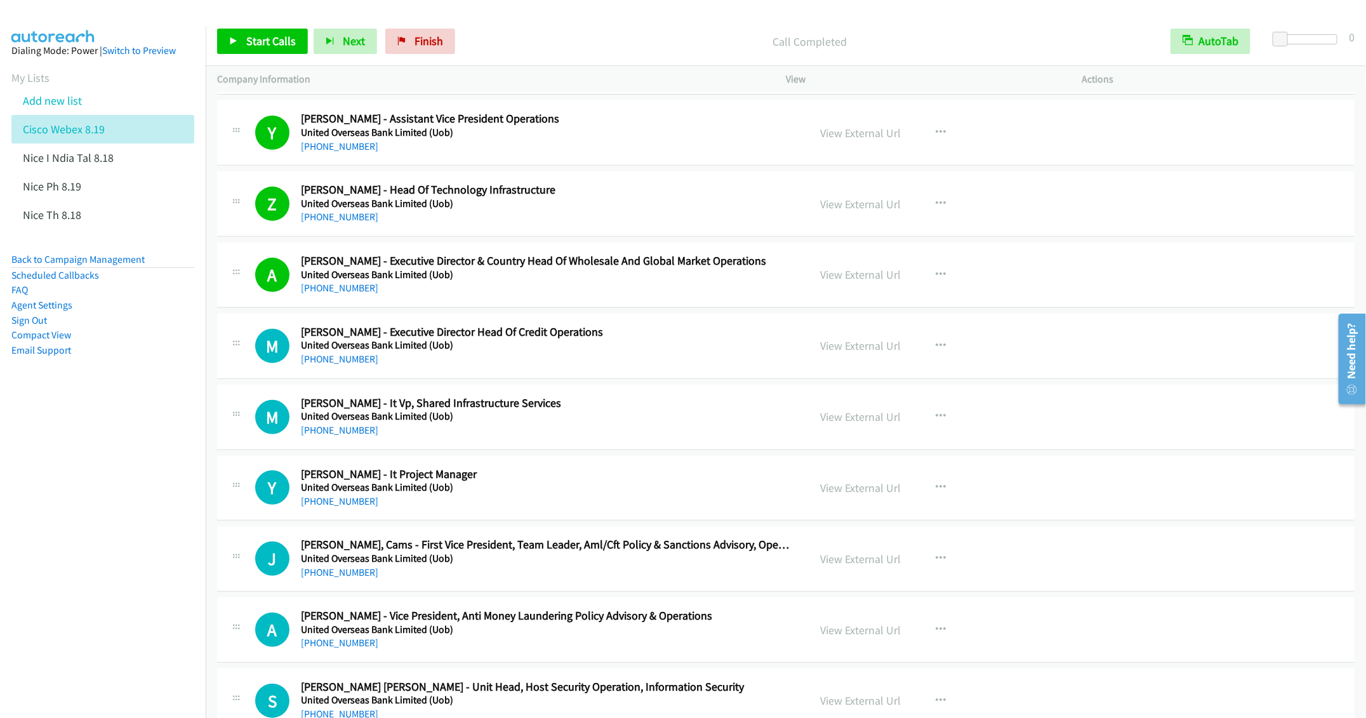
click at [659, 423] on h5 "United Overseas Bank Limited (Uob)" at bounding box center [545, 416] width 489 height 13
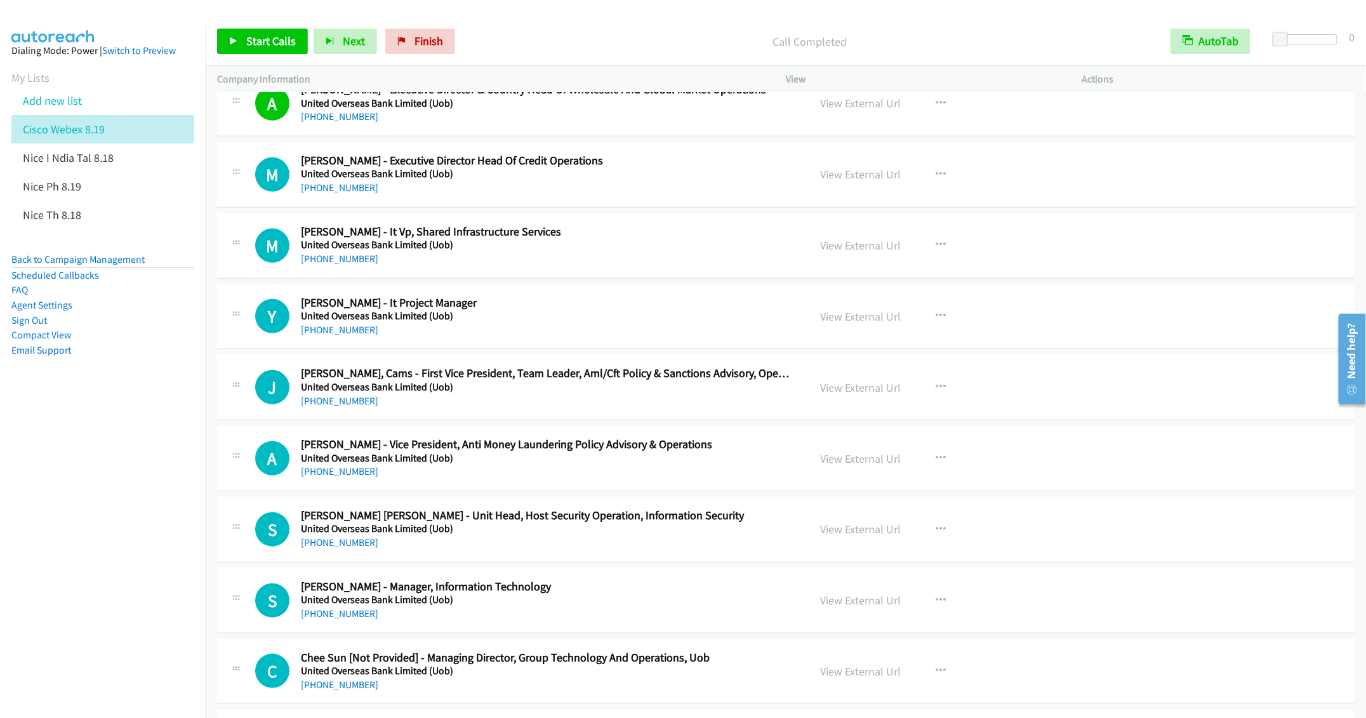
scroll to position [3237, 0]
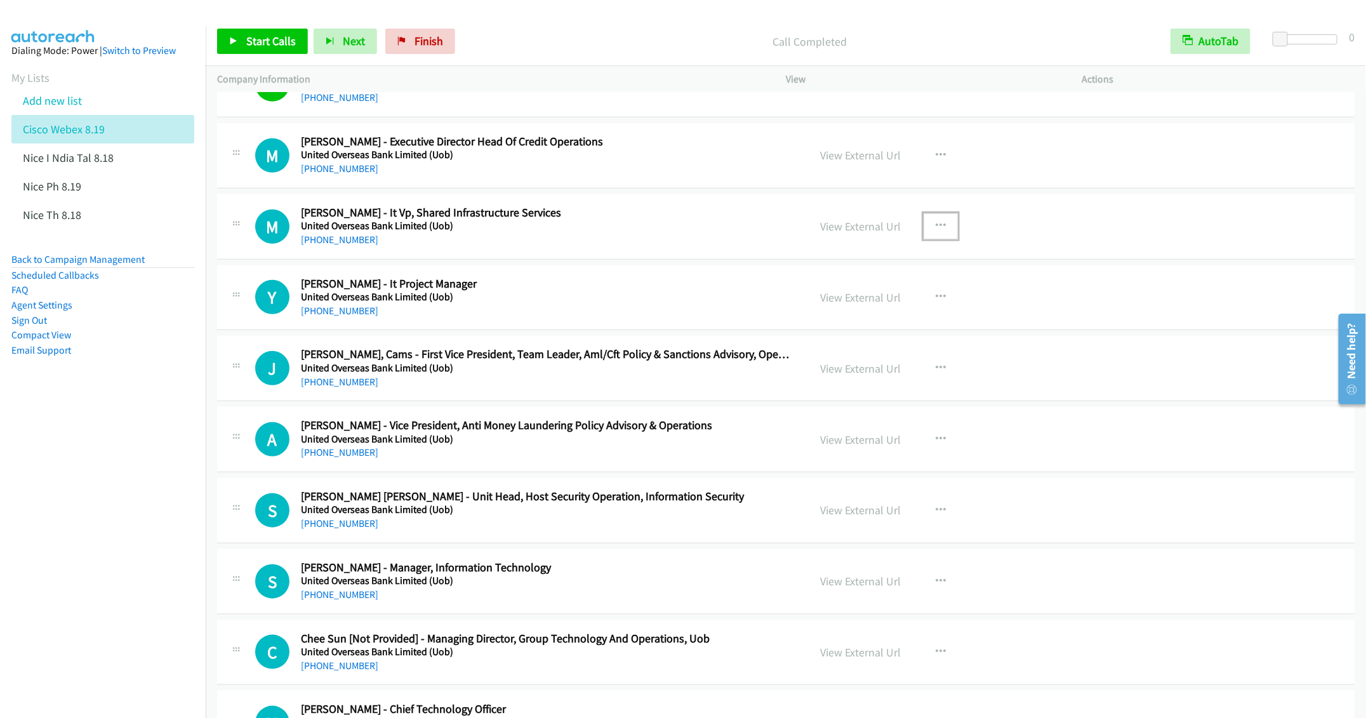
click at [935, 231] on icon "button" at bounding box center [940, 226] width 10 height 10
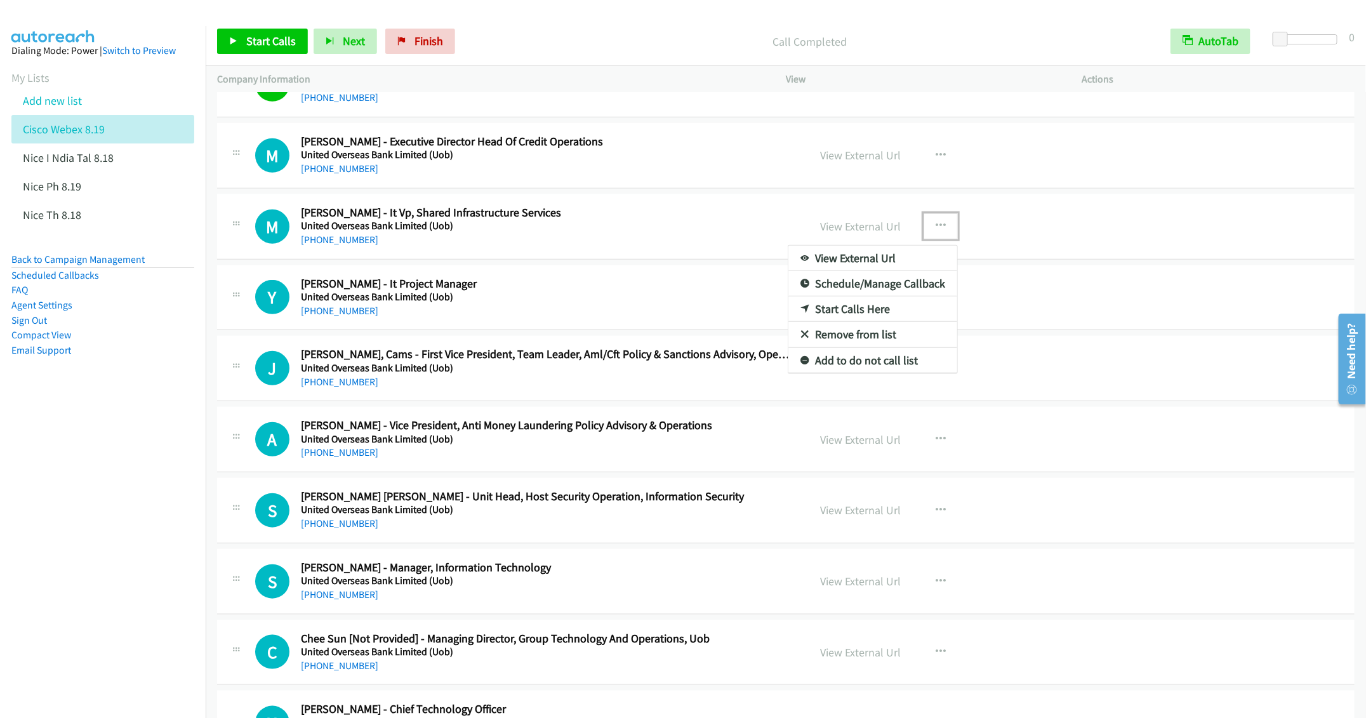
click at [838, 322] on link "Start Calls Here" at bounding box center [872, 308] width 169 height 25
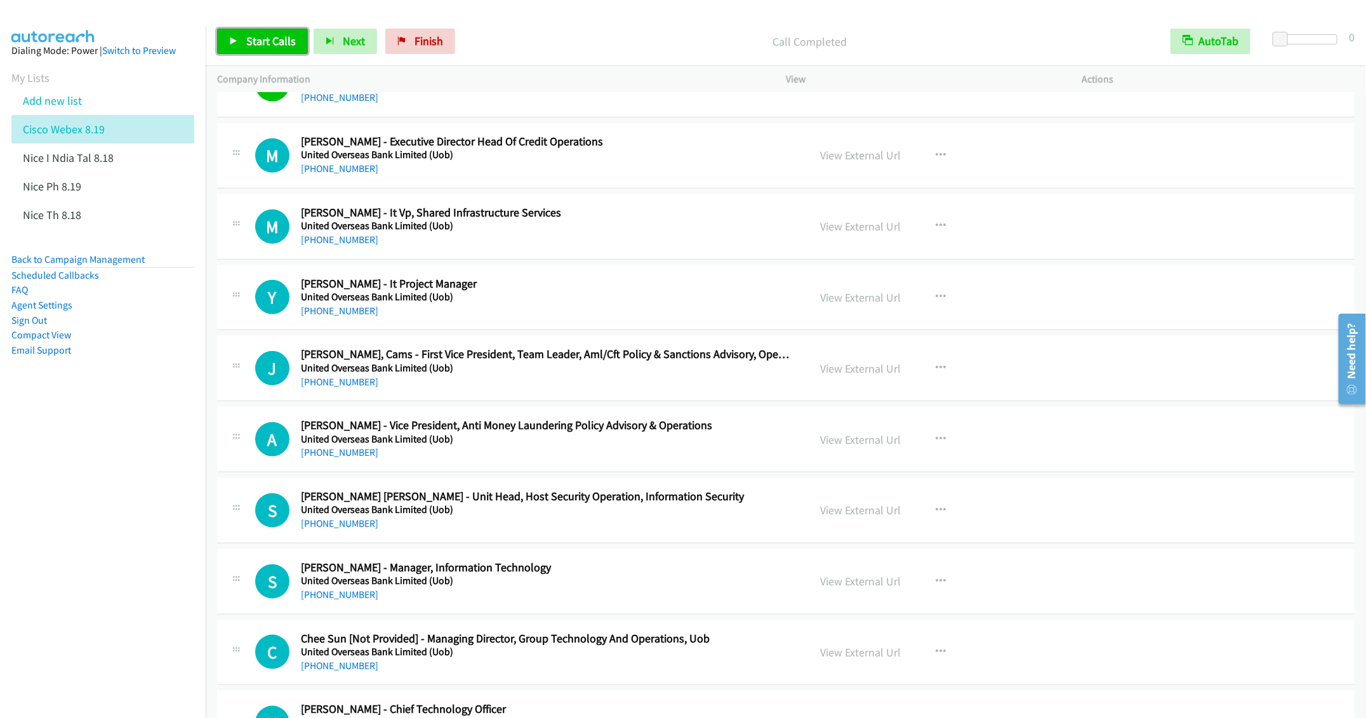
click at [267, 37] on span "Start Calls" at bounding box center [271, 41] width 50 height 15
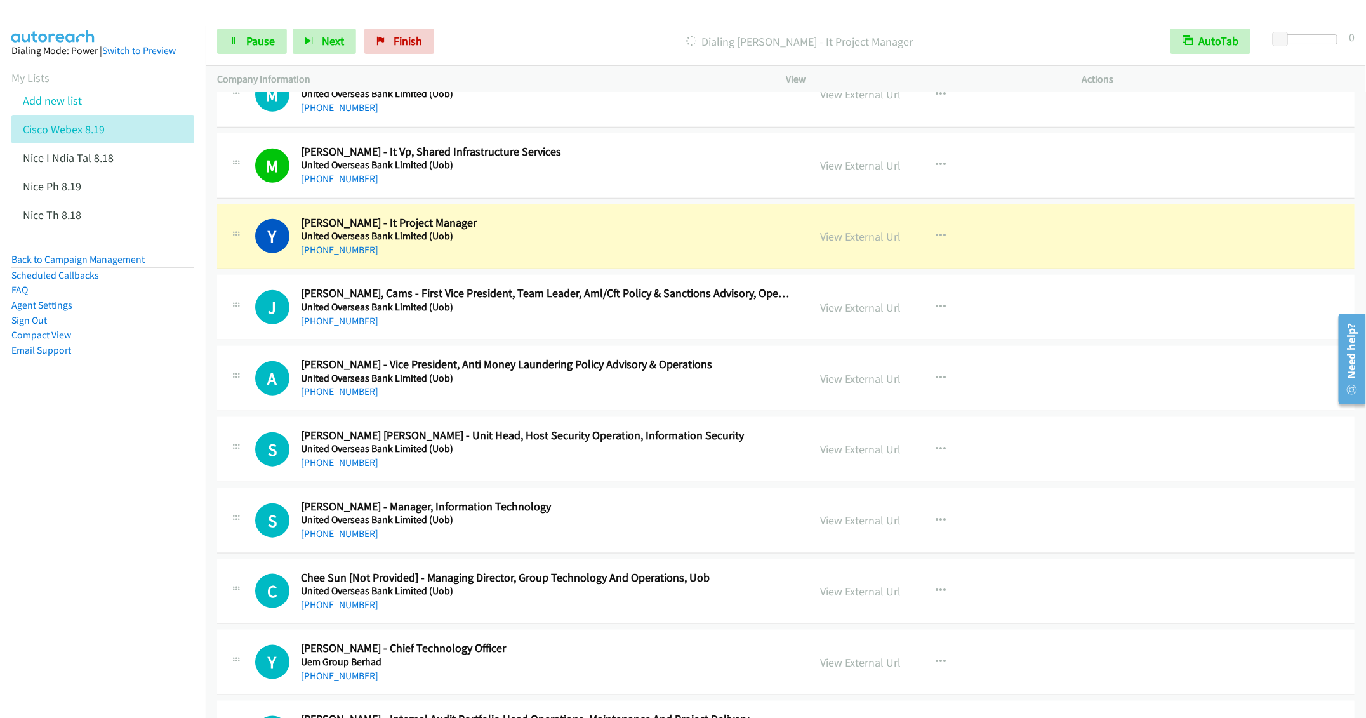
scroll to position [3332, 0]
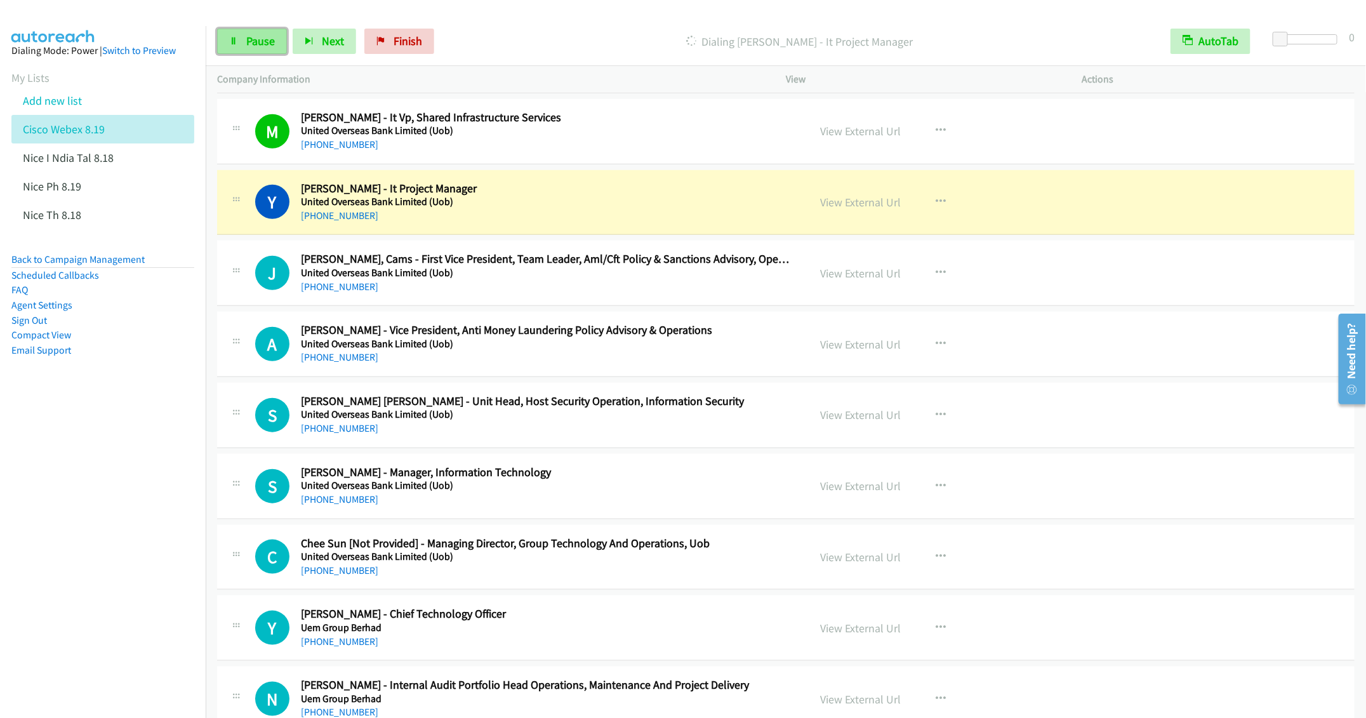
click at [252, 46] on span "Pause" at bounding box center [260, 41] width 29 height 15
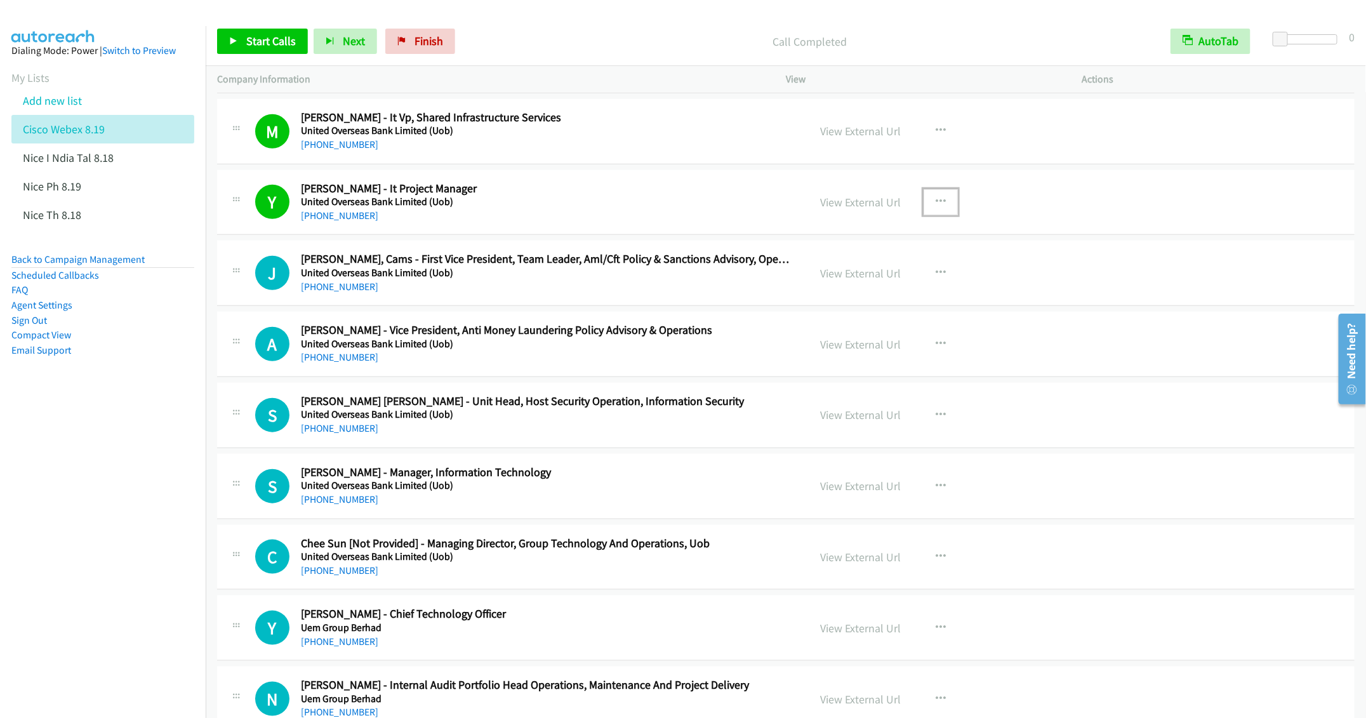
click at [935, 207] on icon "button" at bounding box center [940, 202] width 10 height 10
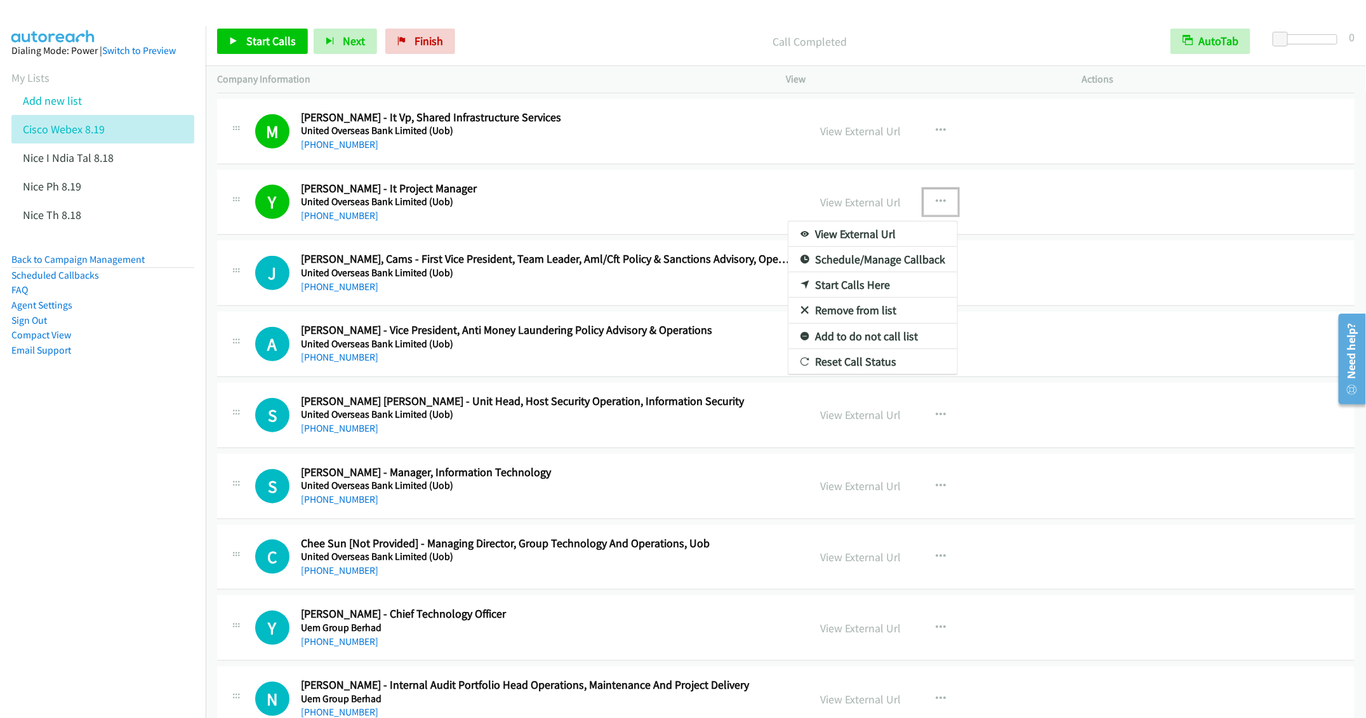
click at [845, 323] on link "Remove from list" at bounding box center [872, 310] width 169 height 25
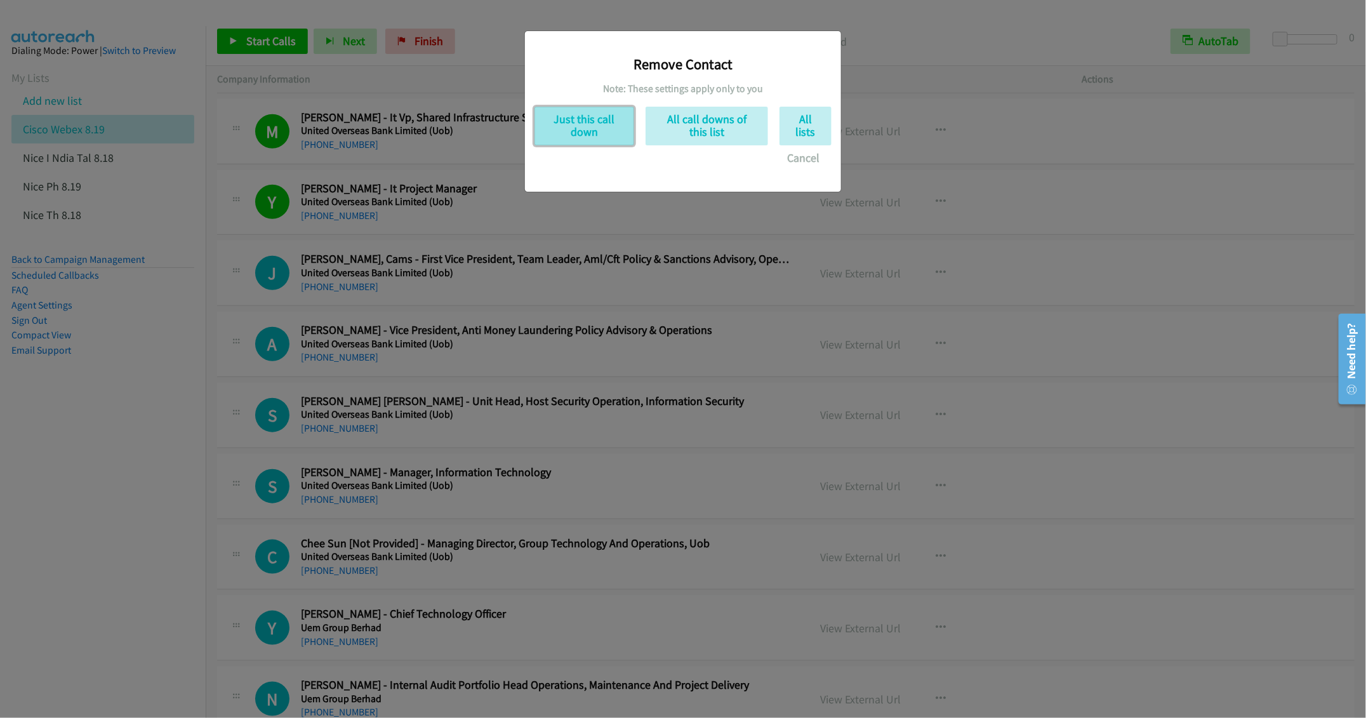
click at [583, 124] on button "Just this call down" at bounding box center [584, 126] width 100 height 39
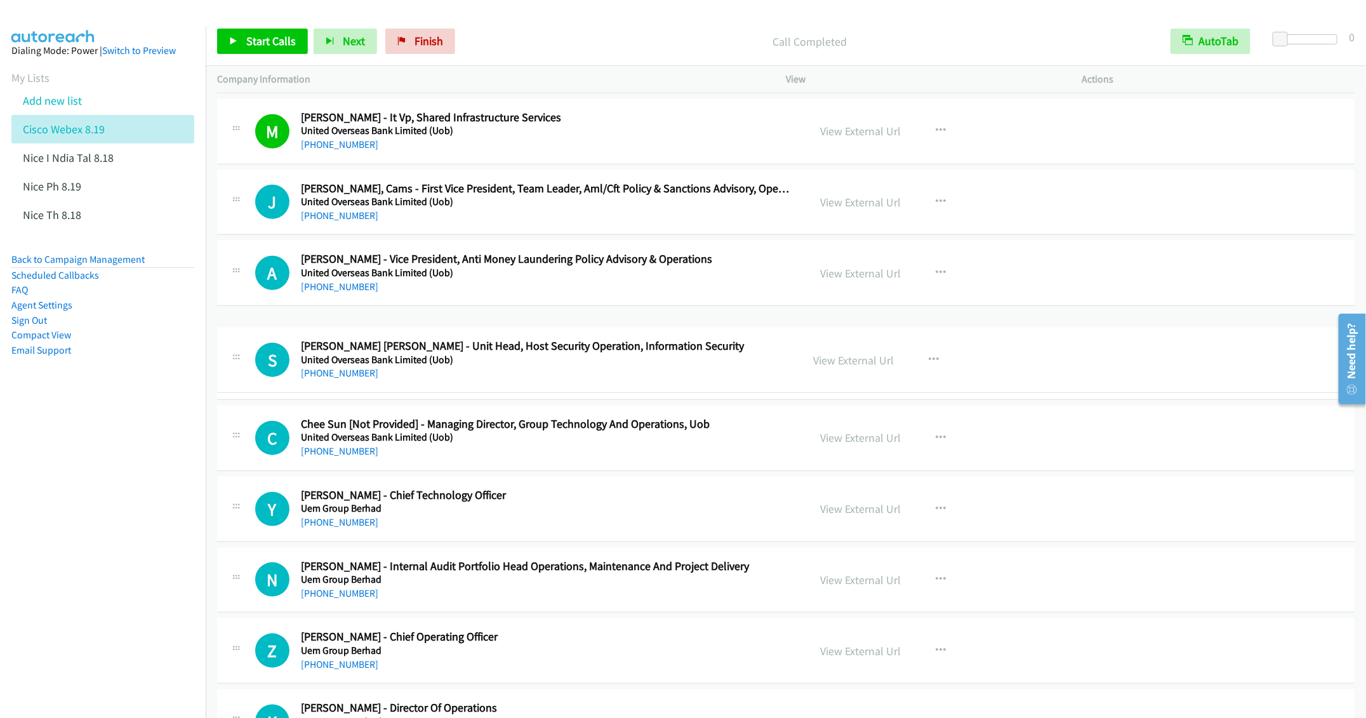
drag, startPoint x: 505, startPoint y: 347, endPoint x: 586, endPoint y: 347, distance: 81.9
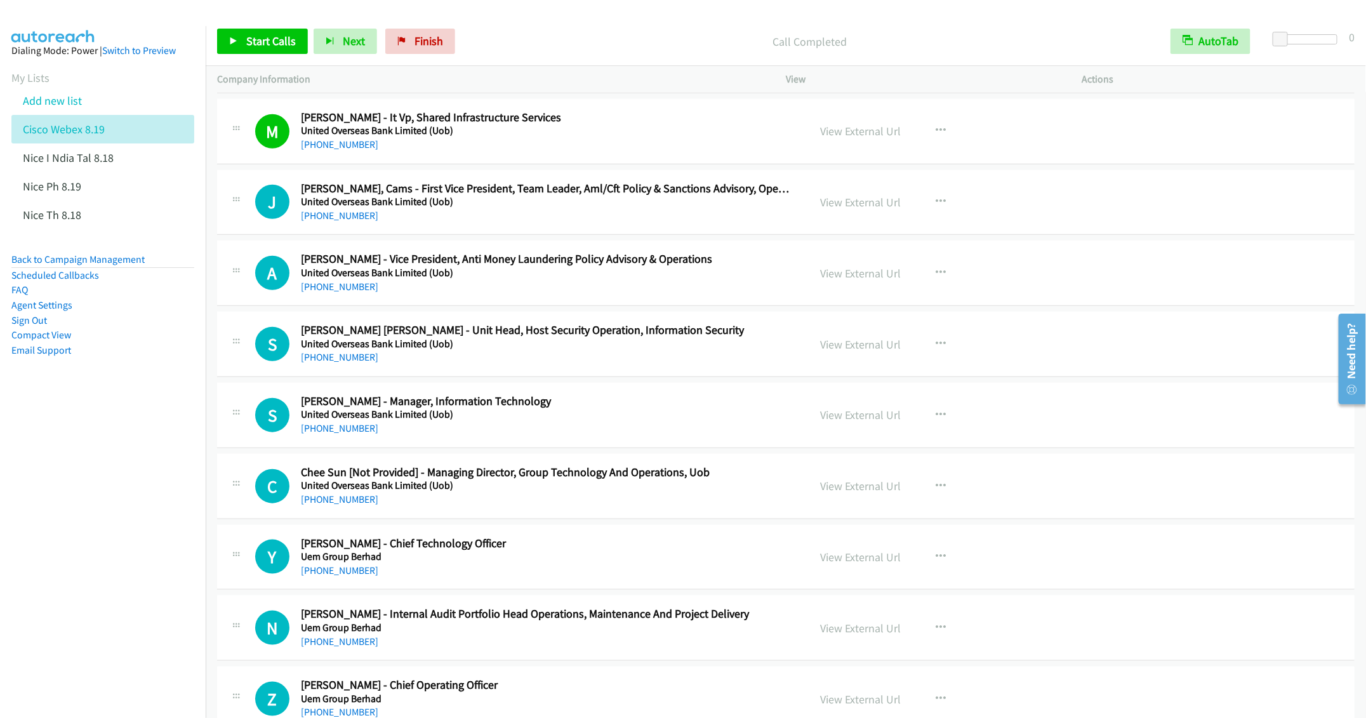
scroll to position [3427, 0]
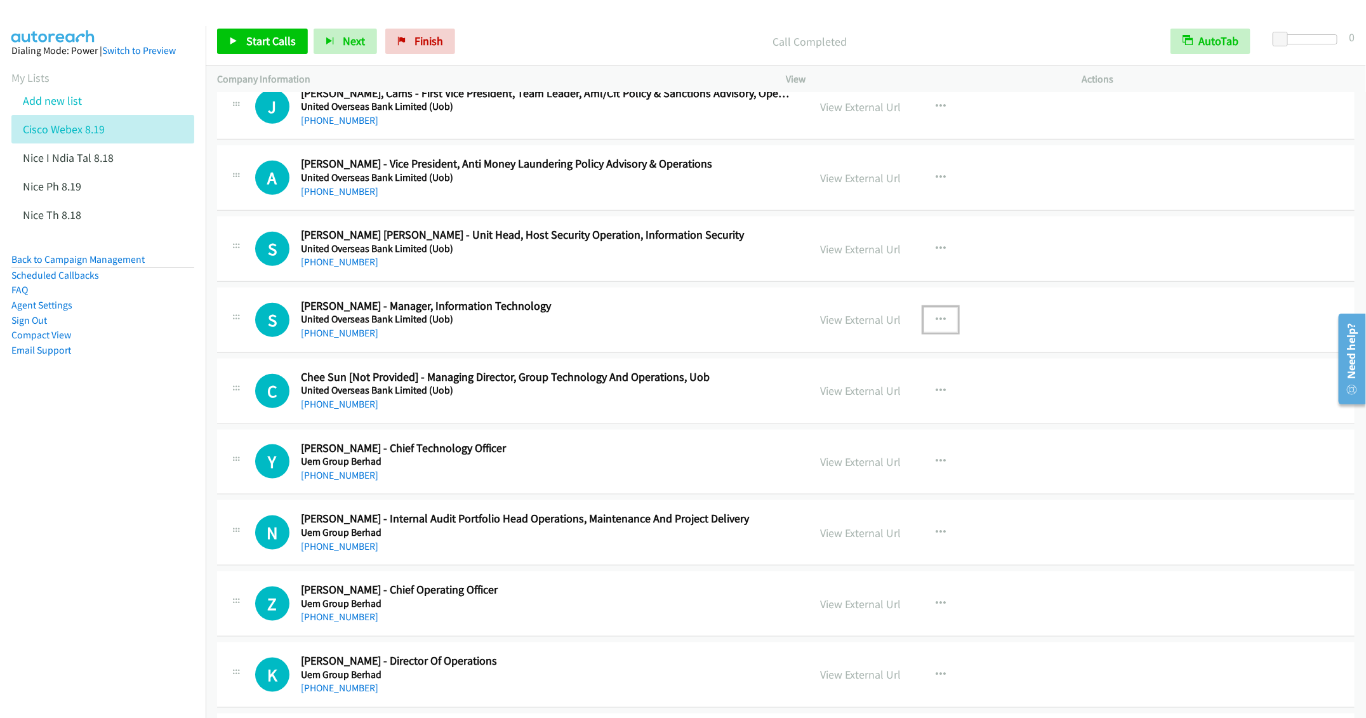
click at [927, 333] on button "button" at bounding box center [940, 319] width 34 height 25
click at [852, 415] on link "Start Calls Here" at bounding box center [872, 402] width 169 height 25
click at [269, 37] on span "Start Calls" at bounding box center [271, 41] width 50 height 15
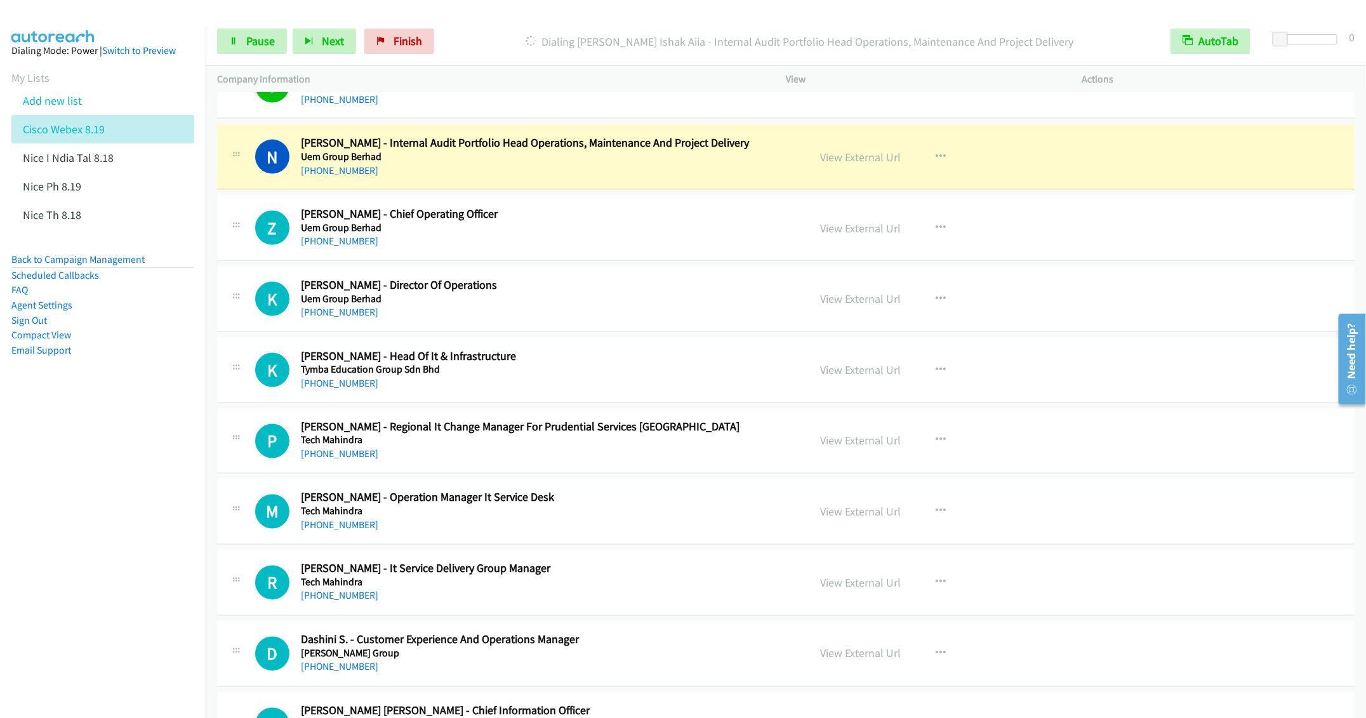
scroll to position [3808, 0]
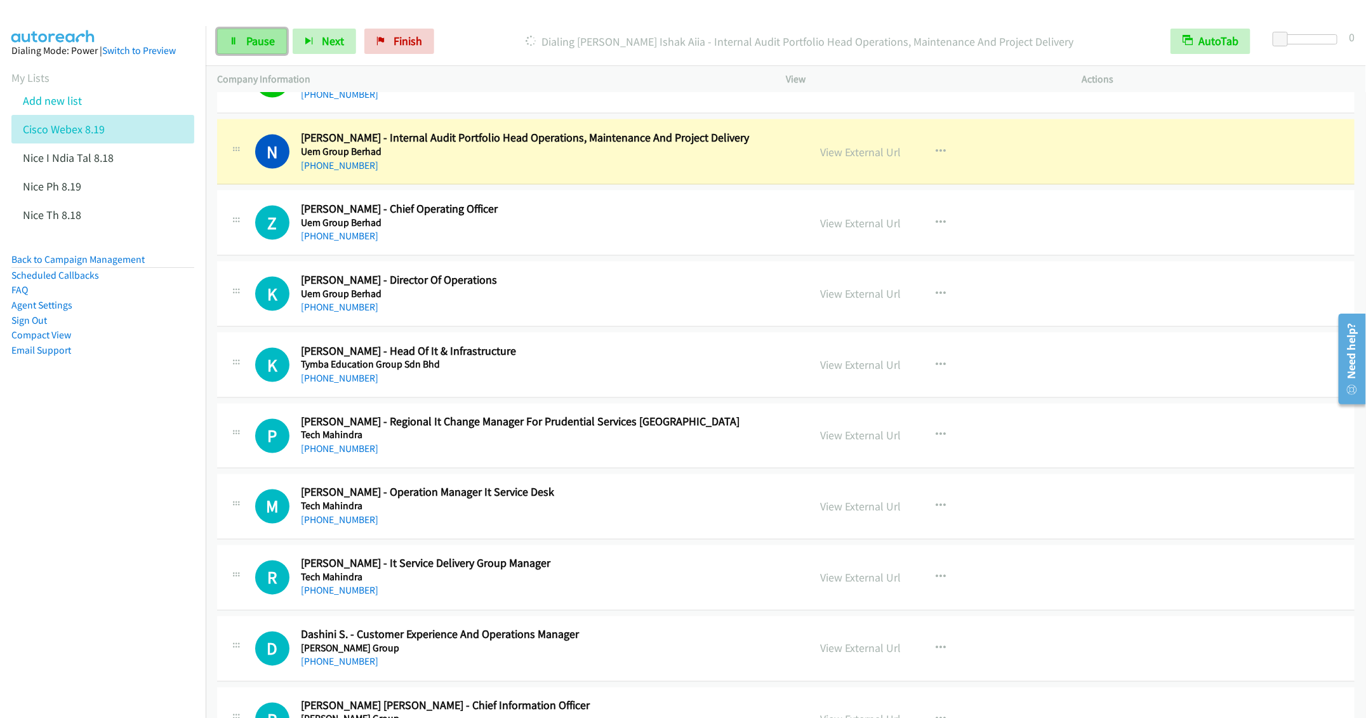
click at [252, 44] on span "Pause" at bounding box center [260, 41] width 29 height 15
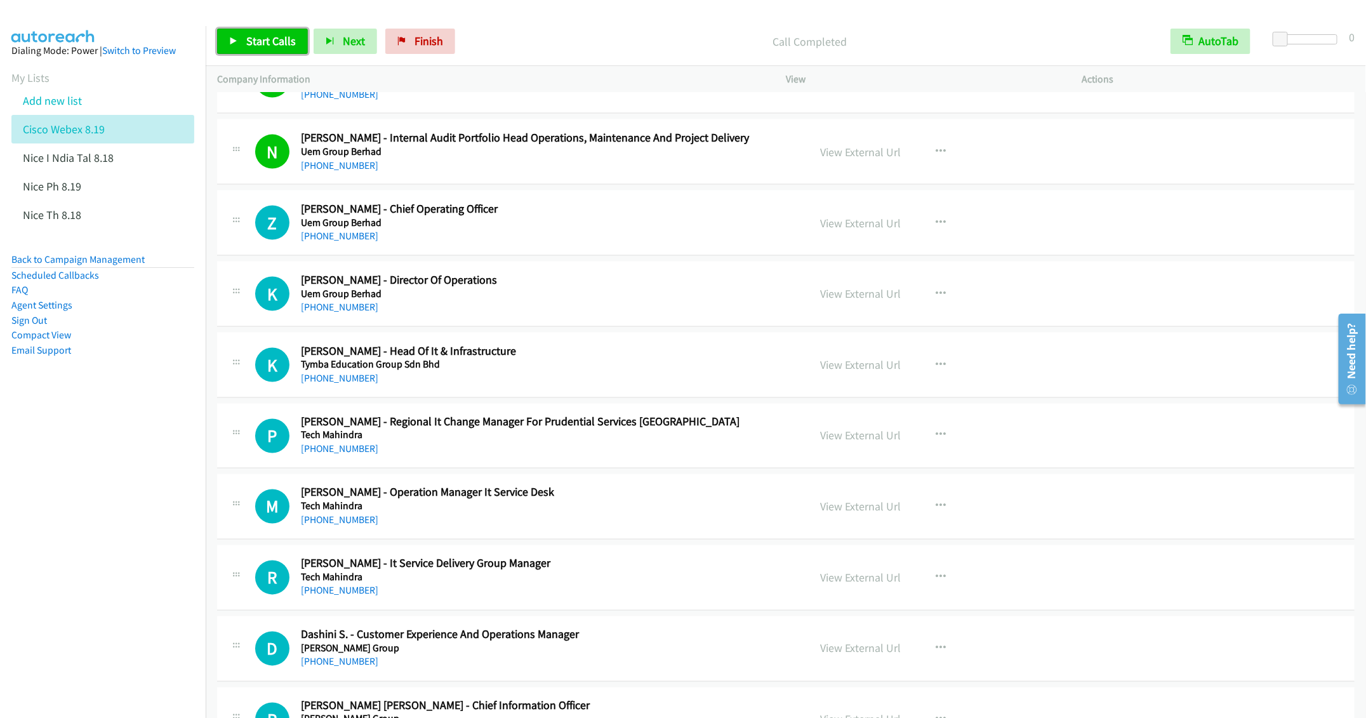
click at [257, 35] on span "Start Calls" at bounding box center [271, 41] width 50 height 15
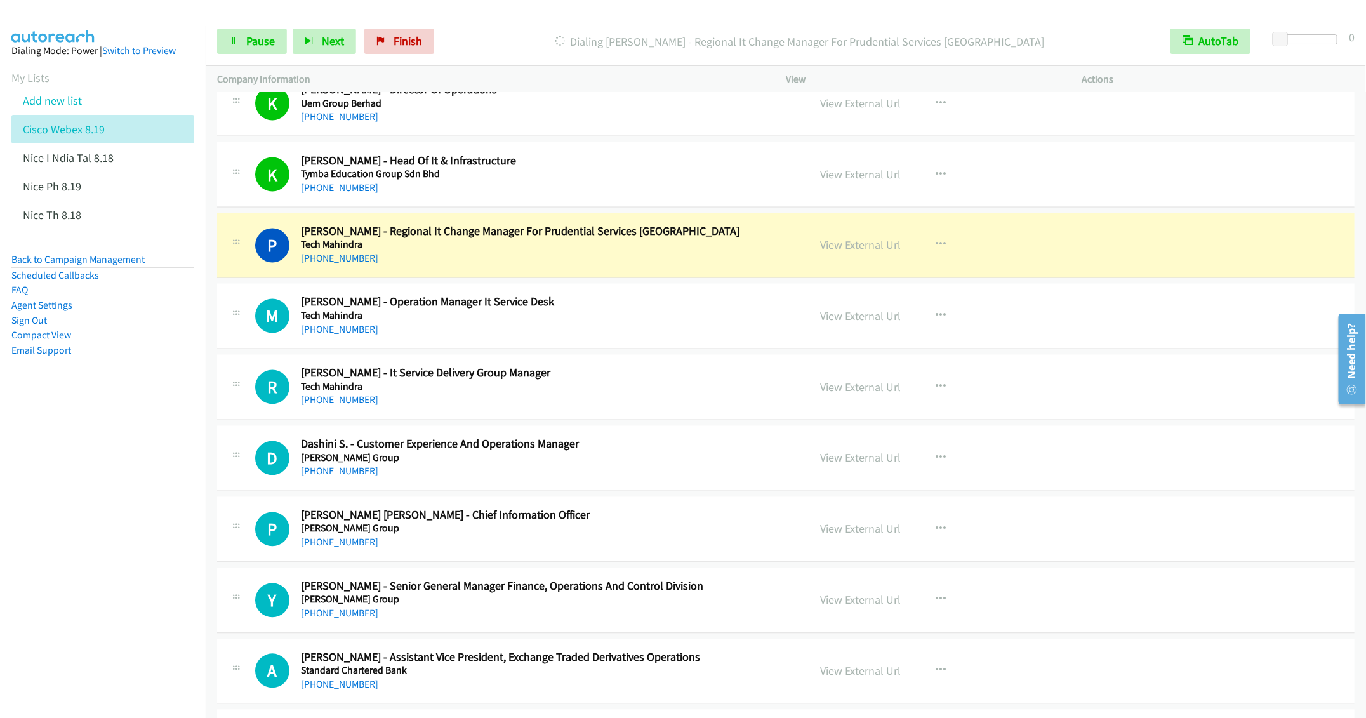
scroll to position [4093, 0]
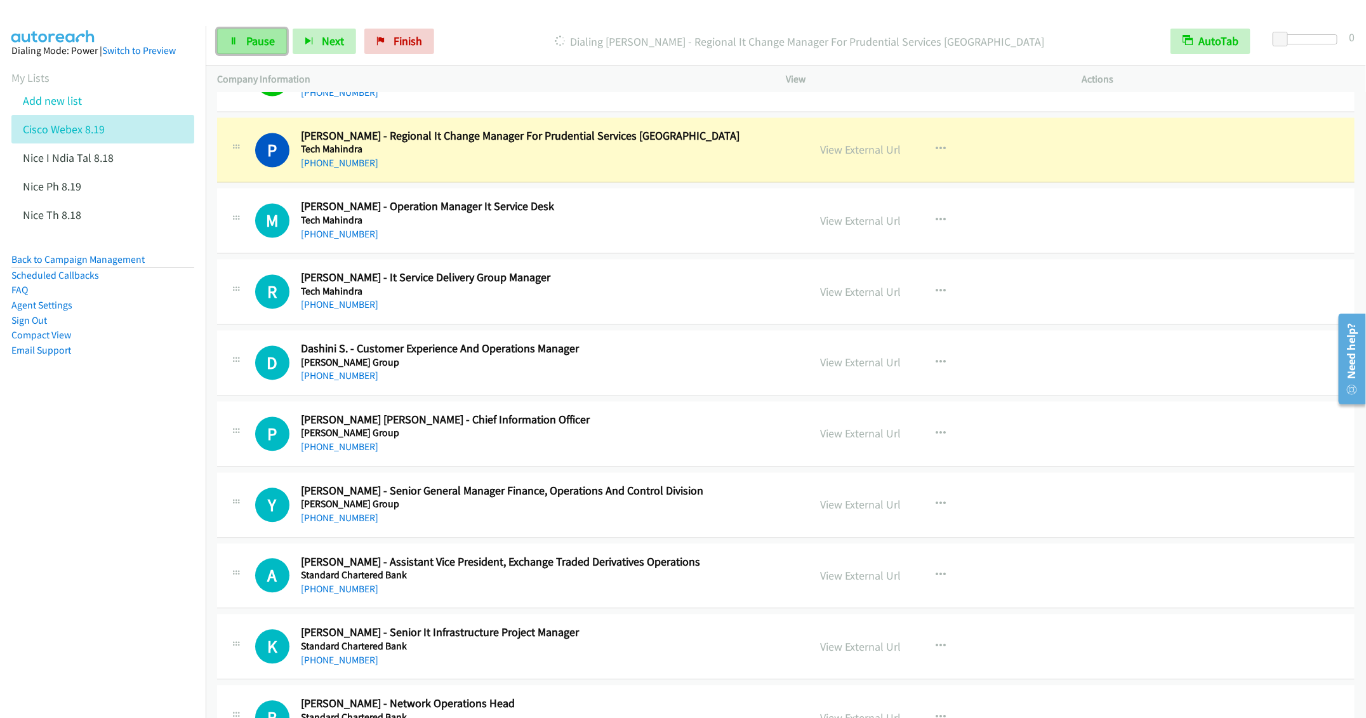
click at [244, 42] on link "Pause" at bounding box center [252, 41] width 70 height 25
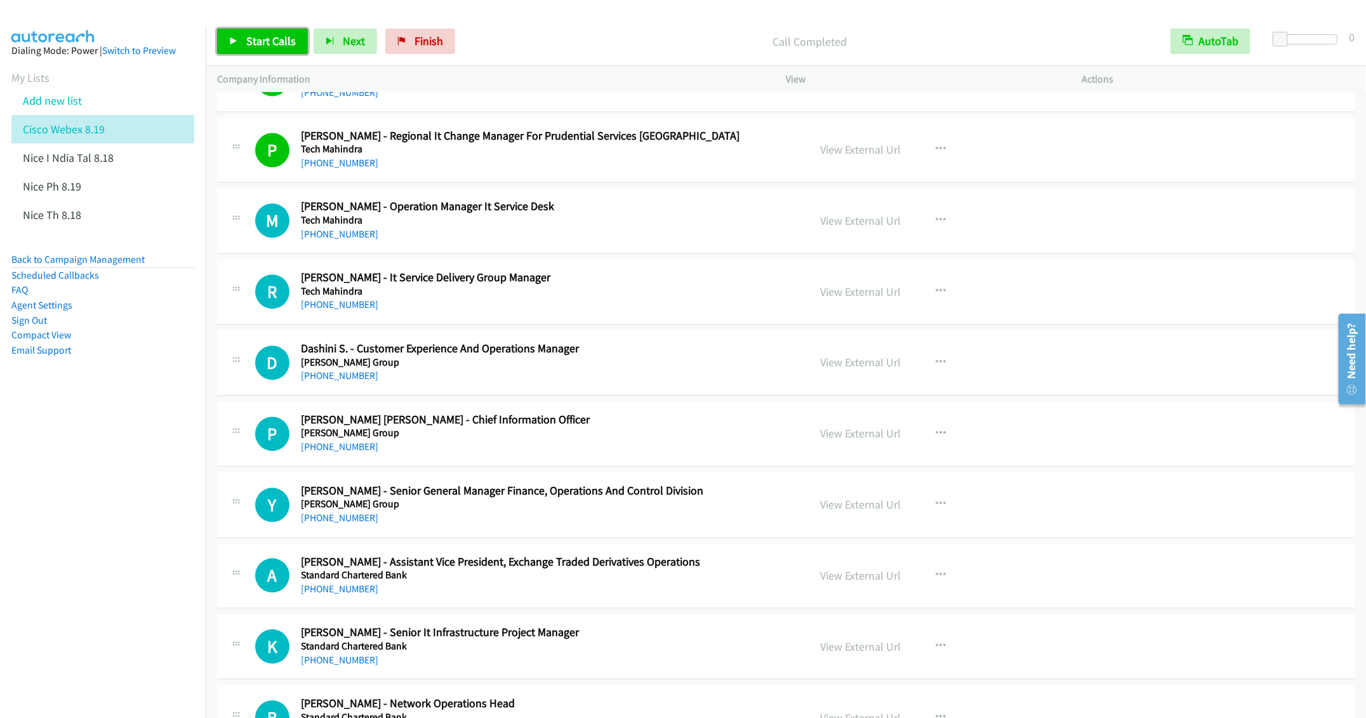
click at [261, 43] on span "Start Calls" at bounding box center [271, 41] width 50 height 15
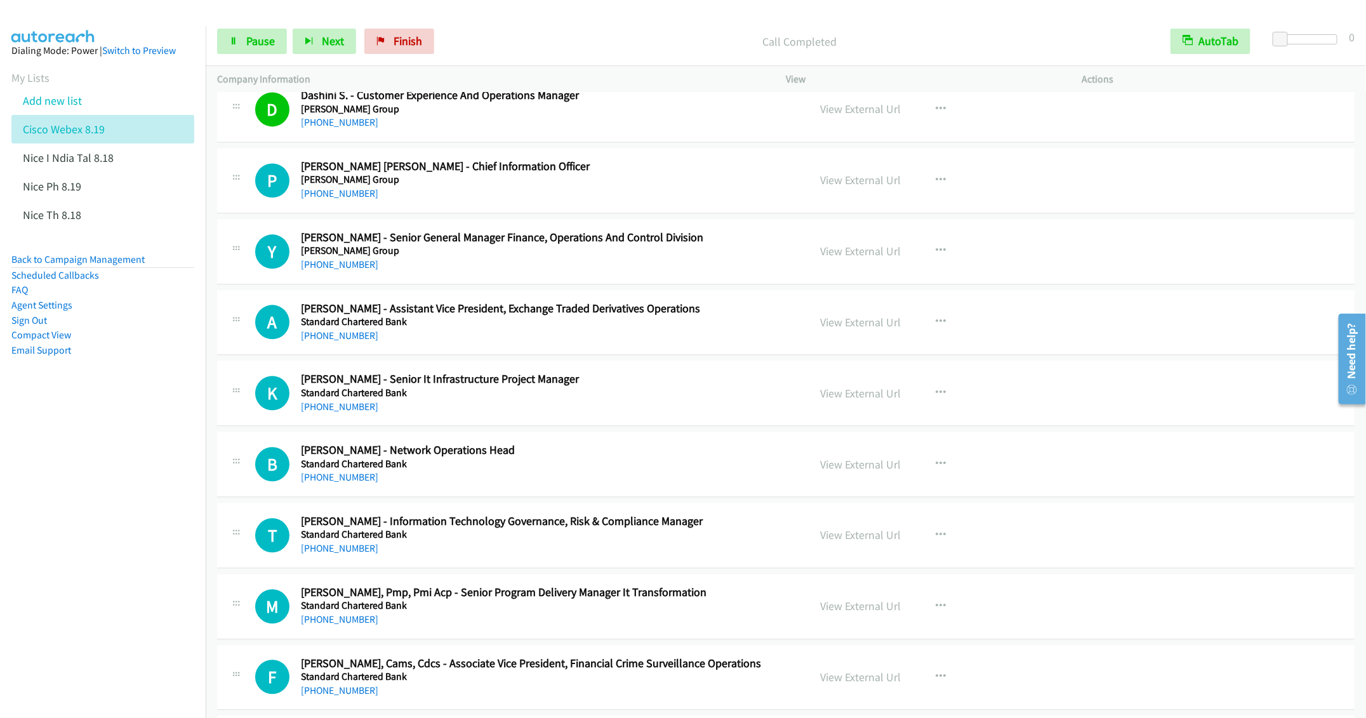
scroll to position [4379, 0]
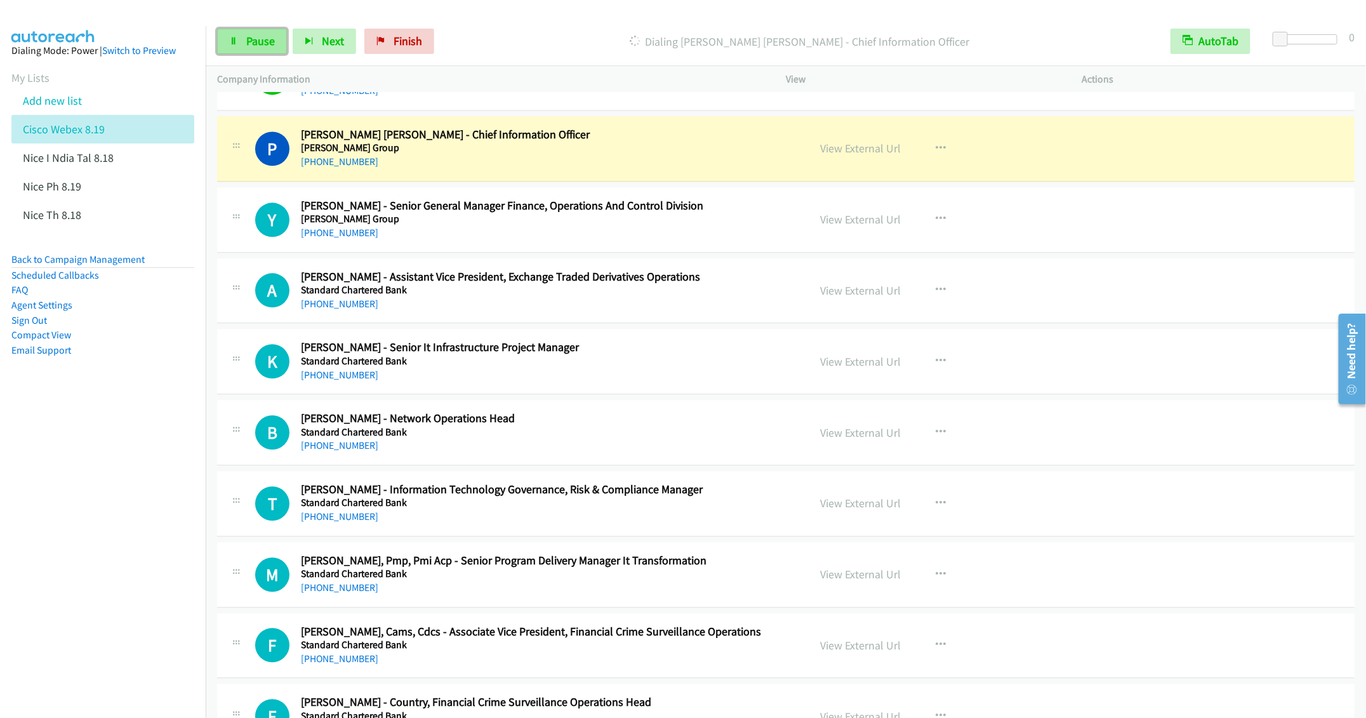
click at [242, 42] on link "Pause" at bounding box center [252, 41] width 70 height 25
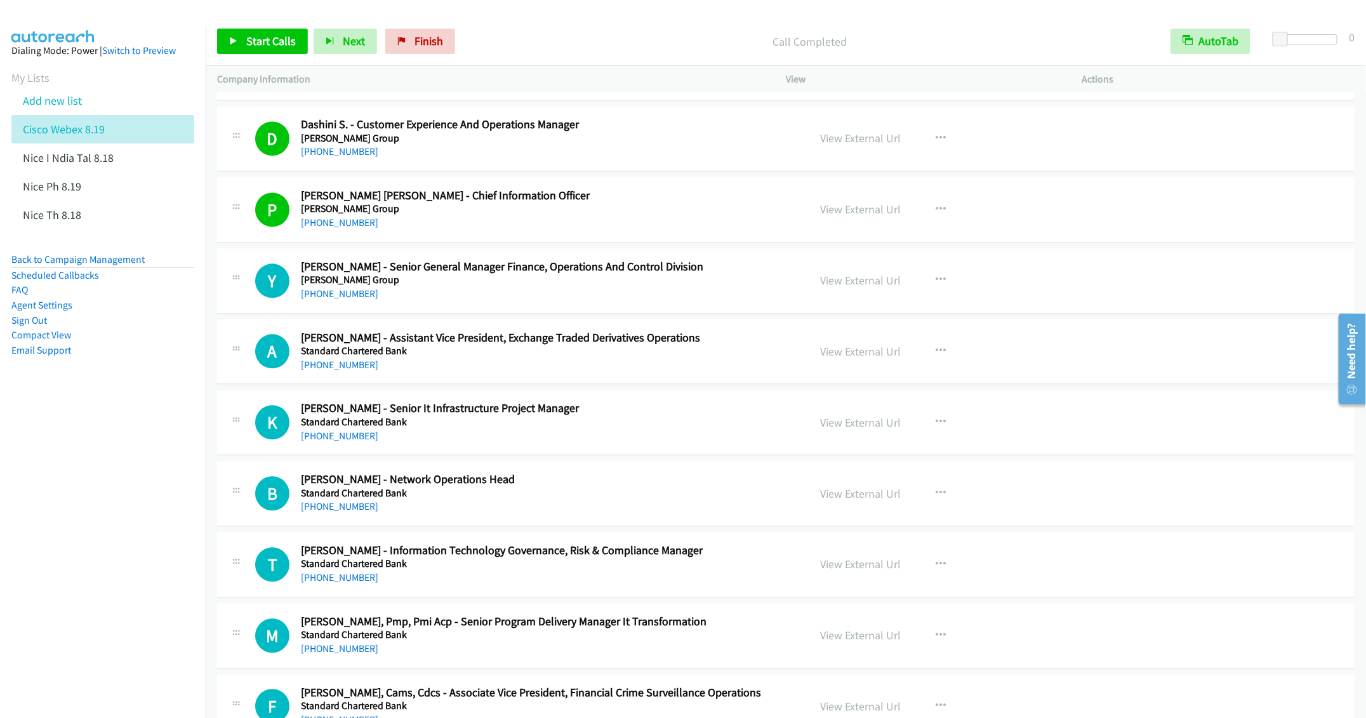
scroll to position [4284, 0]
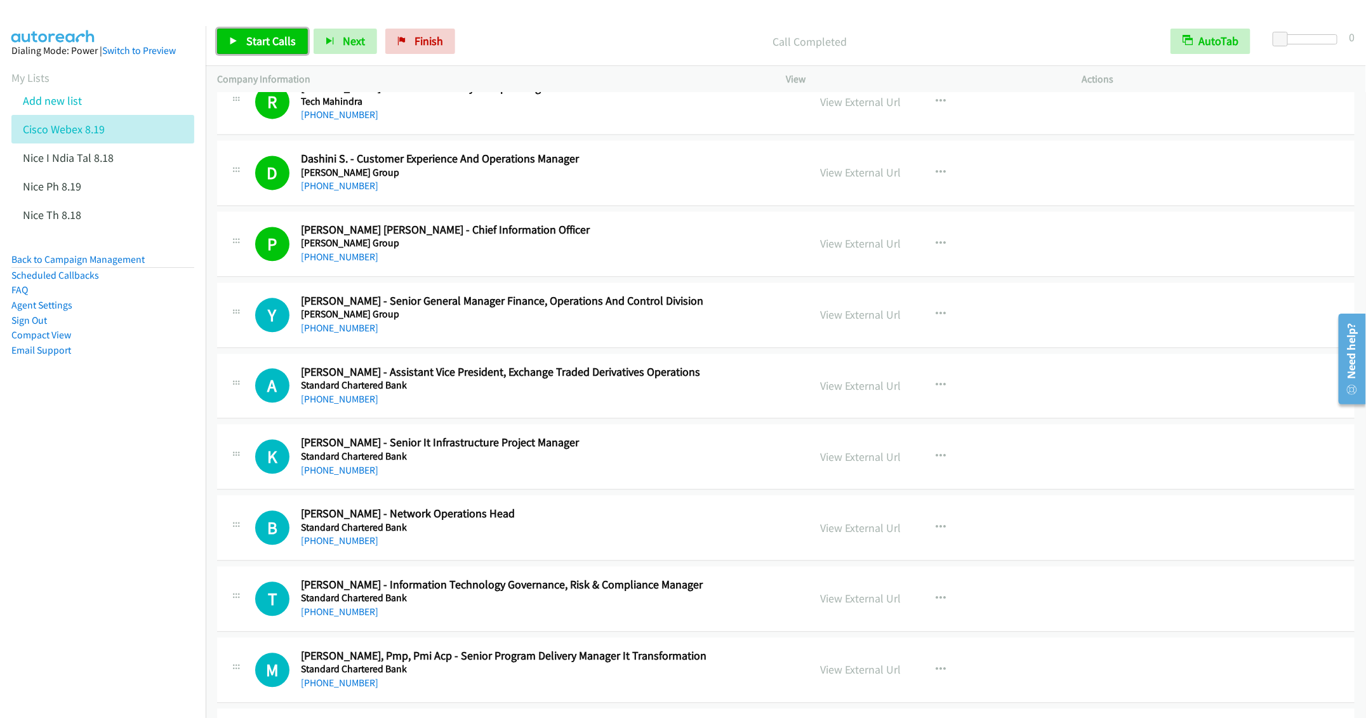
click at [250, 39] on span "Start Calls" at bounding box center [271, 41] width 50 height 15
click at [253, 40] on span "Pause" at bounding box center [260, 41] width 29 height 15
click at [485, 392] on h5 "Standard Chartered Bank" at bounding box center [545, 385] width 489 height 13
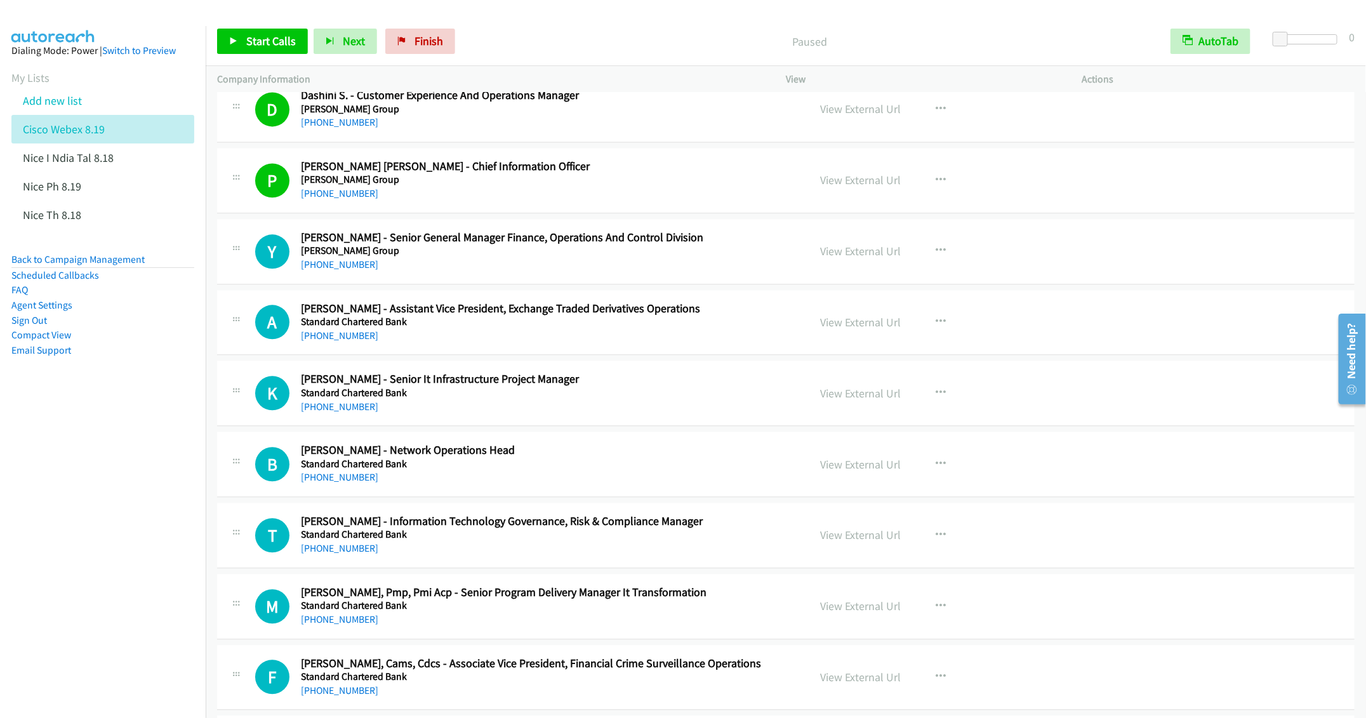
scroll to position [4379, 0]
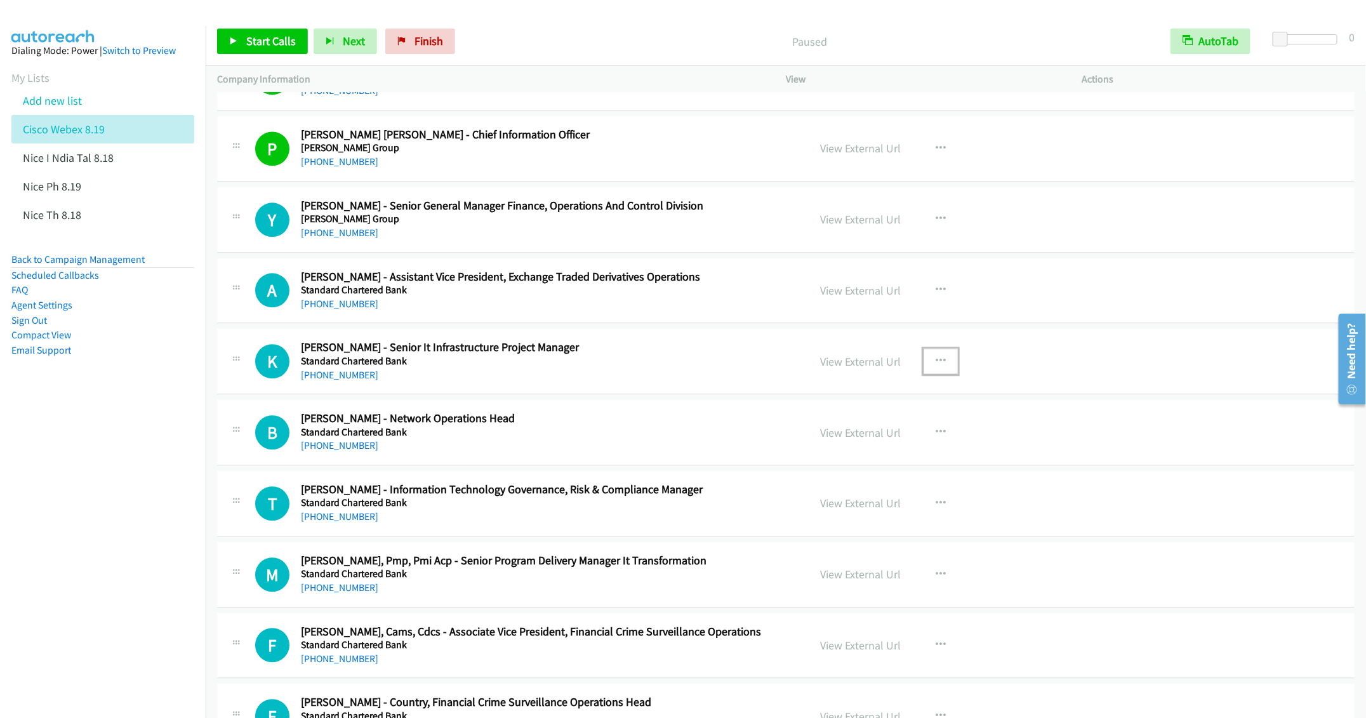
click at [935, 366] on icon "button" at bounding box center [940, 361] width 10 height 10
click at [836, 457] on link "Start Calls Here" at bounding box center [872, 444] width 169 height 25
click at [259, 44] on span "Start Calls" at bounding box center [271, 41] width 50 height 15
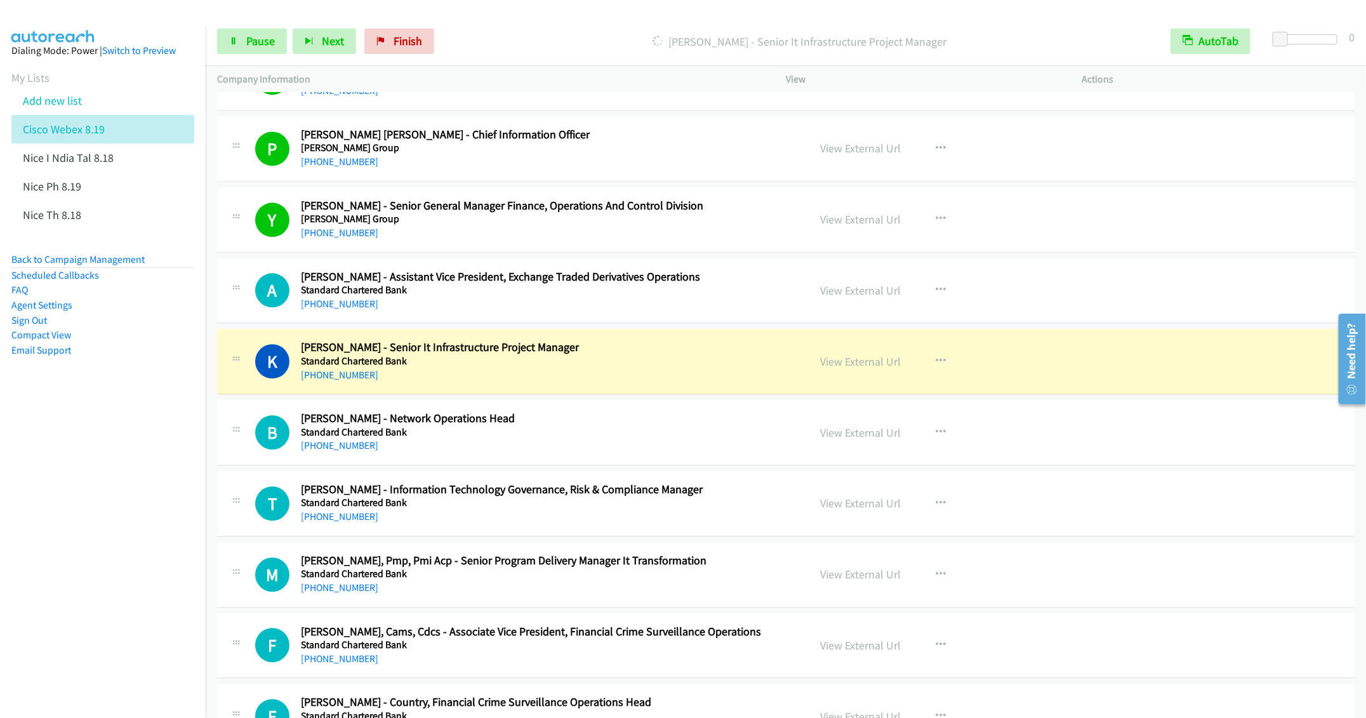
drag, startPoint x: 116, startPoint y: 453, endPoint x: 93, endPoint y: 450, distance: 23.1
click at [116, 453] on nav "Dialing Mode: Power | Switch to Preview My Lists Add new list Cisco Webex 8.19 …" at bounding box center [103, 385] width 206 height 718
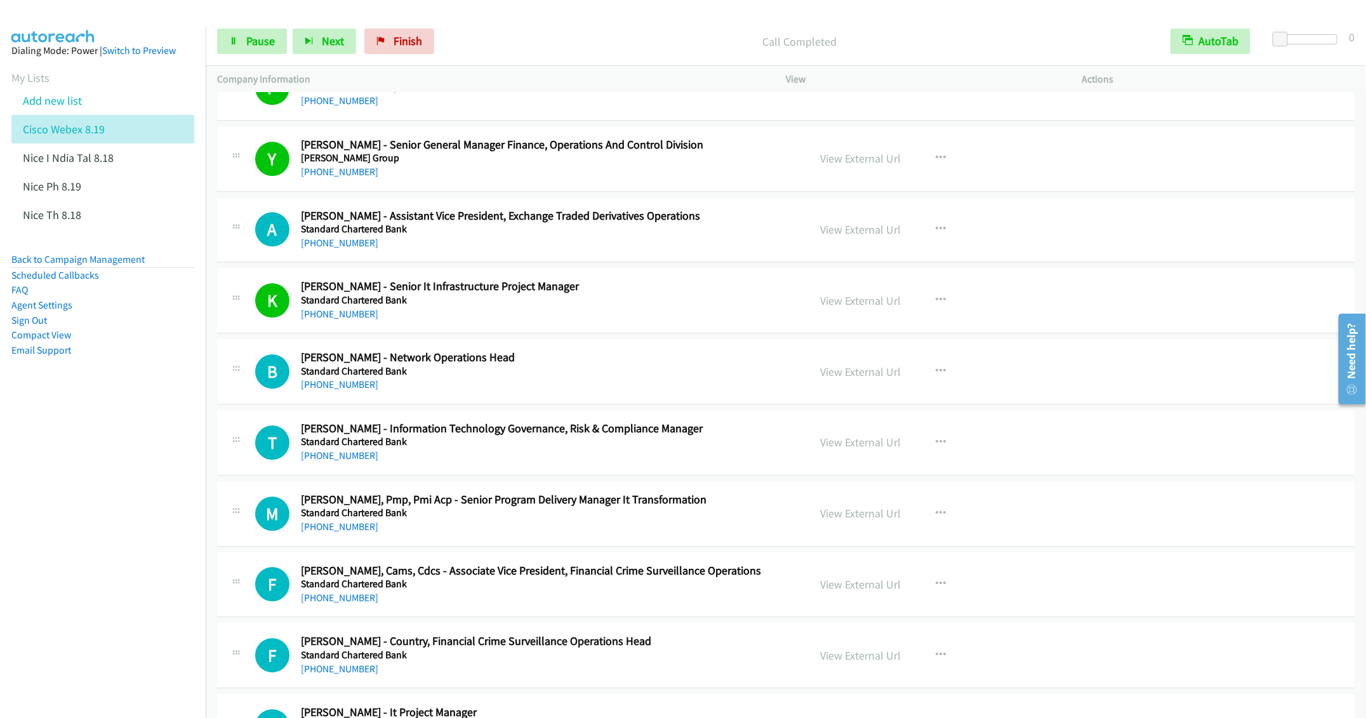
scroll to position [4474, 0]
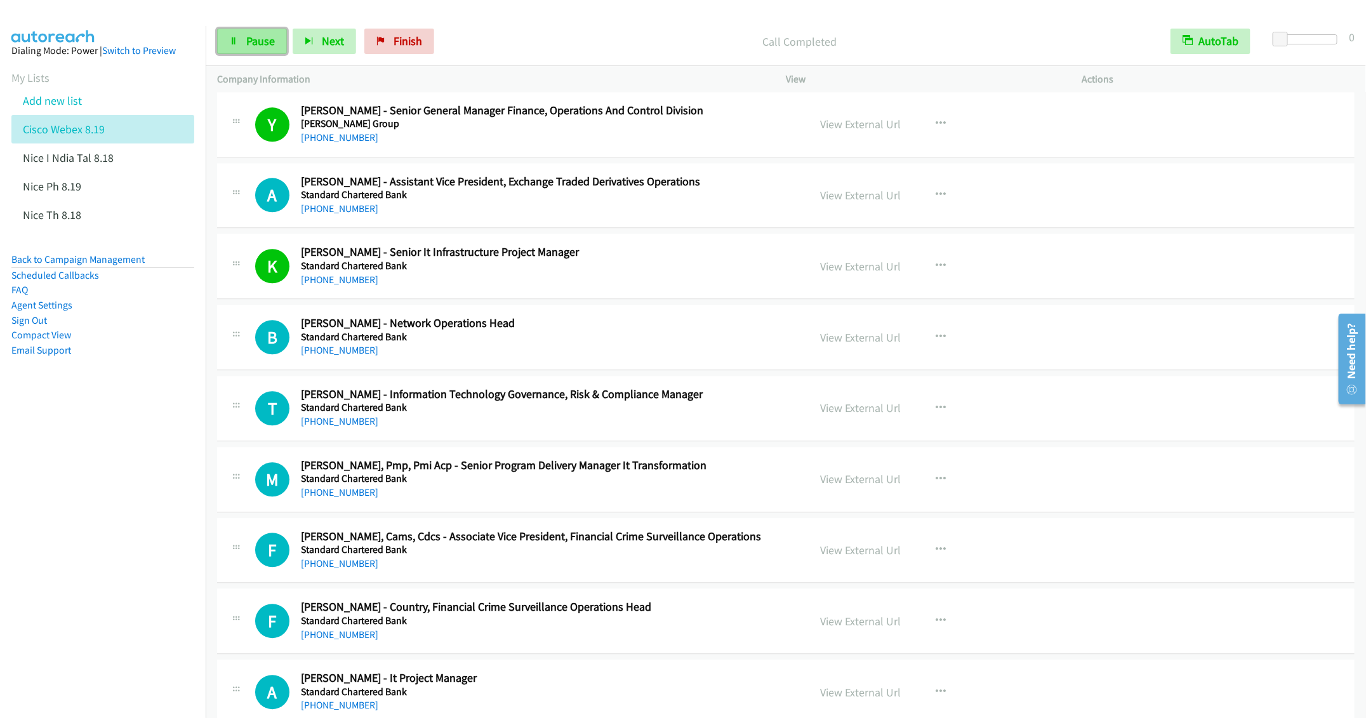
click at [251, 44] on span "Pause" at bounding box center [260, 41] width 29 height 15
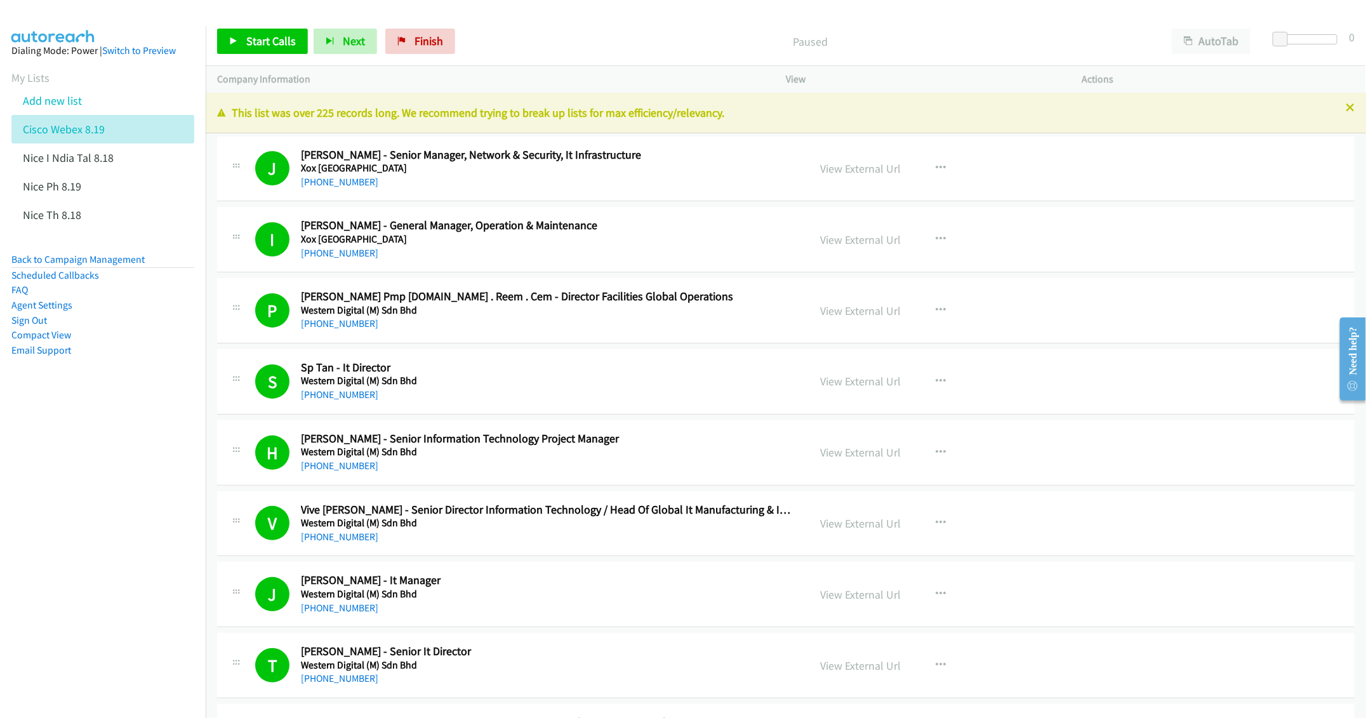
click at [1333, 115] on p "This list was over 225 records long. We recommend trying to break up lists for …" at bounding box center [785, 112] width 1137 height 17
click at [1345, 105] on icon at bounding box center [1349, 108] width 9 height 9
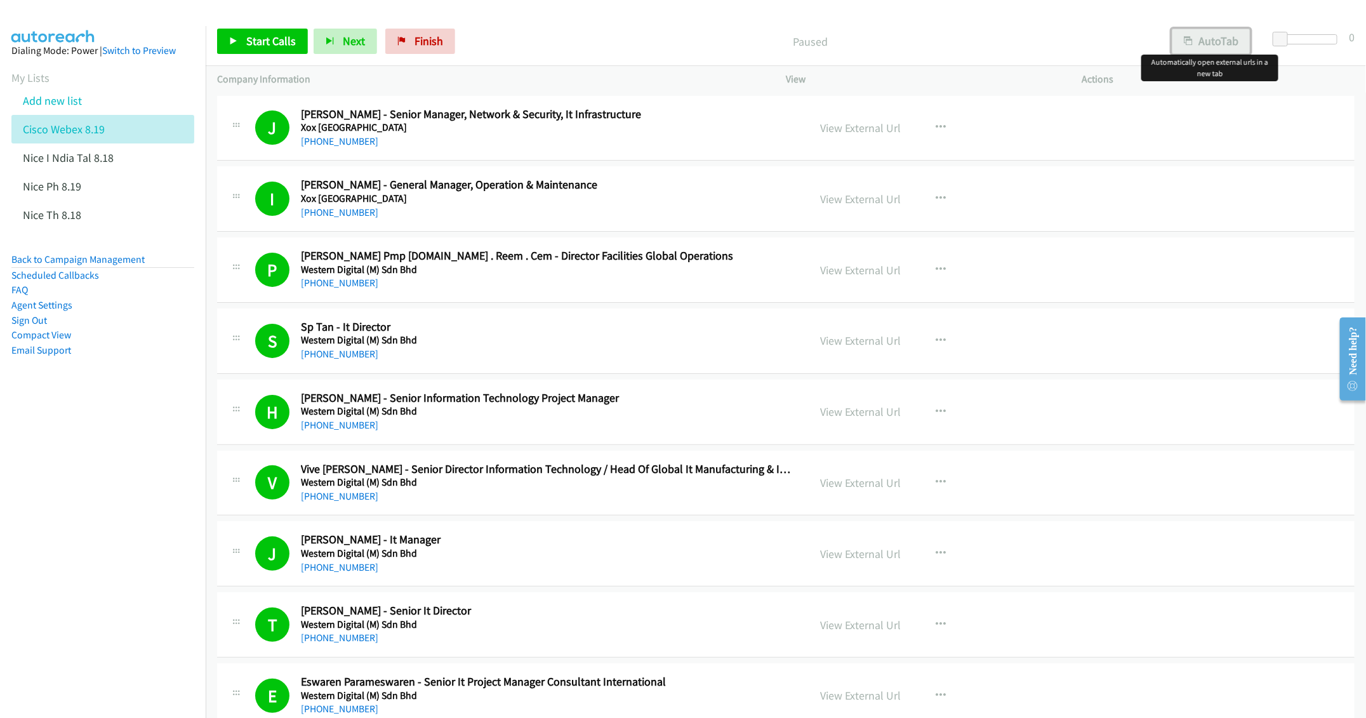
click at [1217, 41] on button "AutoTab" at bounding box center [1211, 41] width 79 height 25
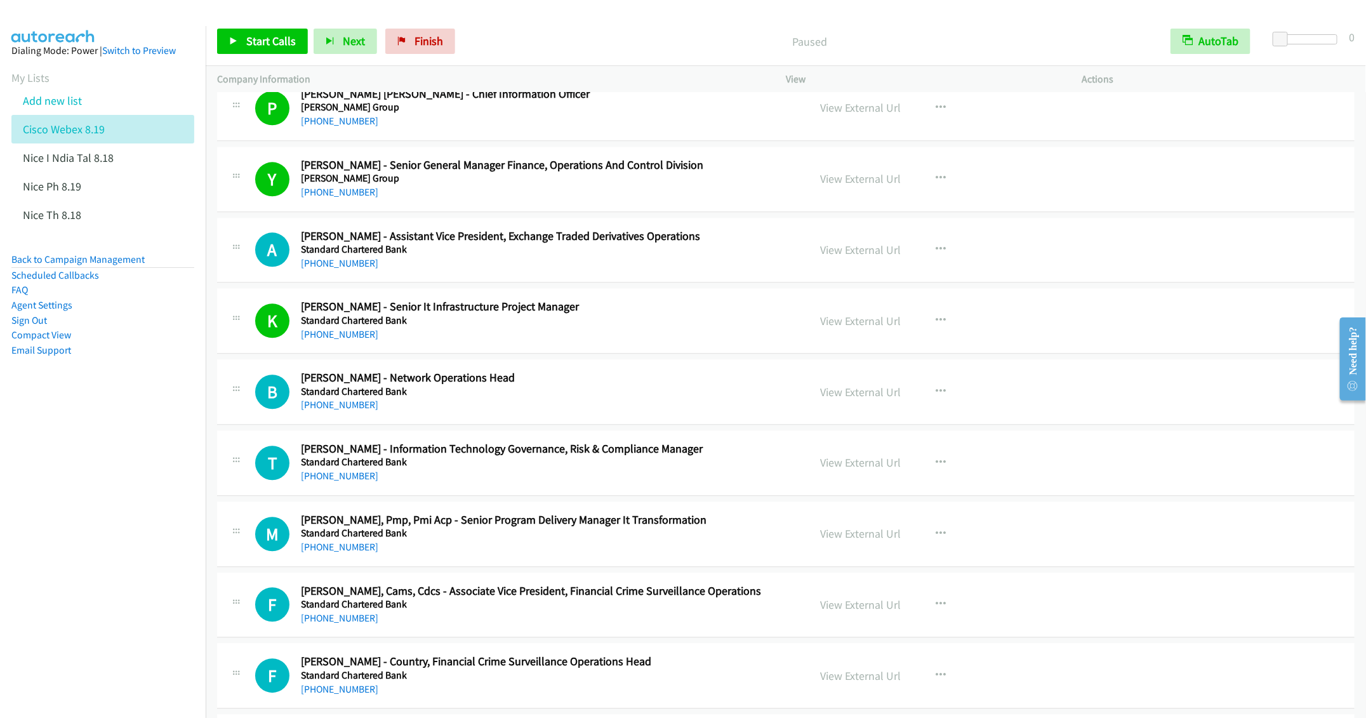
scroll to position [4515, 0]
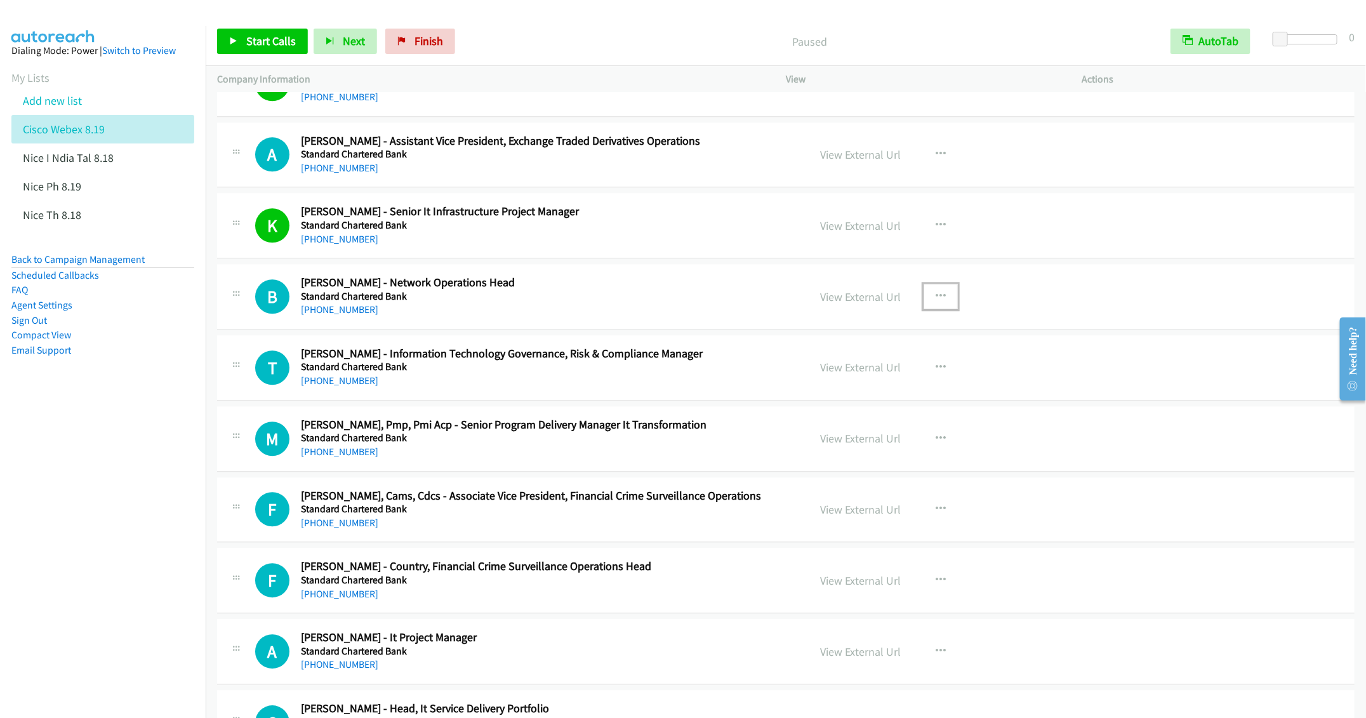
click at [930, 309] on button "button" at bounding box center [940, 296] width 34 height 25
click at [849, 392] on link "Start Calls Here" at bounding box center [872, 379] width 169 height 25
click at [258, 40] on span "Start Calls" at bounding box center [271, 41] width 50 height 15
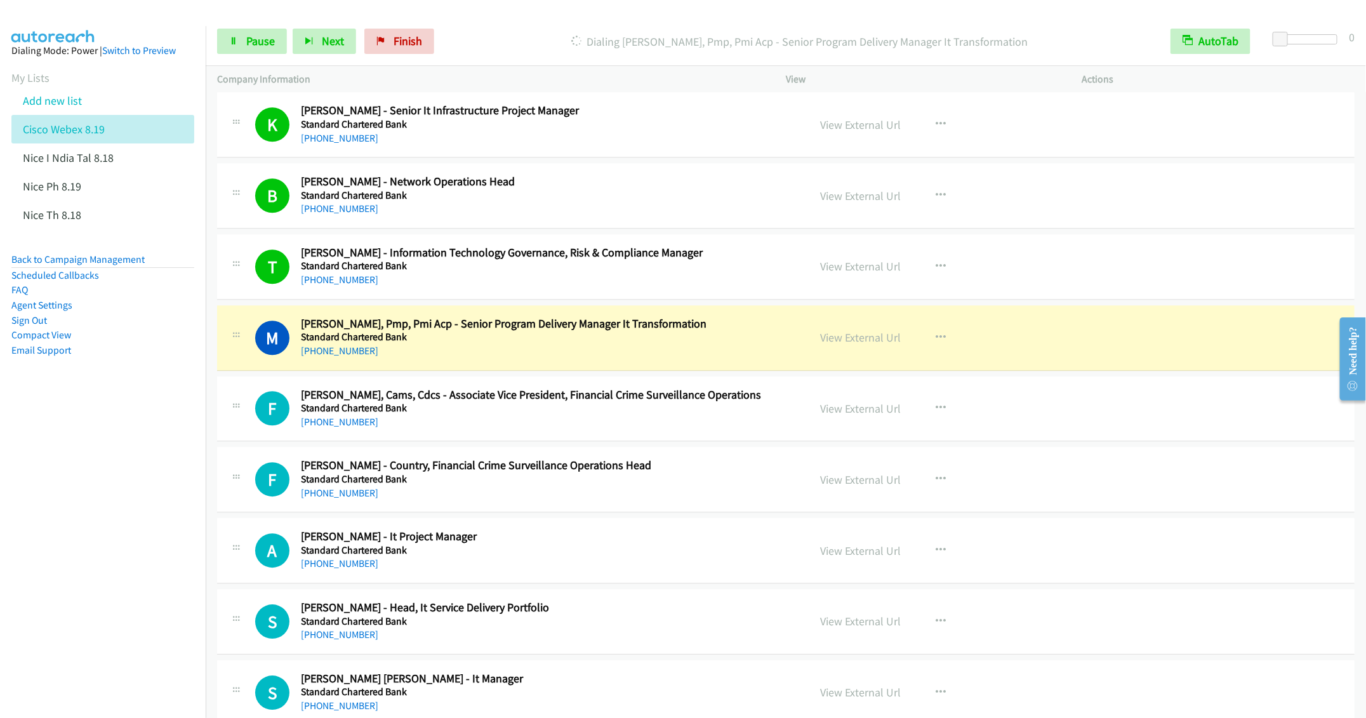
scroll to position [4705, 0]
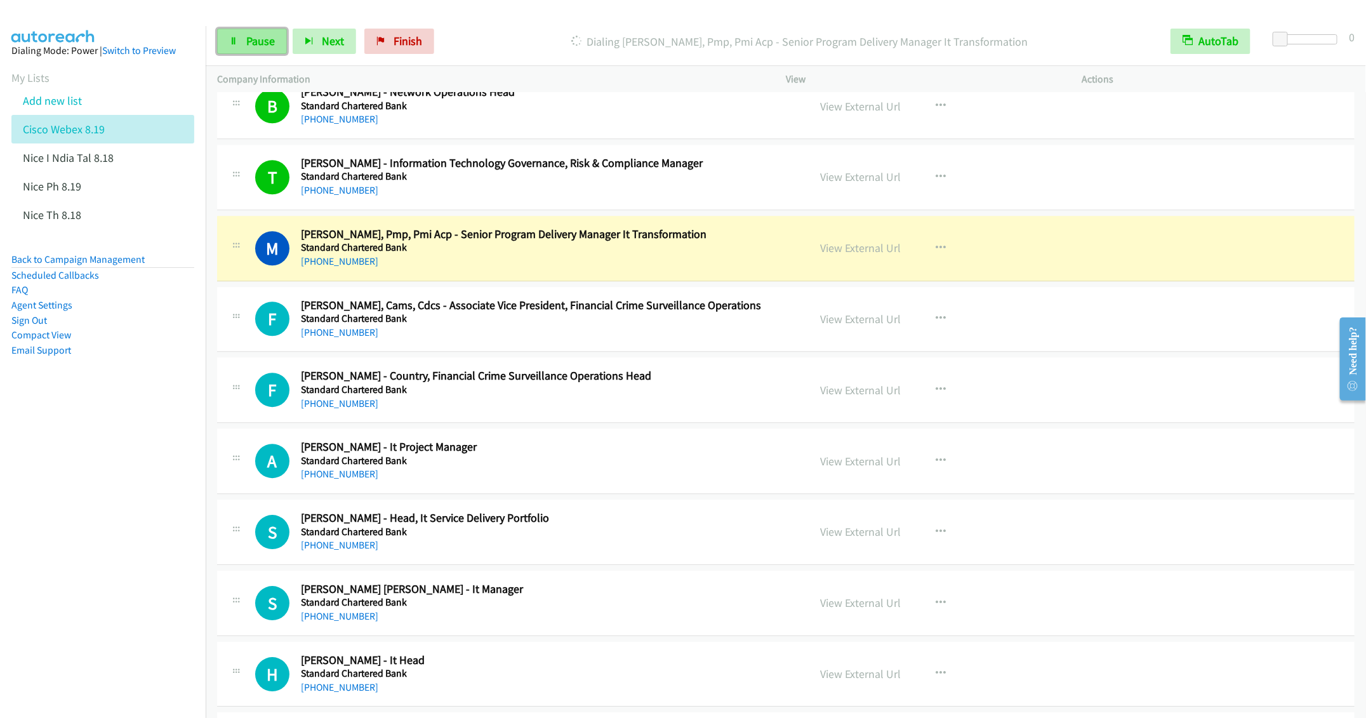
click at [256, 48] on link "Pause" at bounding box center [252, 41] width 70 height 25
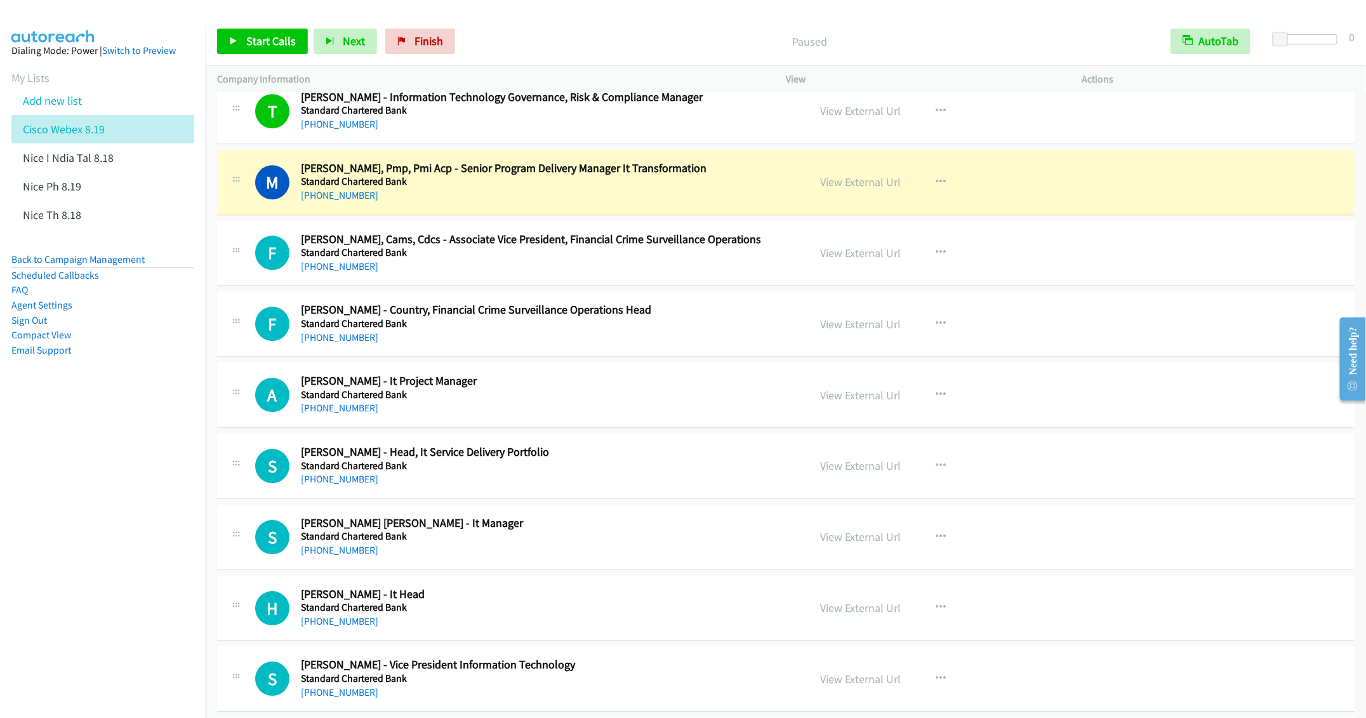
scroll to position [4800, 0]
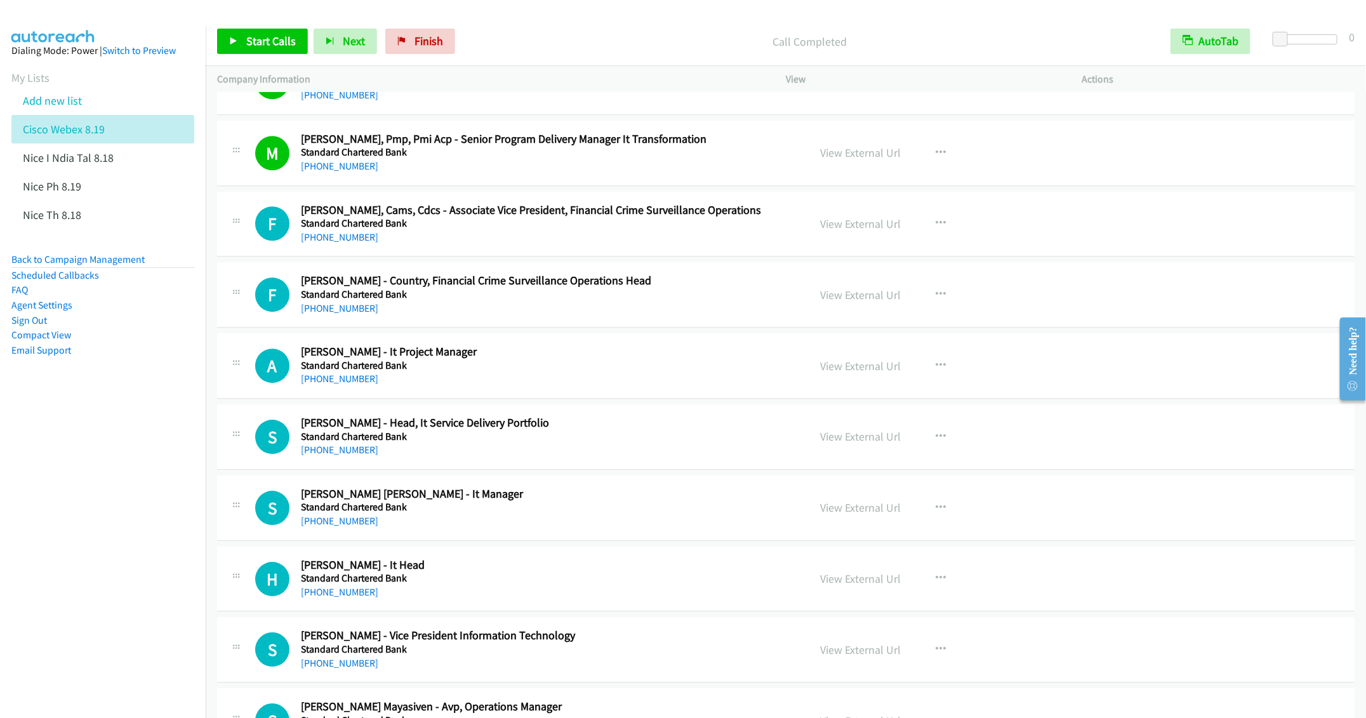
click at [666, 359] on h2 "[PERSON_NAME] - It Project Manager" at bounding box center [545, 352] width 489 height 15
click at [935, 371] on icon "button" at bounding box center [940, 365] width 10 height 10
click at [855, 461] on link "Start Calls Here" at bounding box center [872, 448] width 169 height 25
click at [274, 46] on span "Start Calls" at bounding box center [271, 41] width 50 height 15
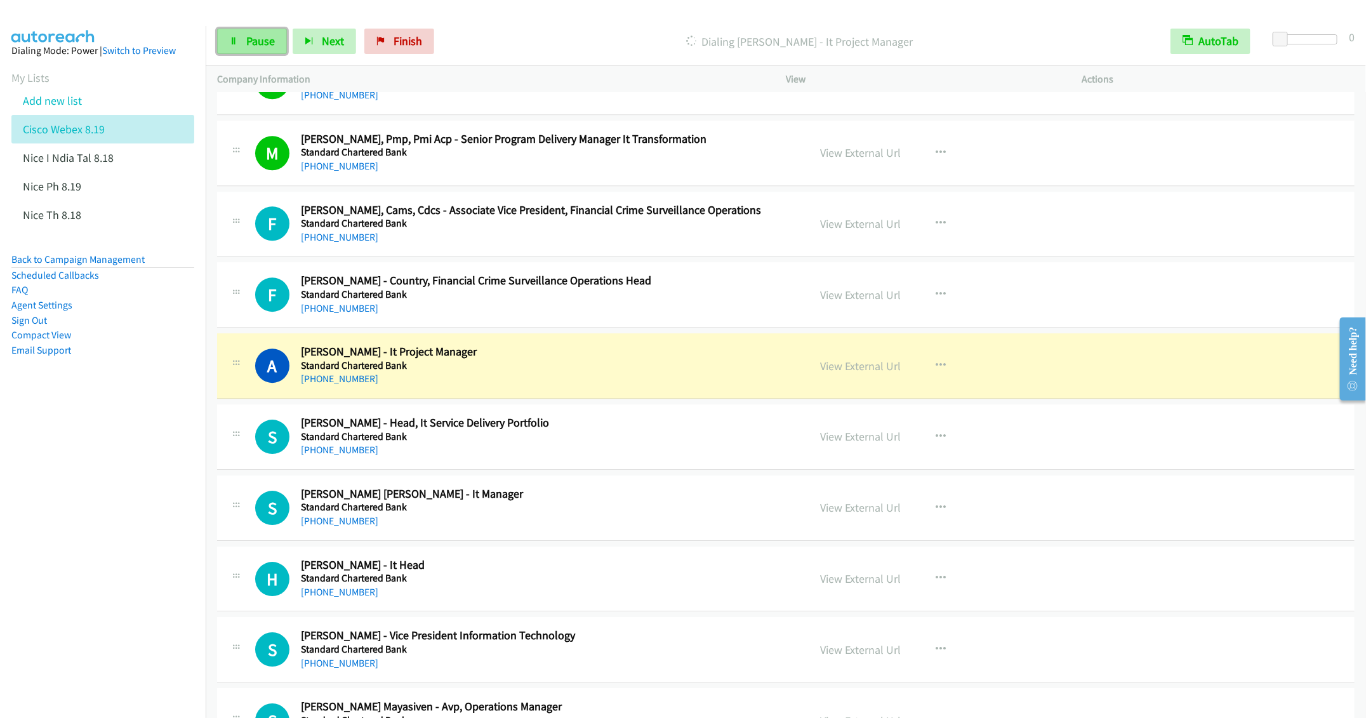
click at [249, 43] on span "Pause" at bounding box center [260, 41] width 29 height 15
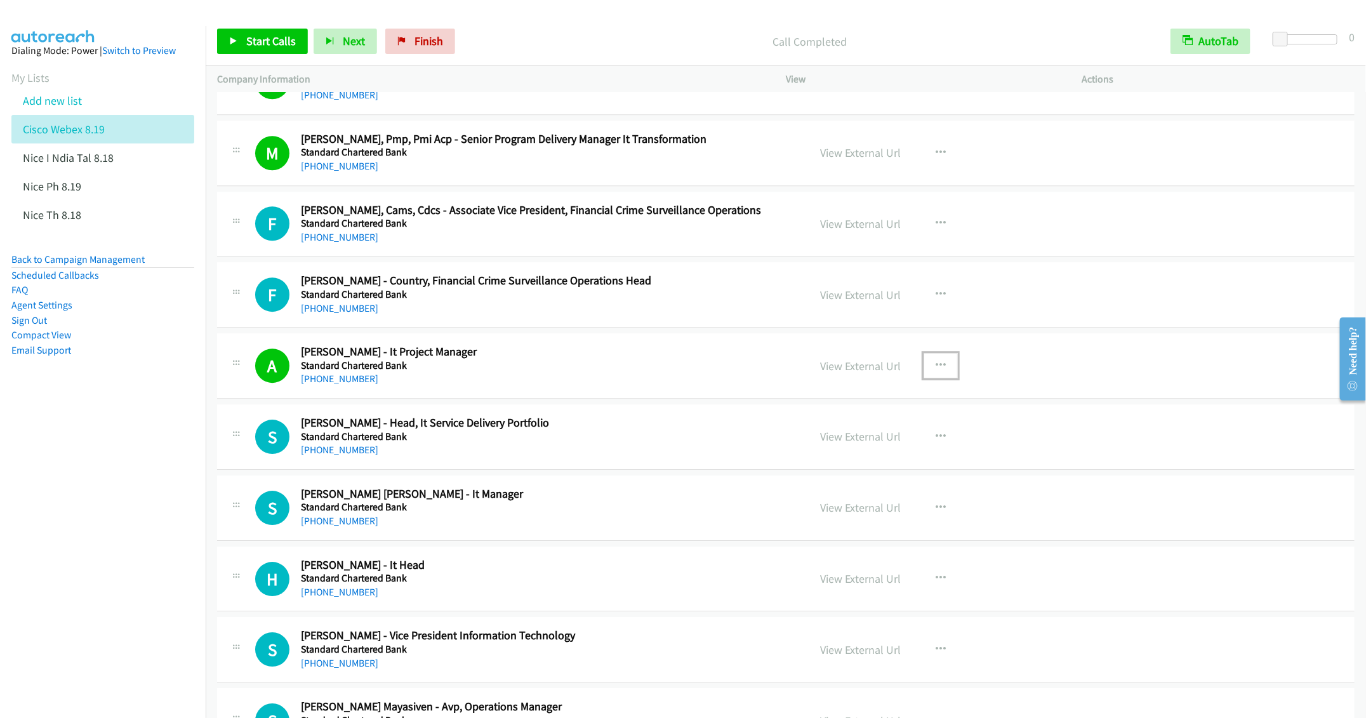
click at [935, 371] on icon "button" at bounding box center [940, 365] width 10 height 10
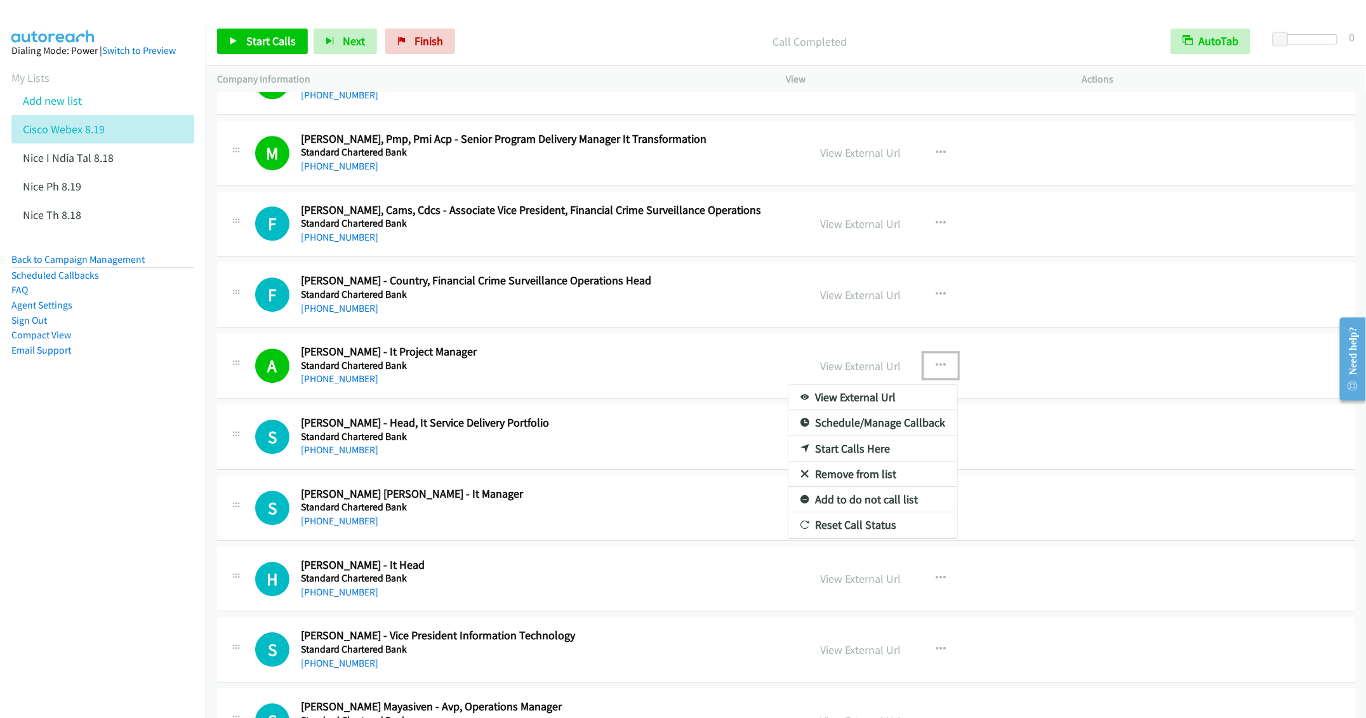
click at [859, 487] on link "Remove from list" at bounding box center [872, 473] width 169 height 25
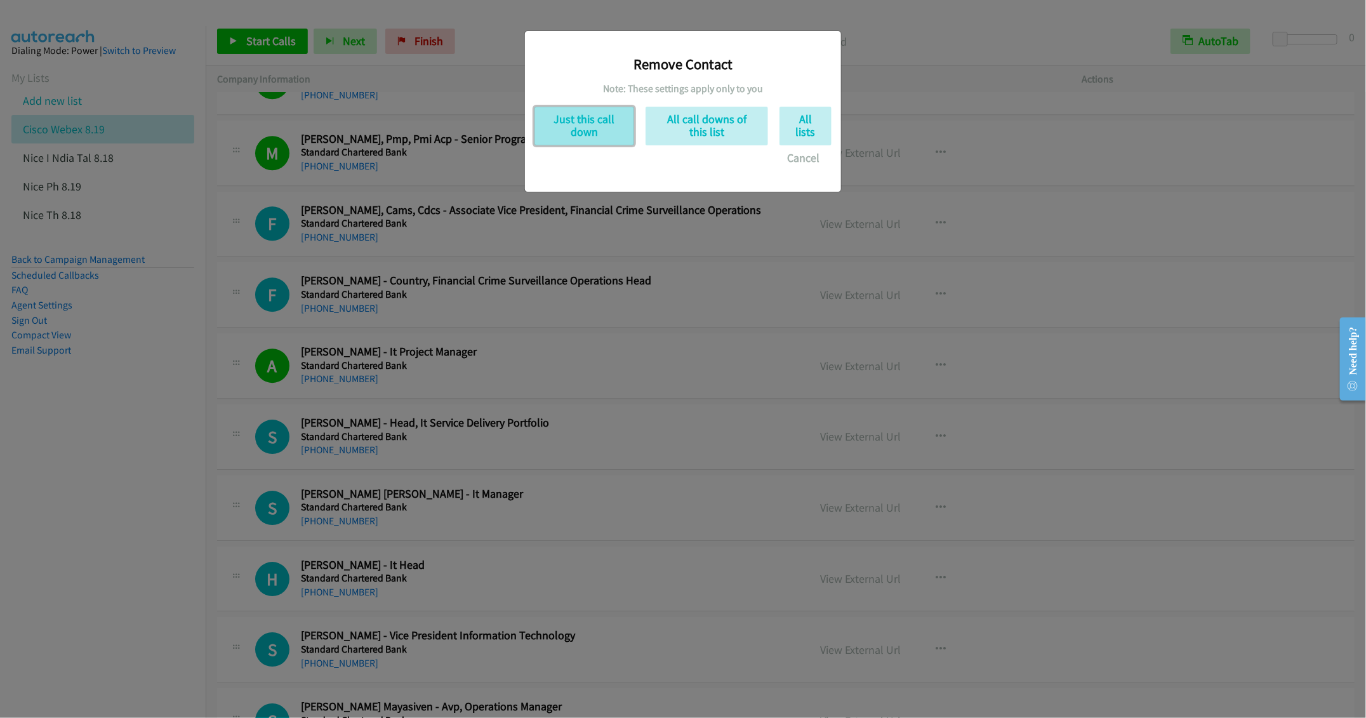
click at [579, 126] on button "Just this call down" at bounding box center [584, 126] width 100 height 39
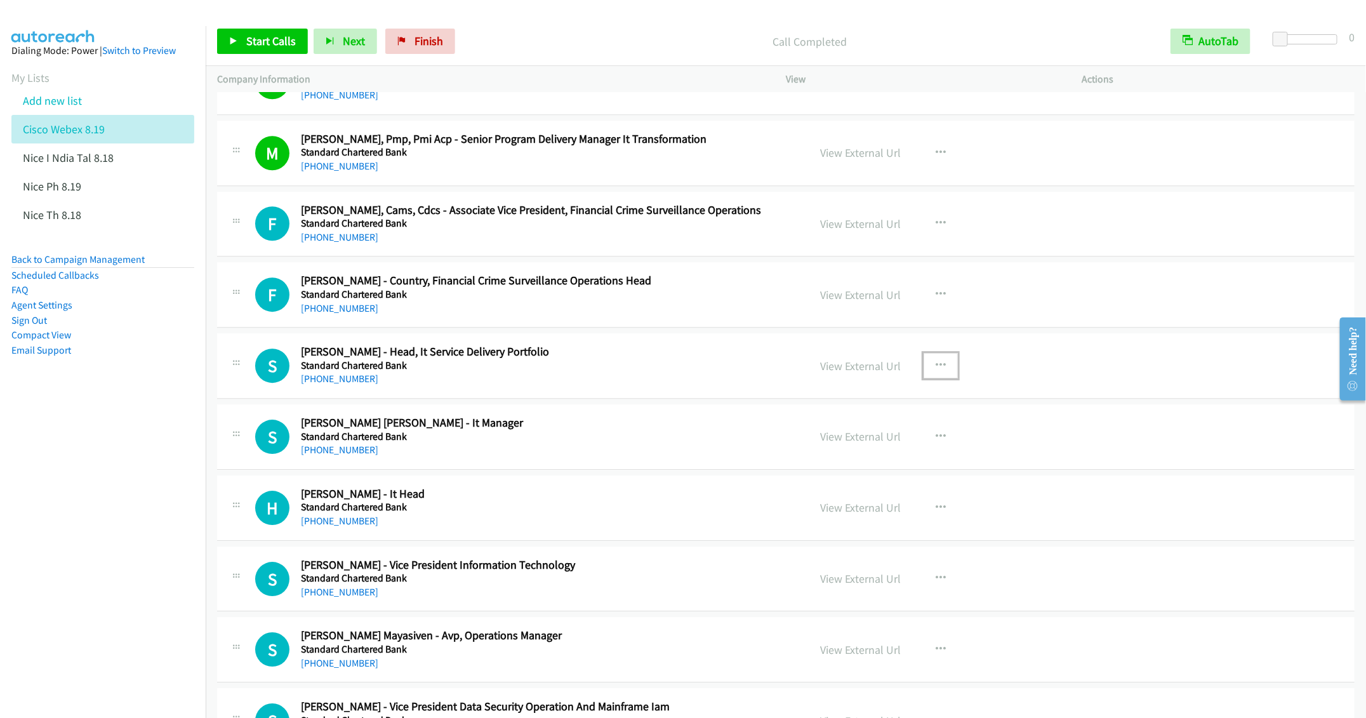
click at [935, 371] on icon "button" at bounding box center [940, 365] width 10 height 10
click at [836, 461] on link "Start Calls Here" at bounding box center [872, 448] width 169 height 25
click at [251, 38] on span "Start Calls" at bounding box center [271, 41] width 50 height 15
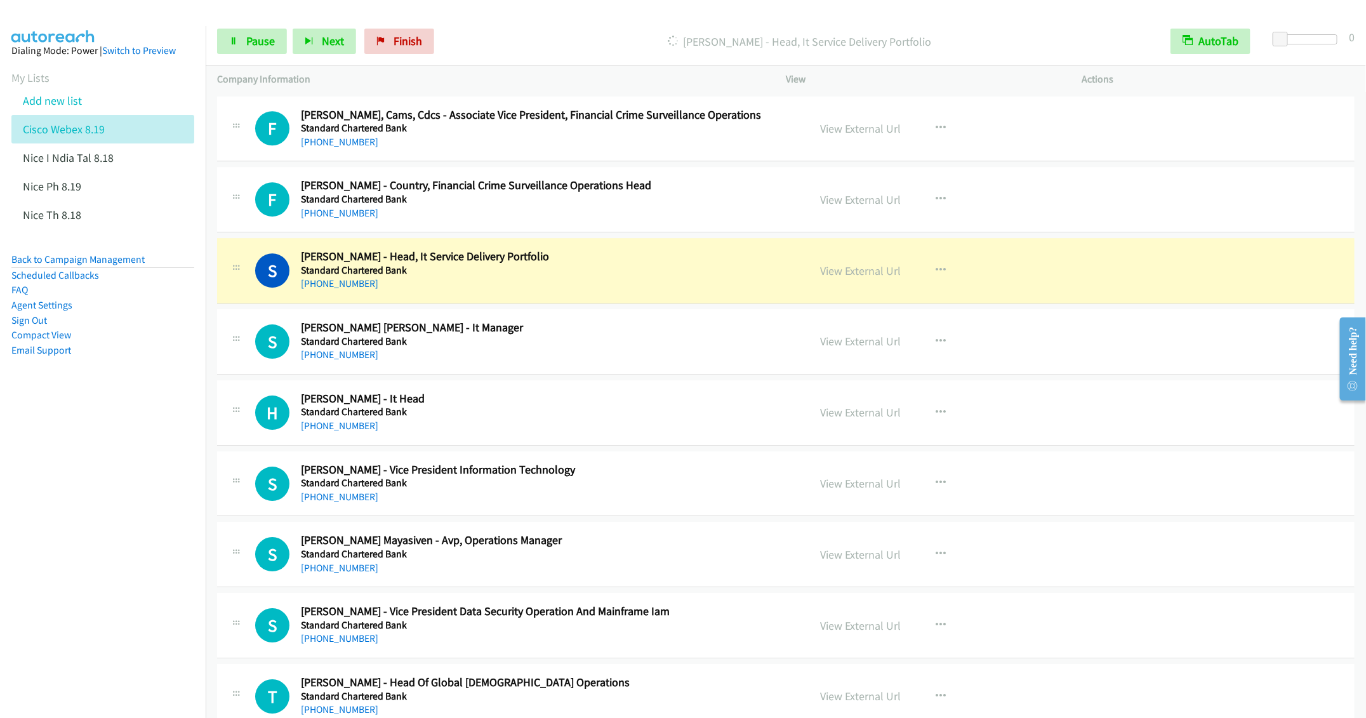
scroll to position [4991, 0]
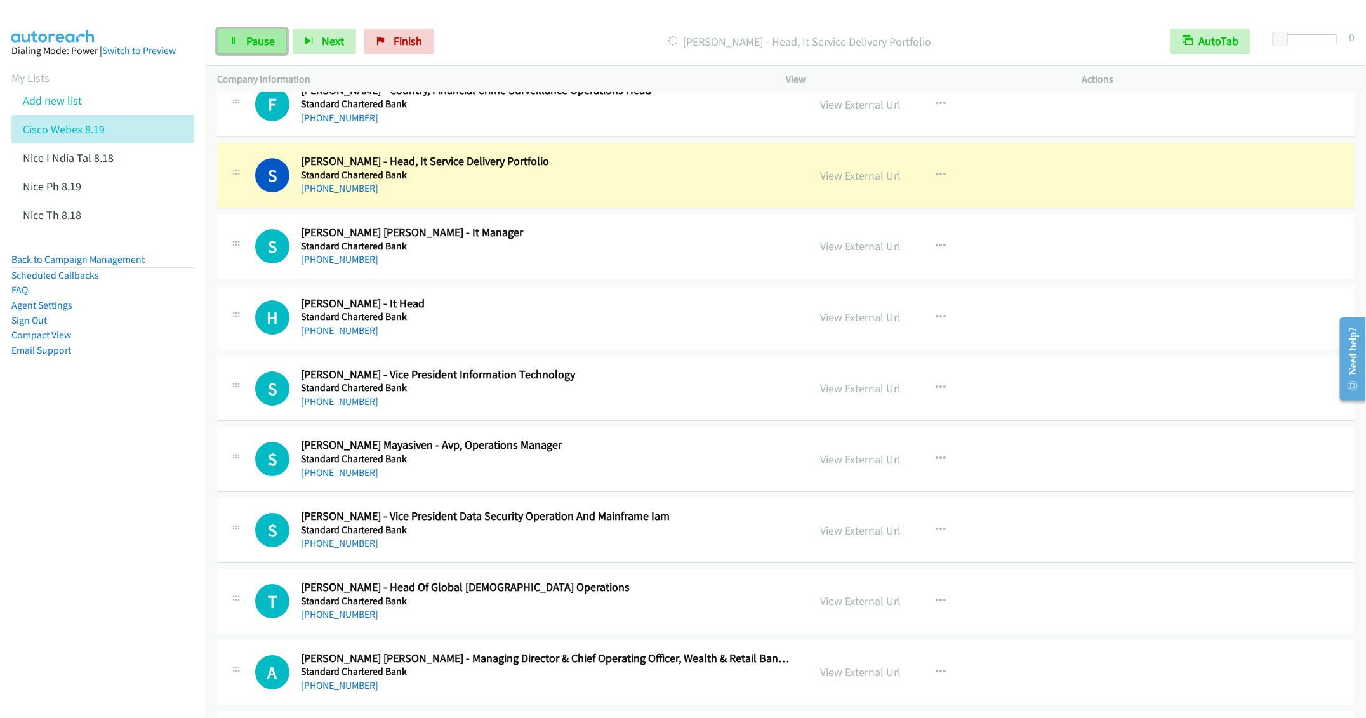
click at [256, 48] on span "Pause" at bounding box center [260, 41] width 29 height 15
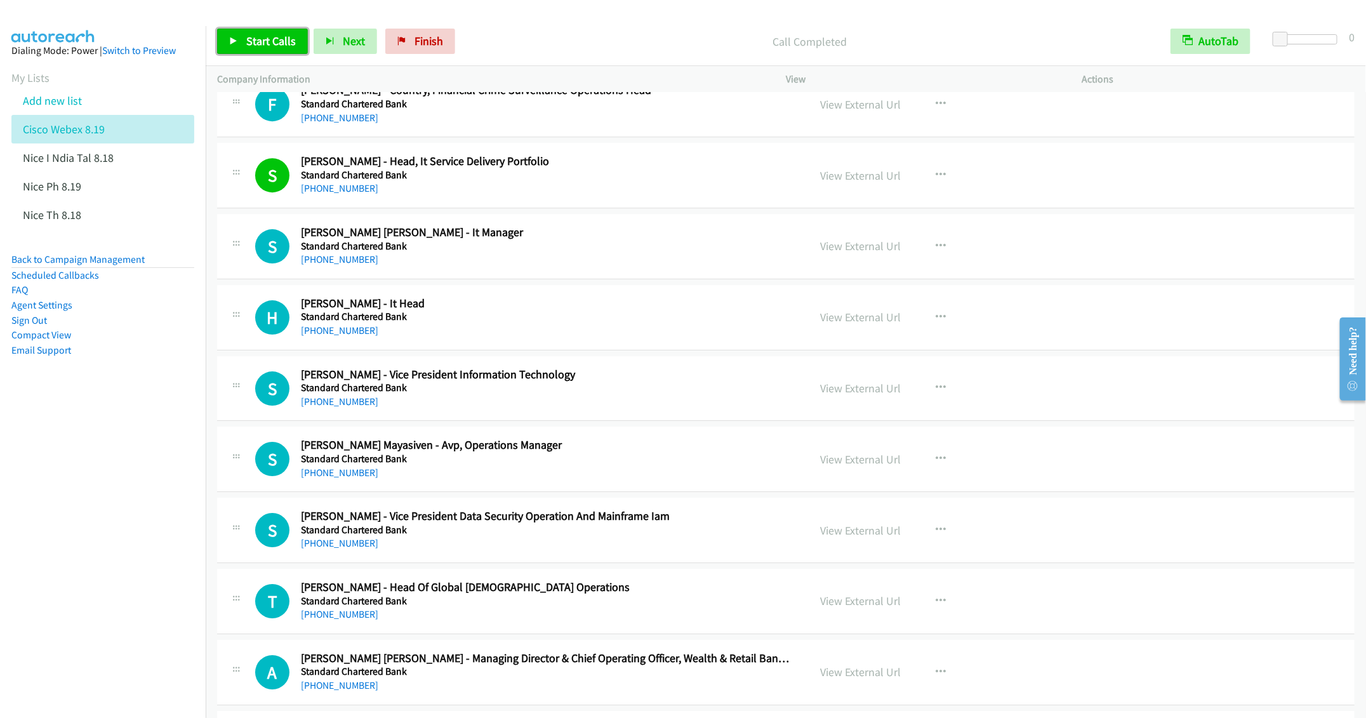
click at [258, 42] on span "Start Calls" at bounding box center [271, 41] width 50 height 15
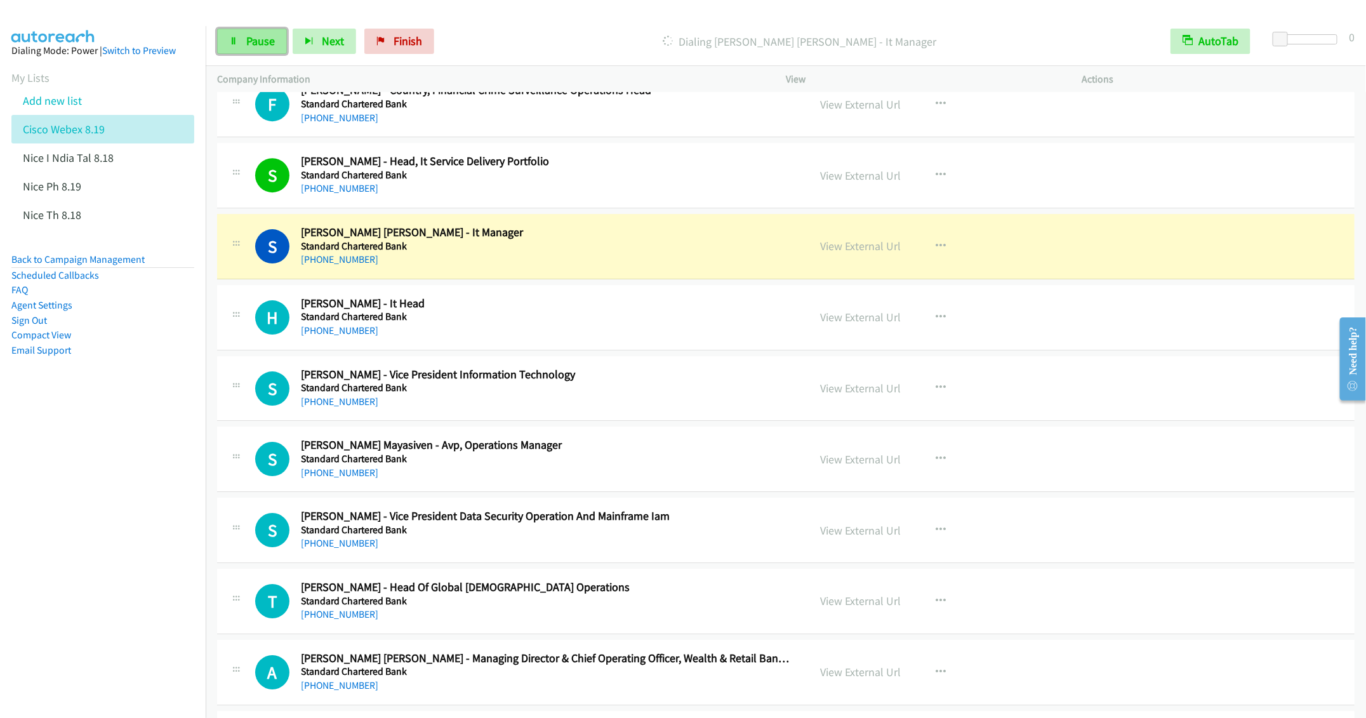
click at [254, 43] on span "Pause" at bounding box center [260, 41] width 29 height 15
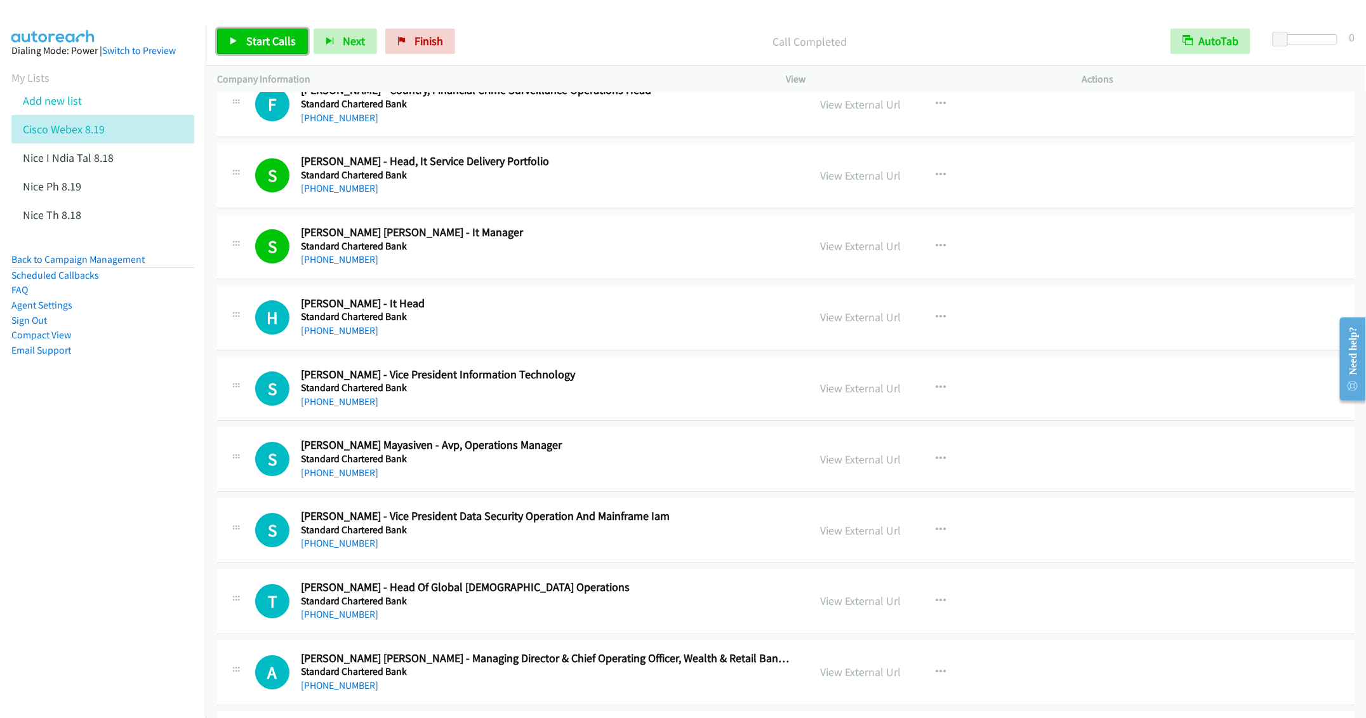
click at [259, 48] on link "Start Calls" at bounding box center [262, 41] width 91 height 25
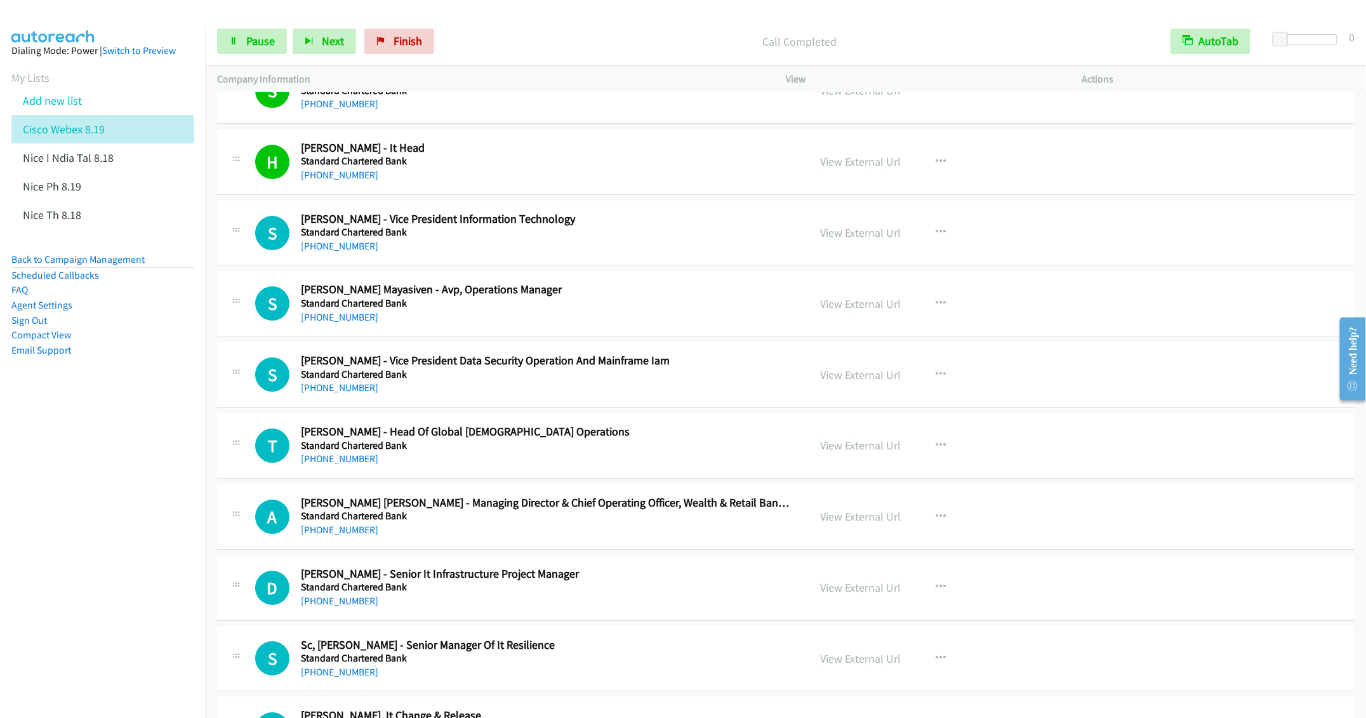
scroll to position [5181, 0]
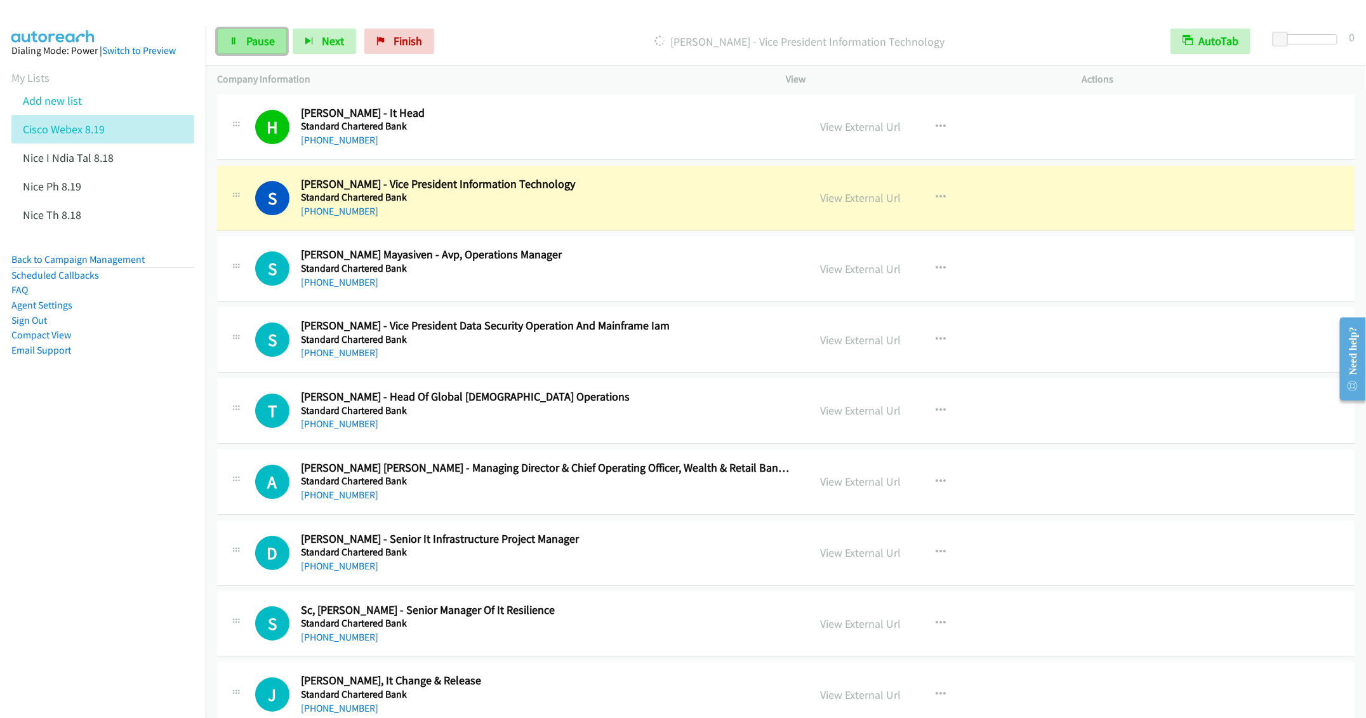
click at [253, 37] on span "Pause" at bounding box center [260, 41] width 29 height 15
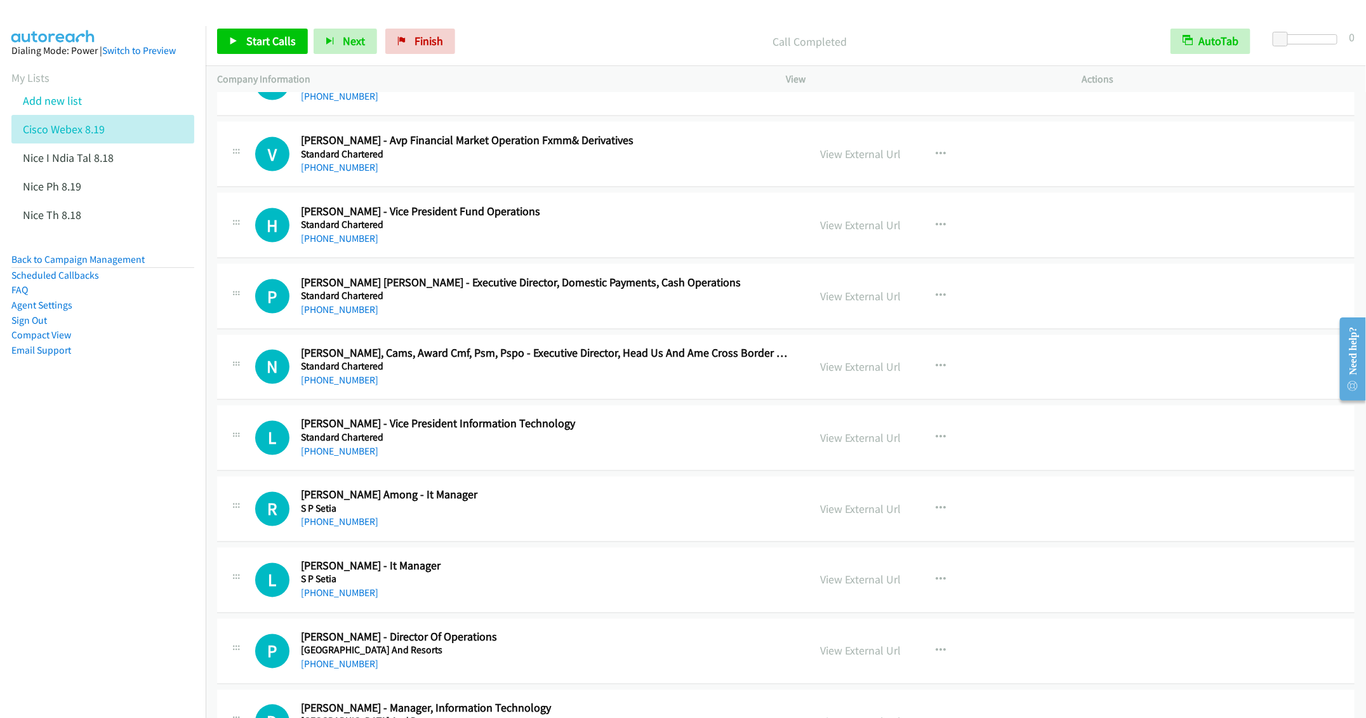
scroll to position [6704, 0]
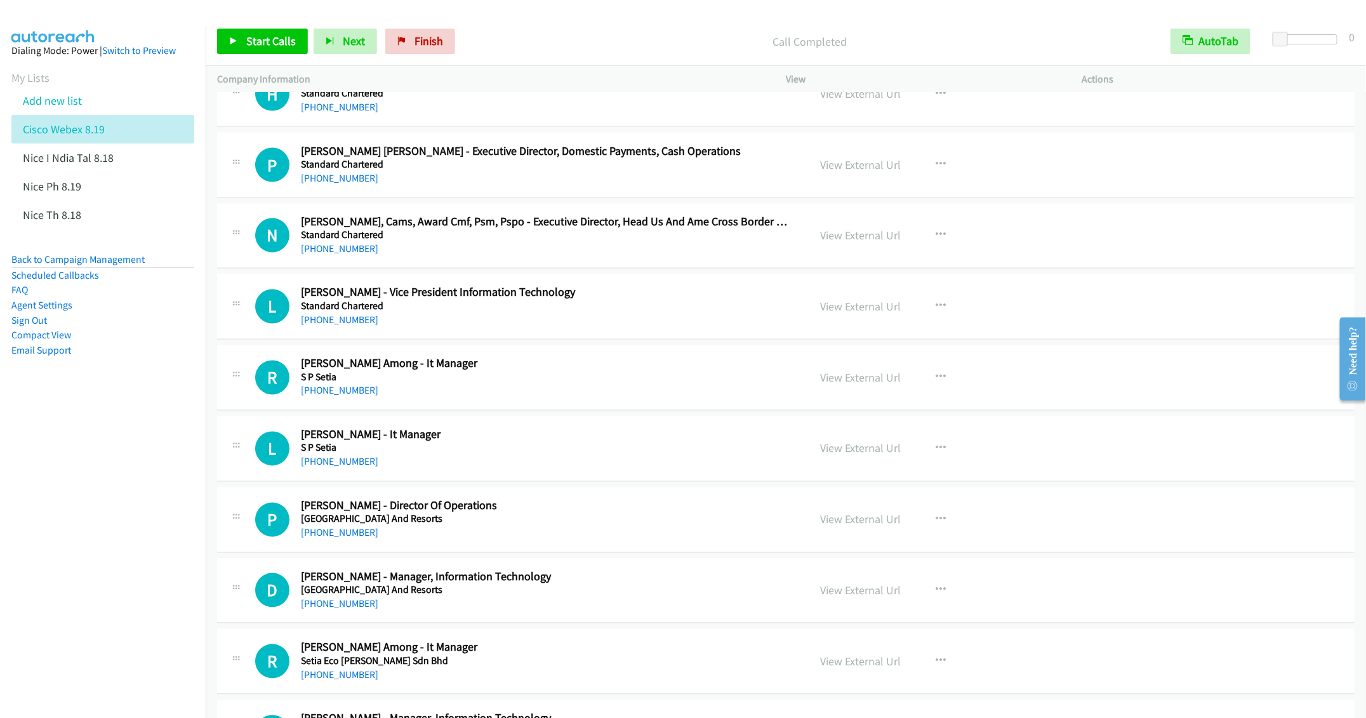
click at [513, 399] on div "[PHONE_NUMBER]" at bounding box center [545, 390] width 489 height 15
click at [939, 390] on button "button" at bounding box center [940, 377] width 34 height 25
click at [849, 473] on link "Start Calls Here" at bounding box center [872, 460] width 169 height 25
click at [251, 43] on span "Start Calls" at bounding box center [271, 41] width 50 height 15
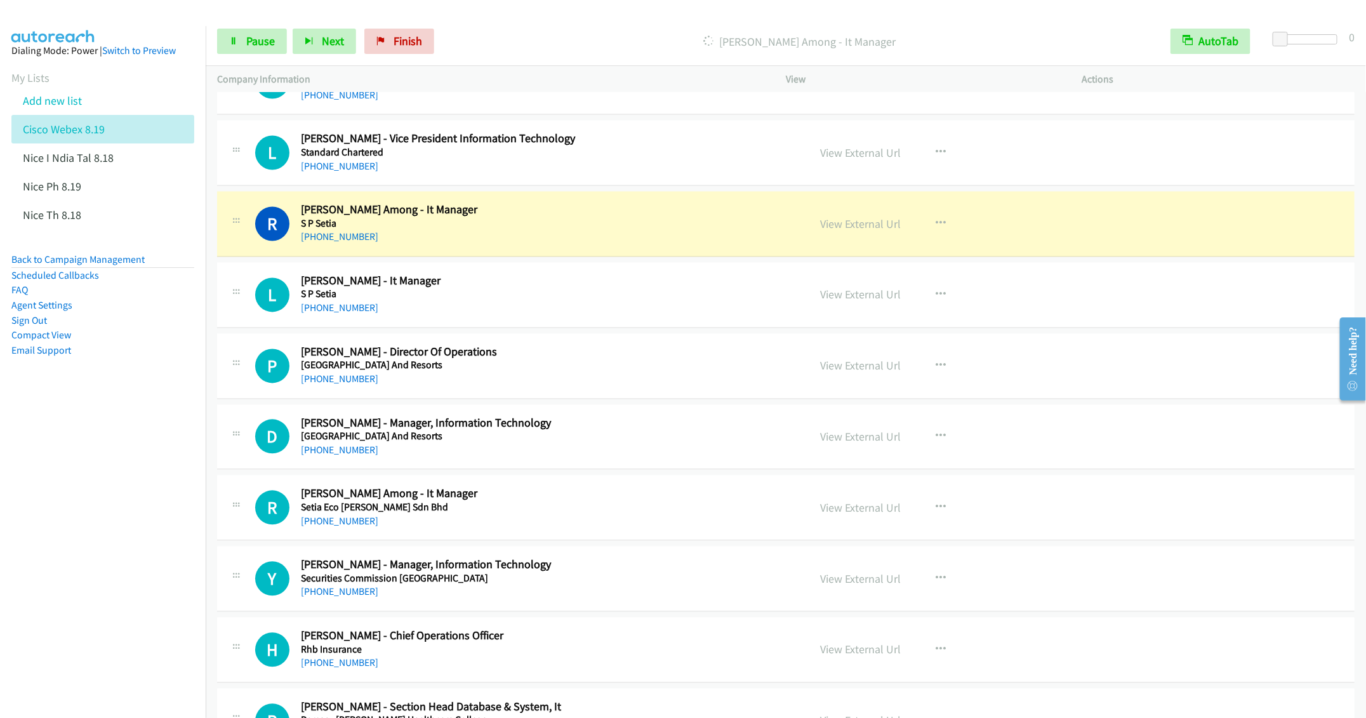
scroll to position [6895, 0]
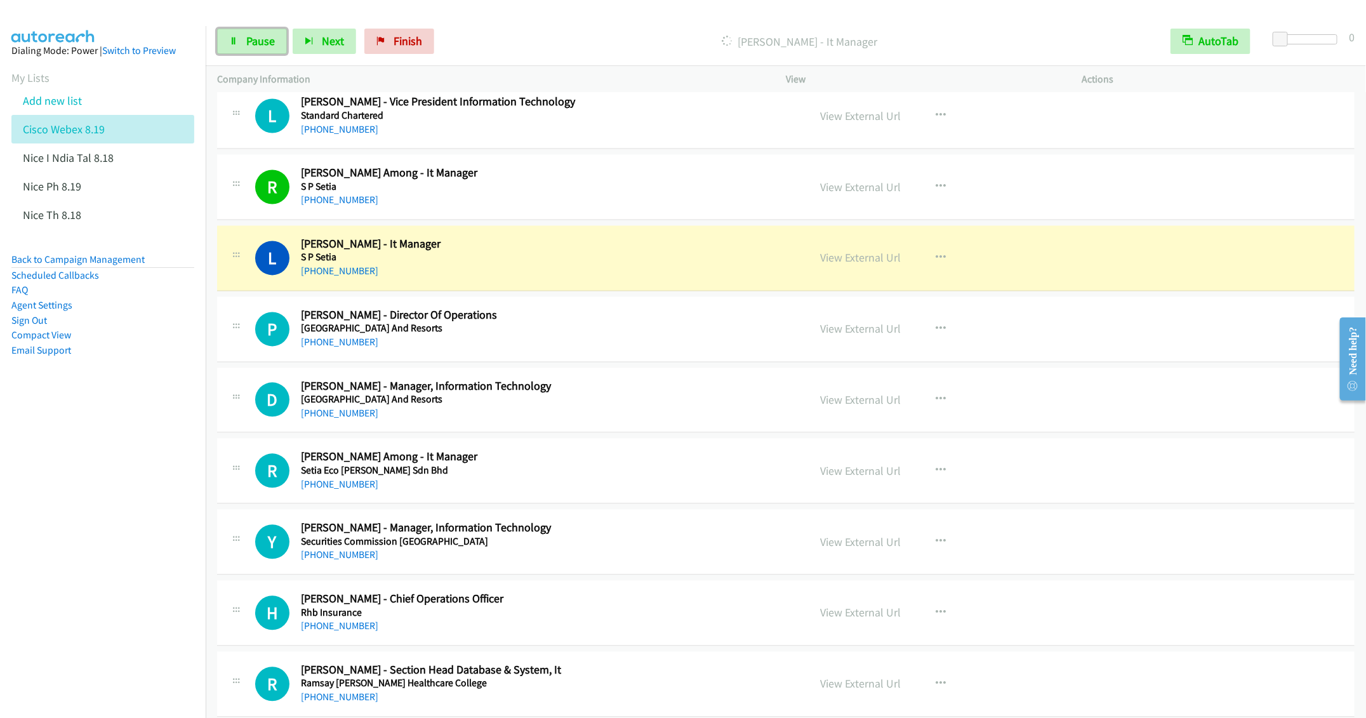
drag, startPoint x: 265, startPoint y: 36, endPoint x: 352, endPoint y: 14, distance: 90.4
click at [265, 36] on span "Pause" at bounding box center [260, 41] width 29 height 15
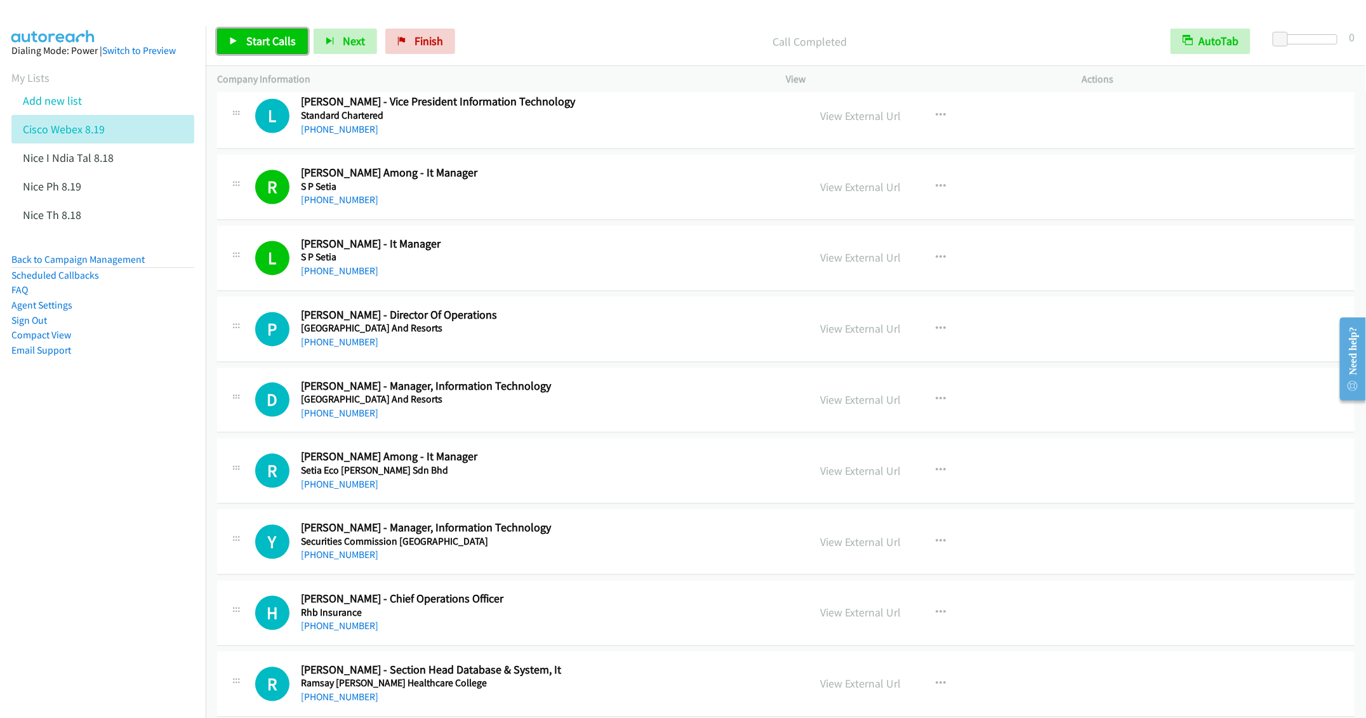
click at [249, 33] on link "Start Calls" at bounding box center [262, 41] width 91 height 25
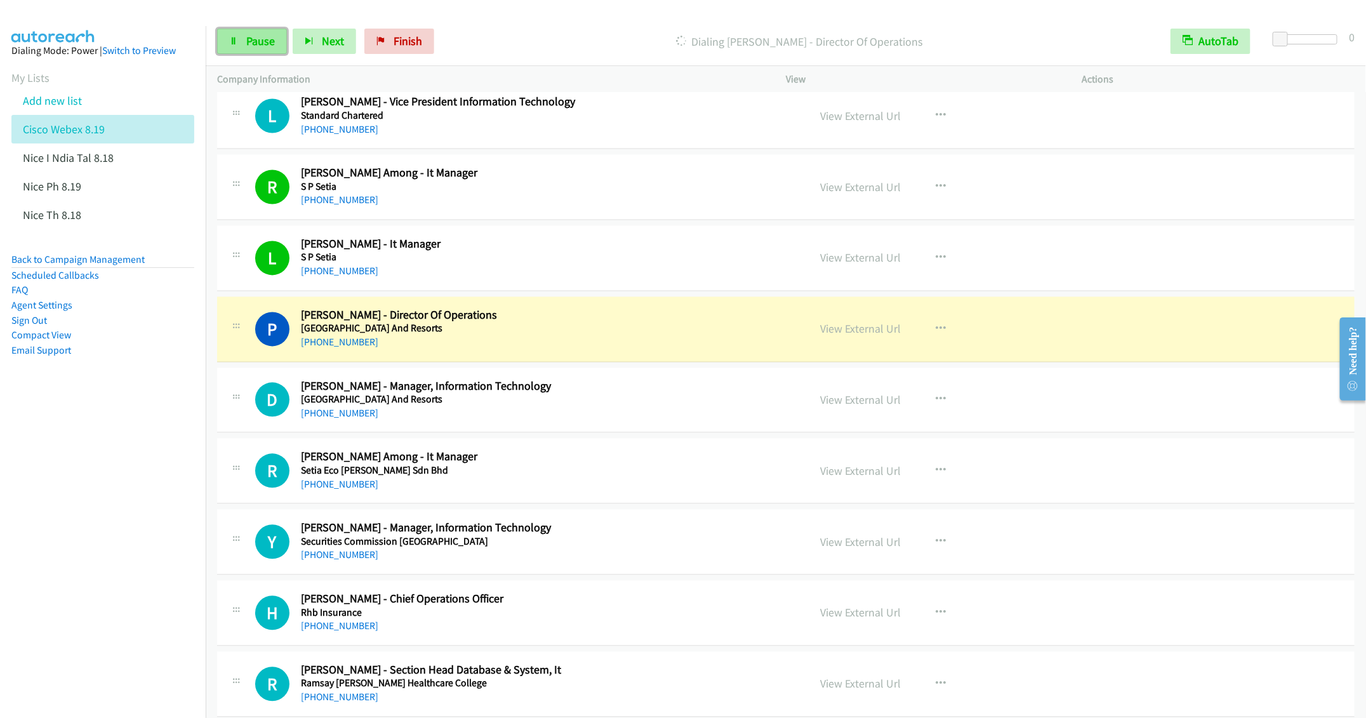
click at [246, 40] on span "Pause" at bounding box center [260, 41] width 29 height 15
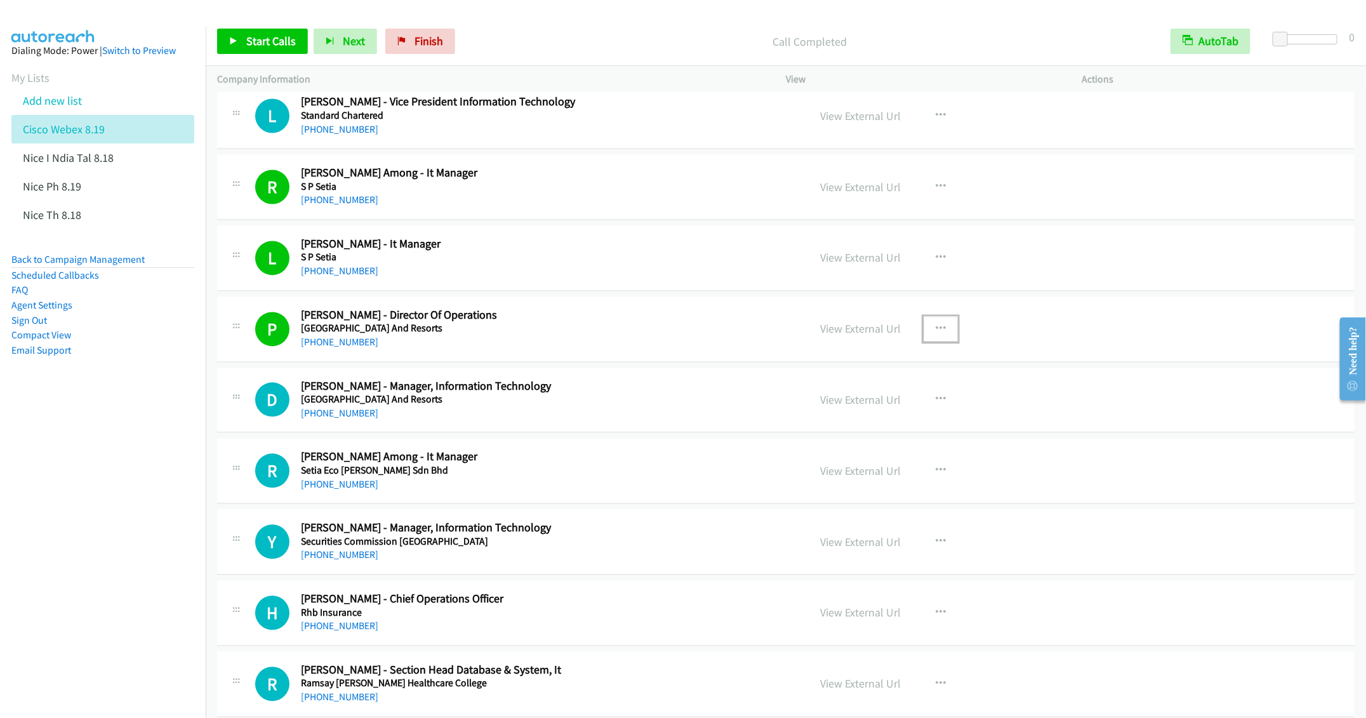
drag, startPoint x: 924, startPoint y: 359, endPoint x: 939, endPoint y: 374, distance: 21.5
click at [926, 342] on button "button" at bounding box center [940, 329] width 34 height 25
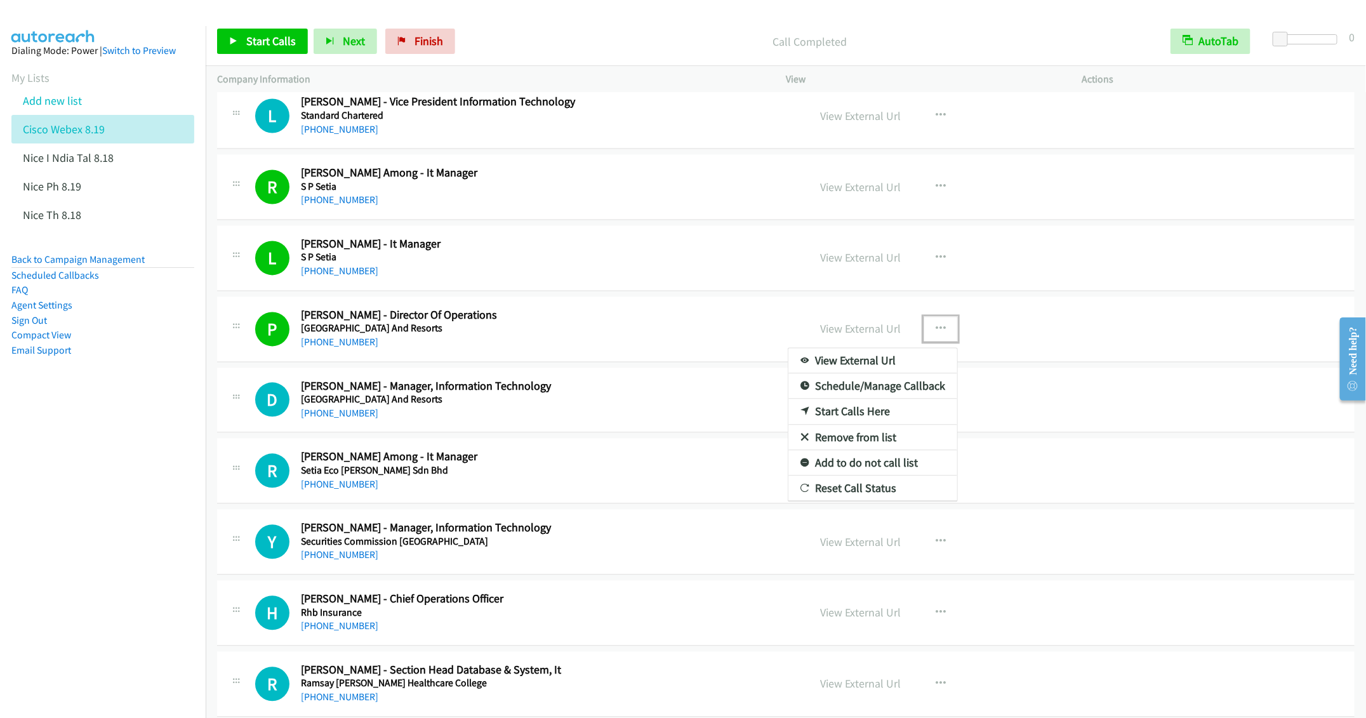
click at [842, 451] on link "Remove from list" at bounding box center [872, 437] width 169 height 25
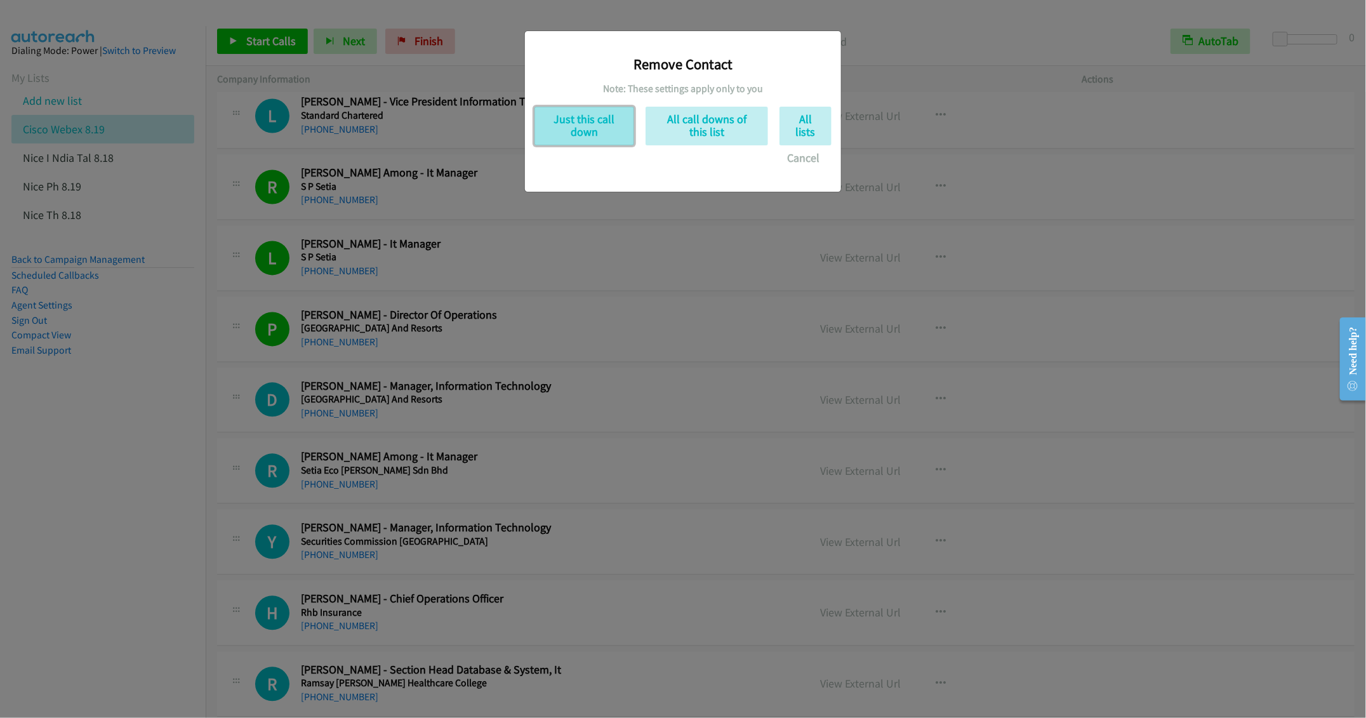
click at [557, 117] on button "Just this call down" at bounding box center [584, 126] width 100 height 39
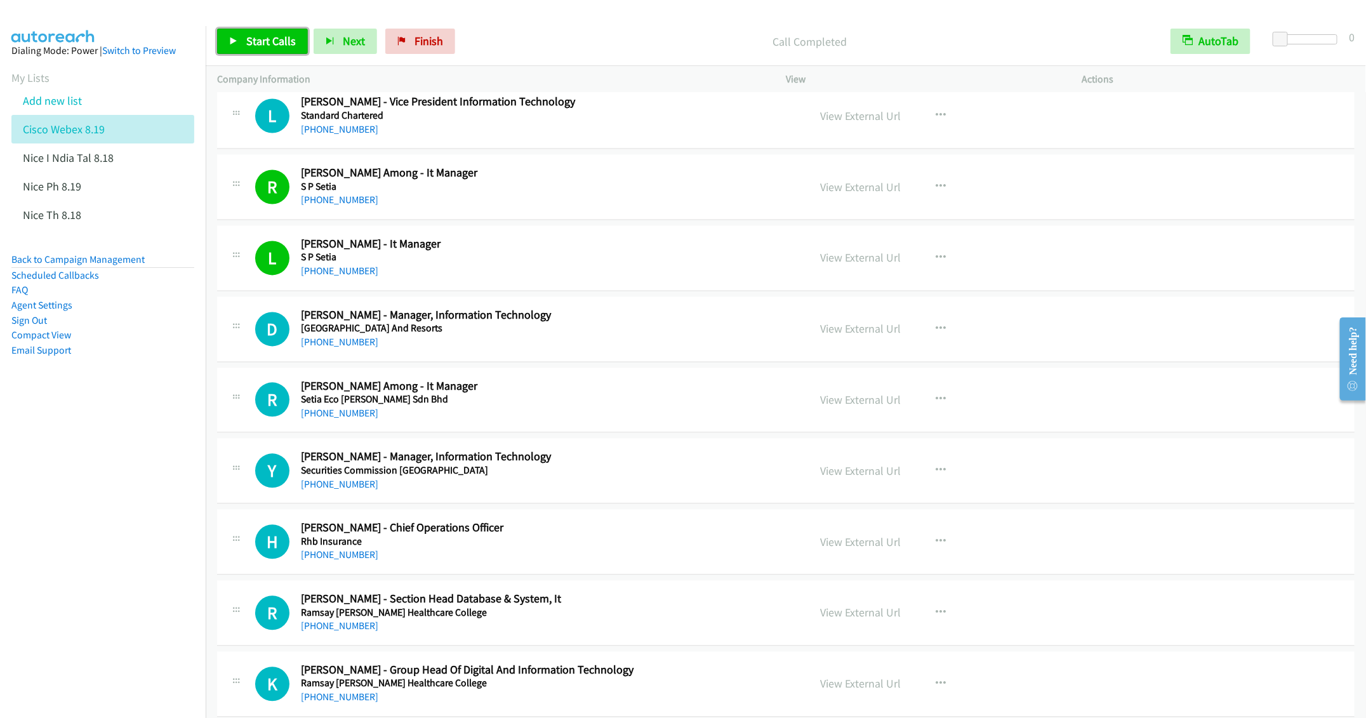
click at [253, 34] on span "Start Calls" at bounding box center [271, 41] width 50 height 15
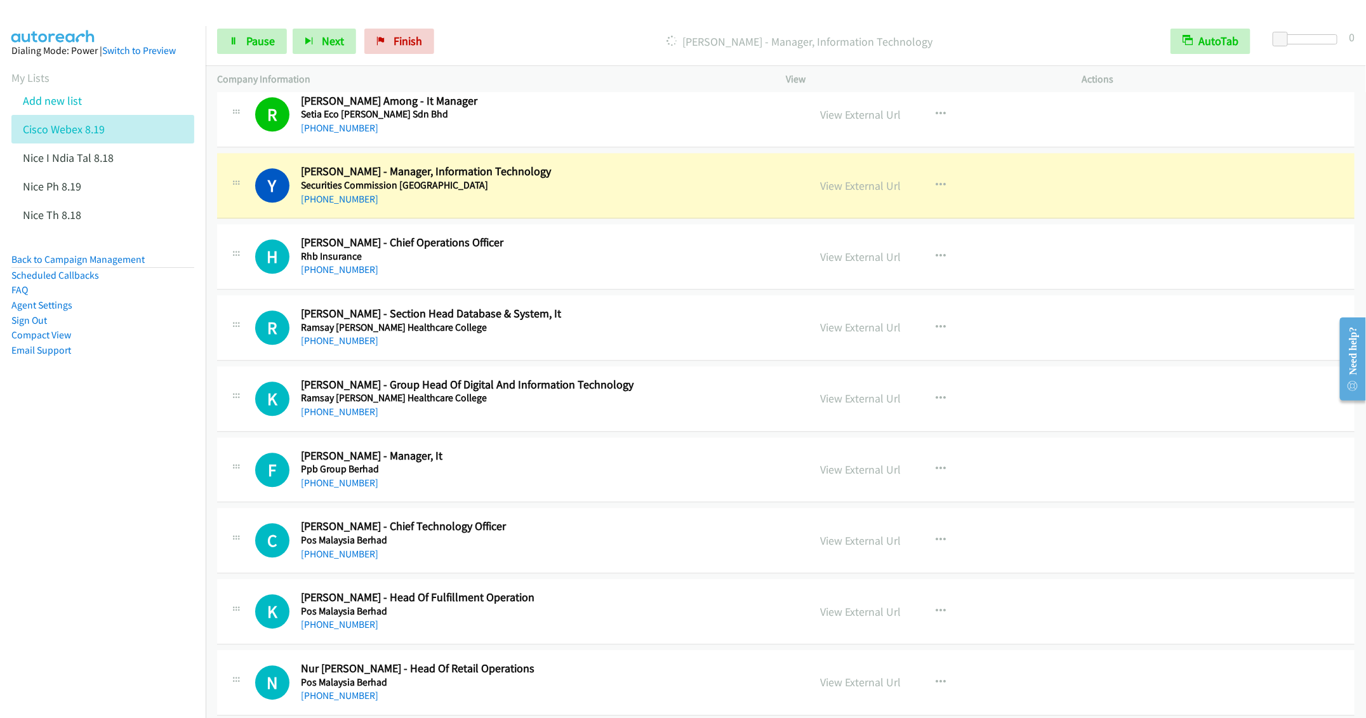
scroll to position [7275, 0]
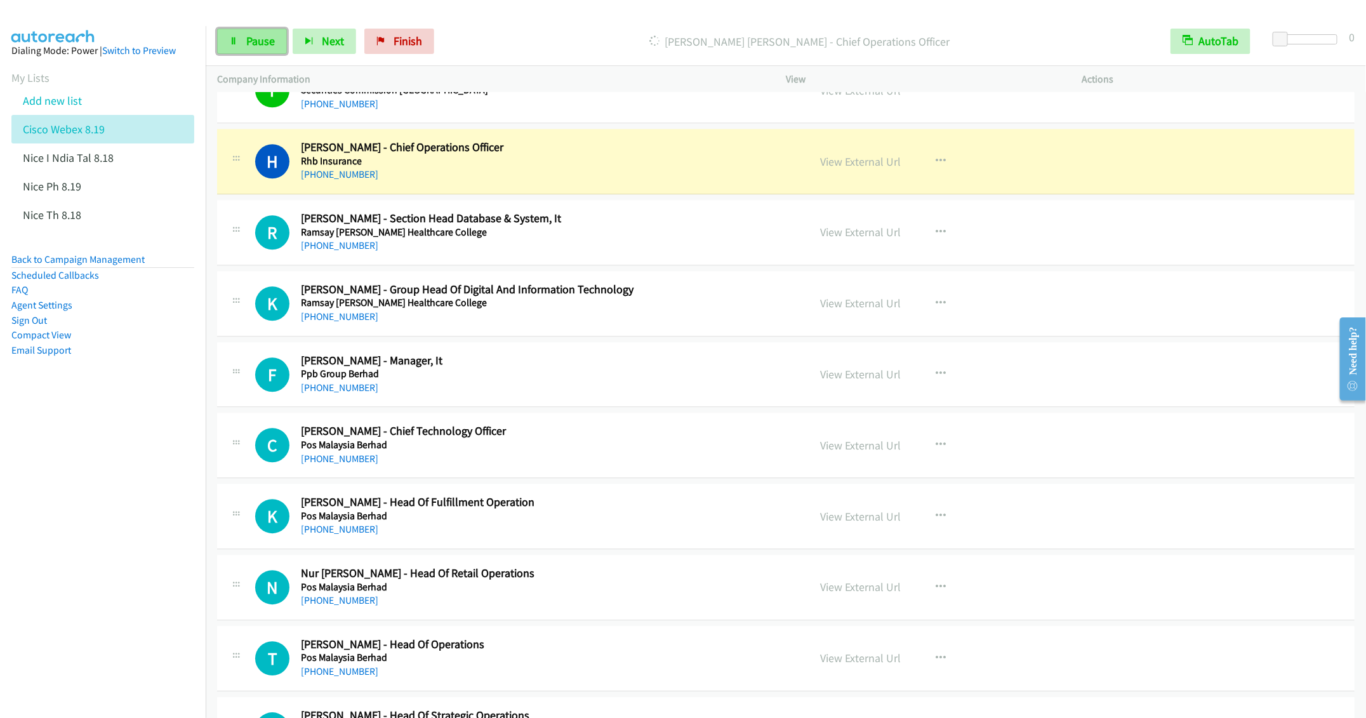
click at [251, 40] on span "Pause" at bounding box center [260, 41] width 29 height 15
click at [251, 40] on span "Start Calls" at bounding box center [271, 41] width 50 height 15
click at [251, 40] on span "Pause" at bounding box center [260, 41] width 29 height 15
